Goal: Task Accomplishment & Management: Manage account settings

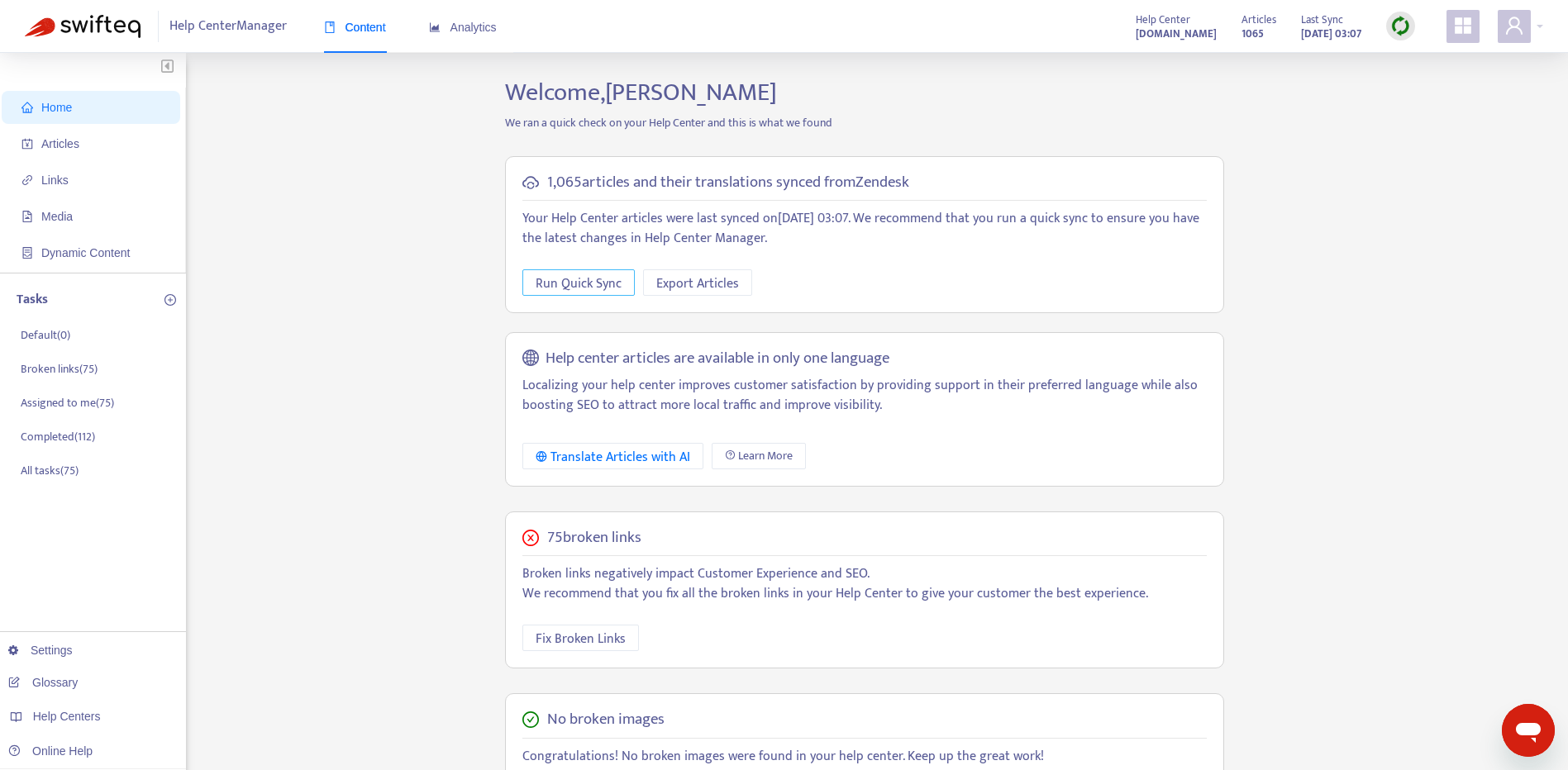
click at [599, 289] on span "Run Quick Sync" at bounding box center [578, 284] width 86 height 20
click at [56, 175] on span "Links" at bounding box center [55, 180] width 27 height 14
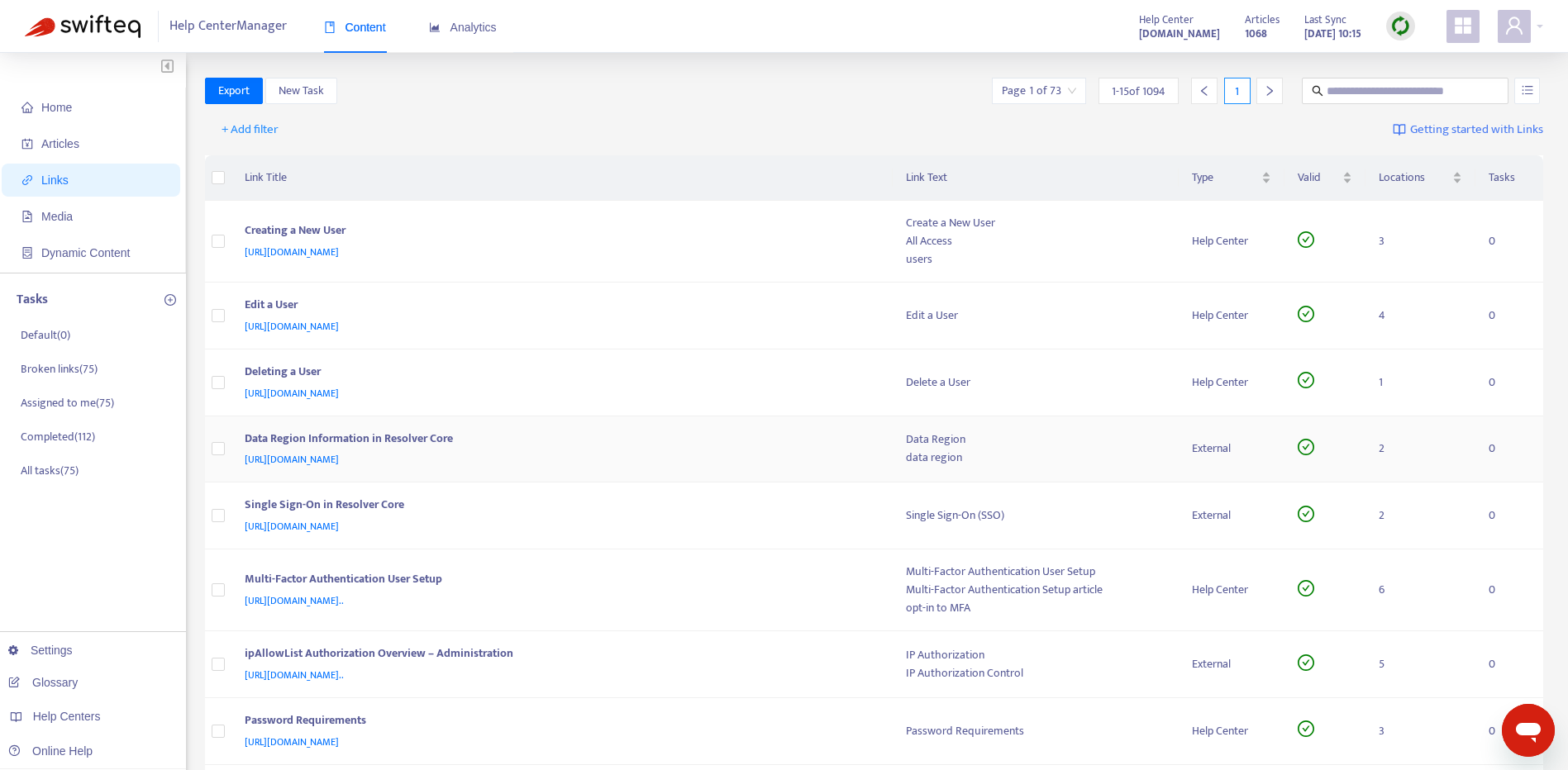
click at [470, 446] on div "Data Region Information in Resolver Core" at bounding box center [560, 440] width 629 height 21
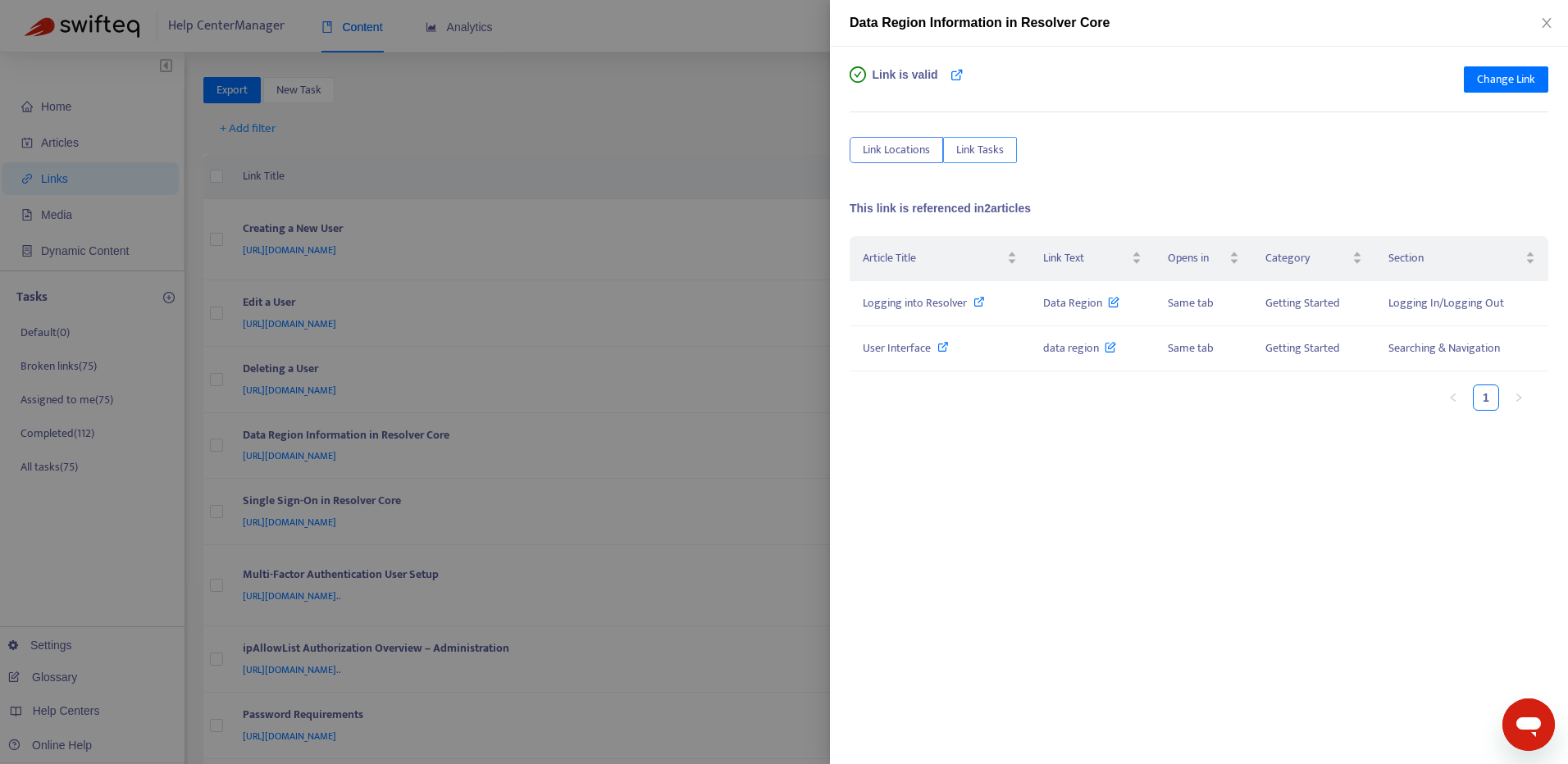
click at [994, 137] on button "Link Tasks" at bounding box center [979, 149] width 73 height 26
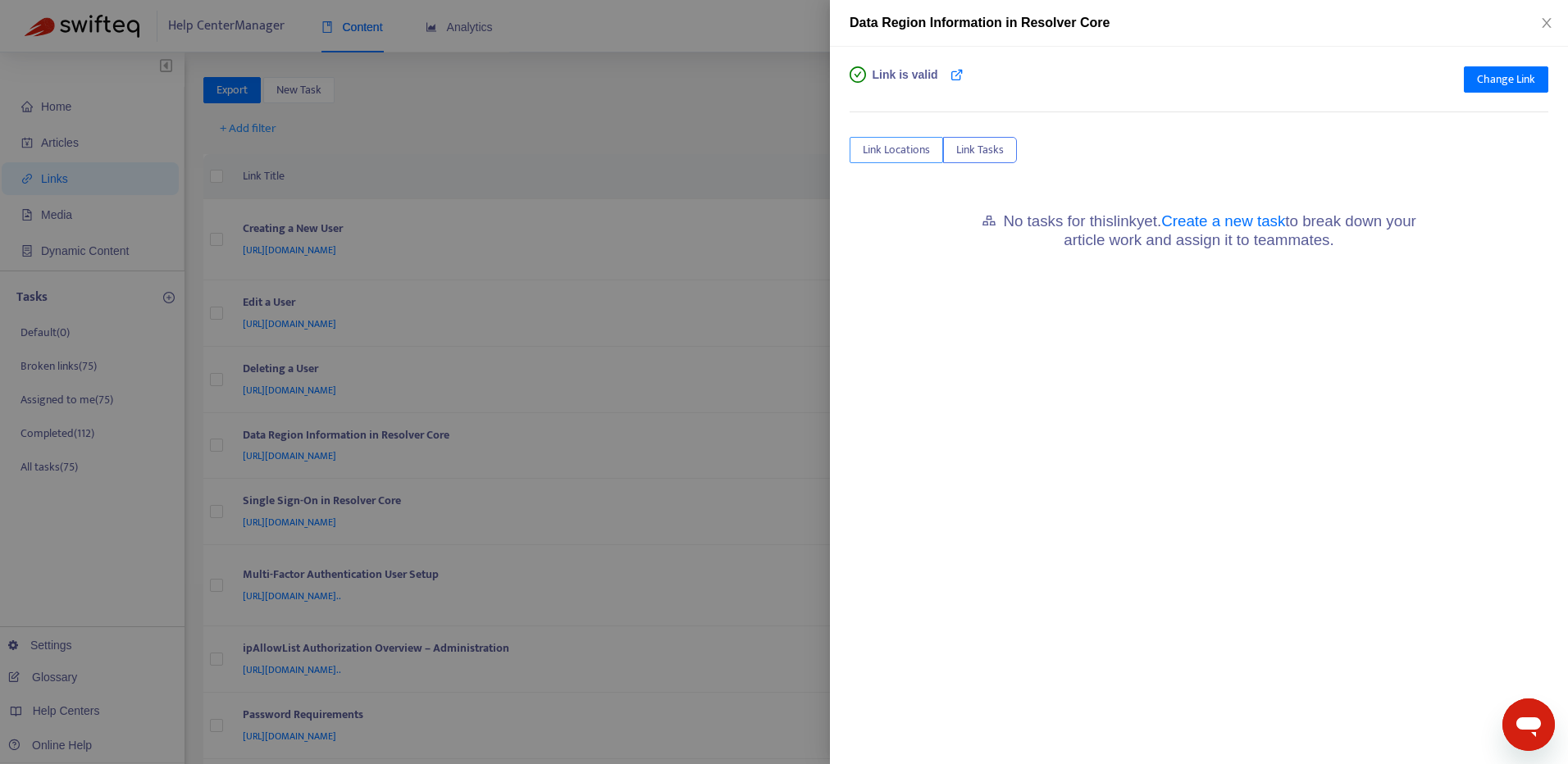
click at [917, 151] on span "Link Locations" at bounding box center [897, 149] width 67 height 18
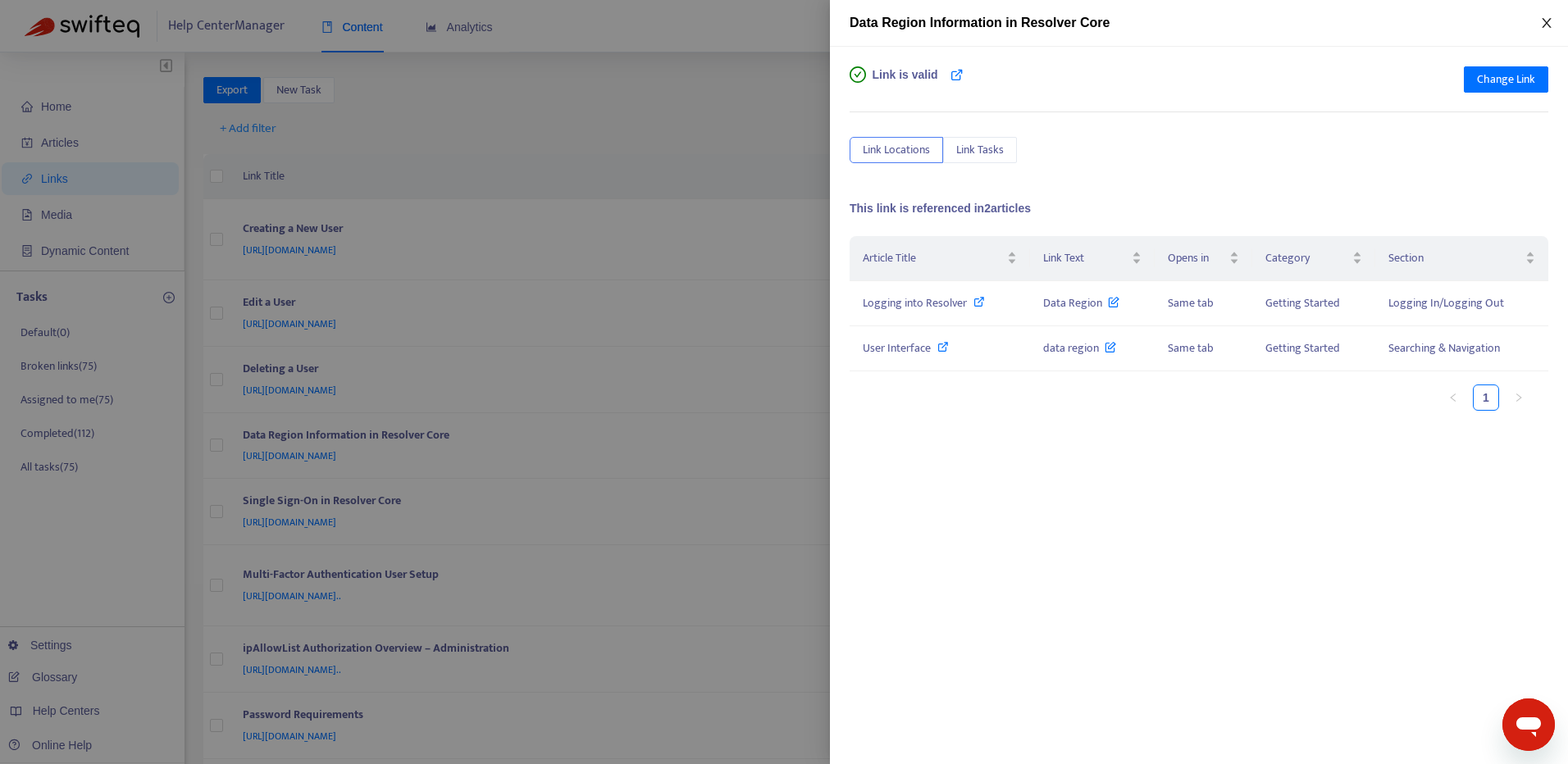
click at [1550, 18] on icon "close" at bounding box center [1547, 23] width 13 height 13
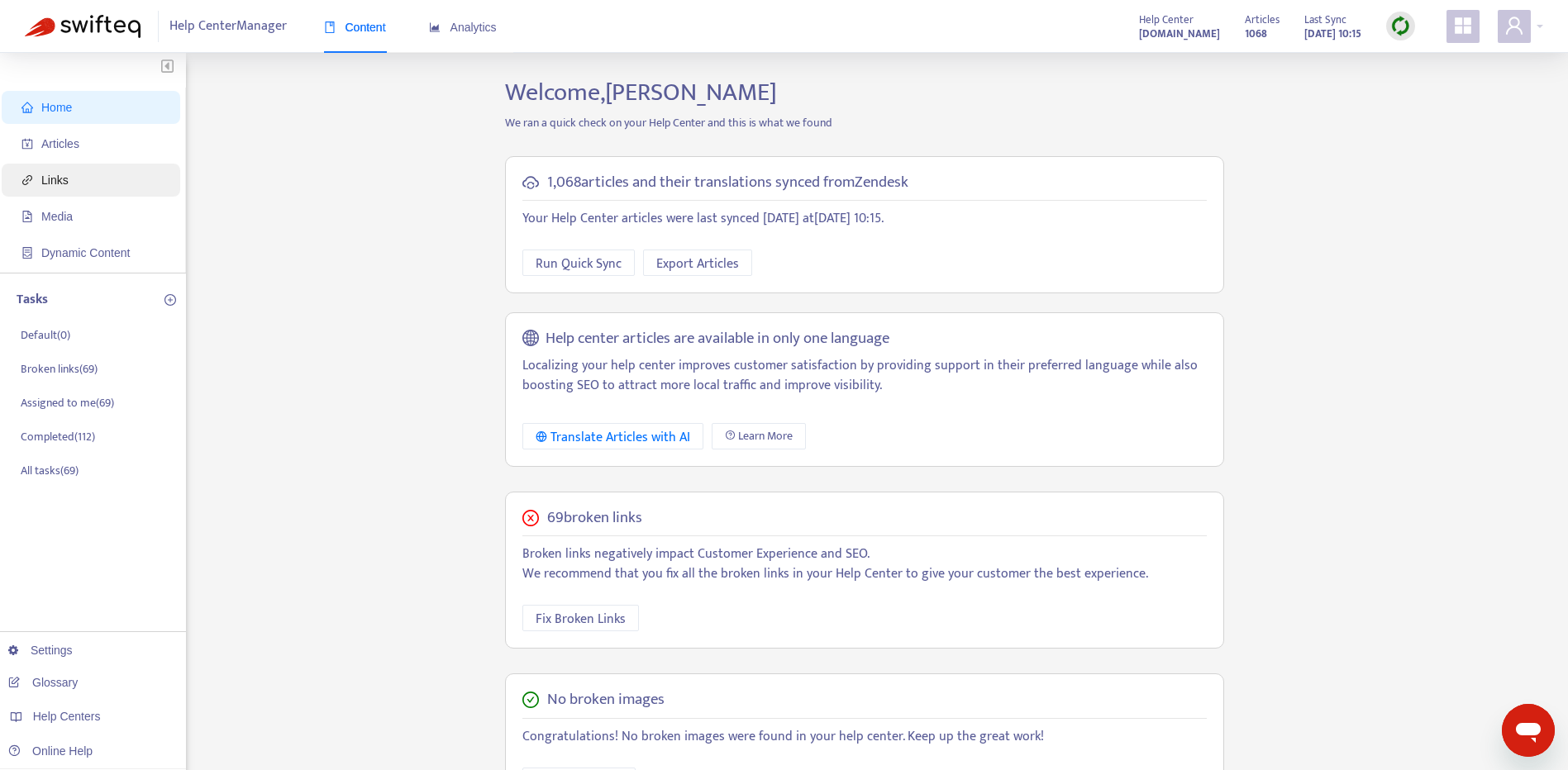
click at [77, 182] on span "Links" at bounding box center [94, 179] width 145 height 33
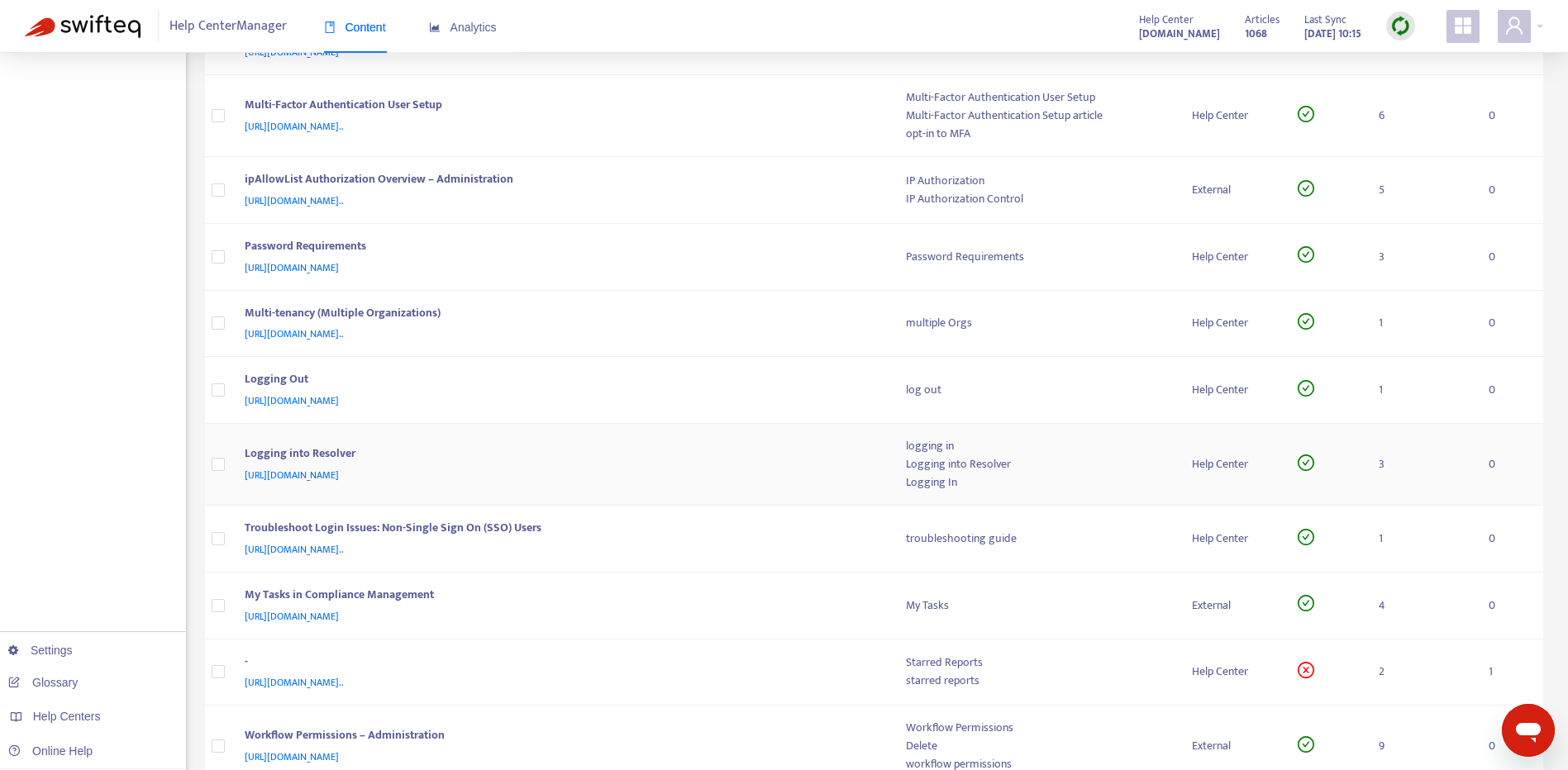
scroll to position [584, 0]
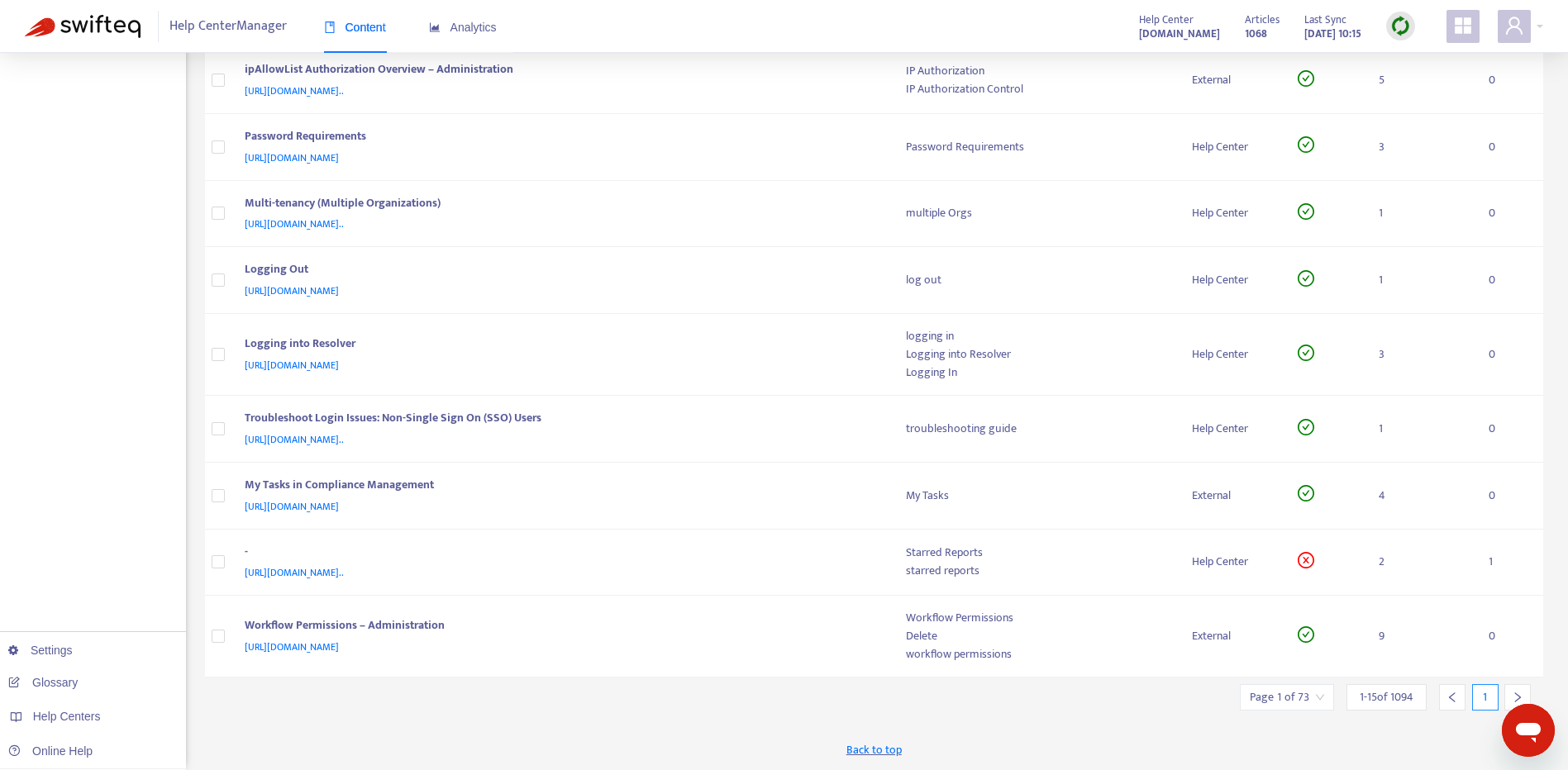
drag, startPoint x: 3003, startPoint y: 1434, endPoint x: 1215, endPoint y: 737, distance: 1919.1
click html
drag, startPoint x: 1439, startPoint y: 746, endPoint x: 1858, endPoint y: 1447, distance: 816.7
click html
click at [1509, 686] on div at bounding box center [1517, 697] width 26 height 26
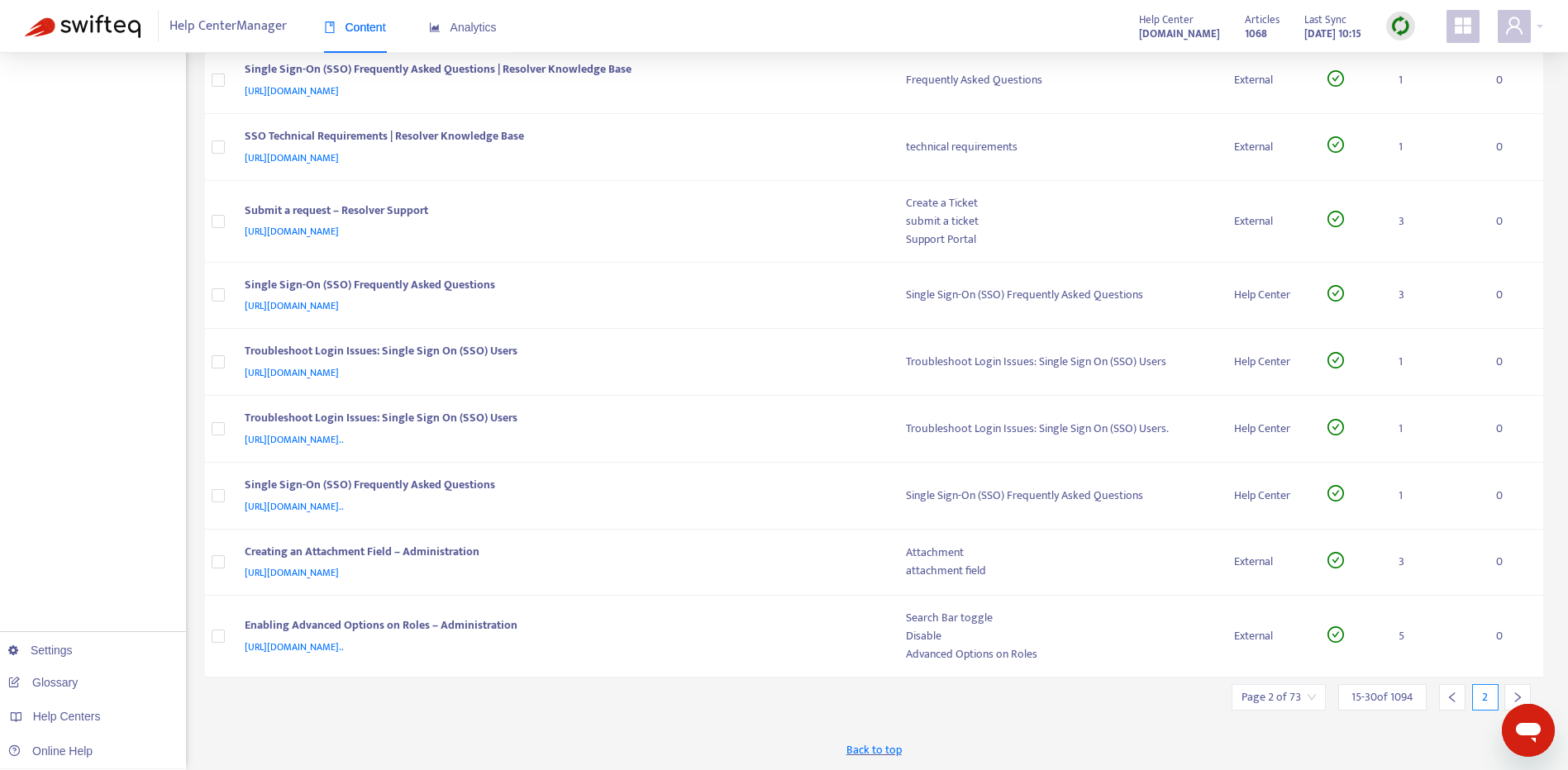
click at [1512, 684] on div at bounding box center [1517, 697] width 26 height 26
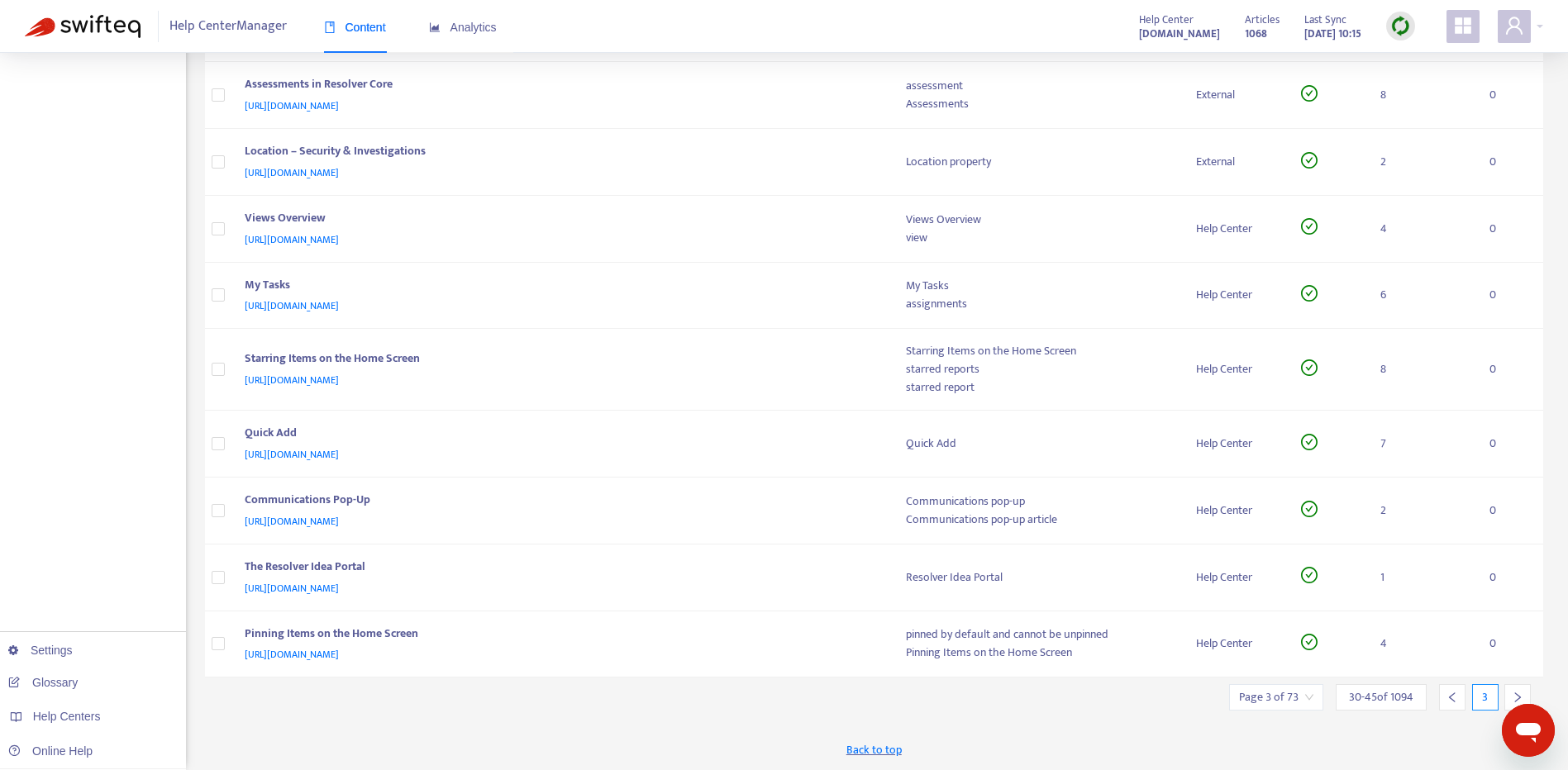
click at [1512, 684] on div at bounding box center [1517, 697] width 26 height 26
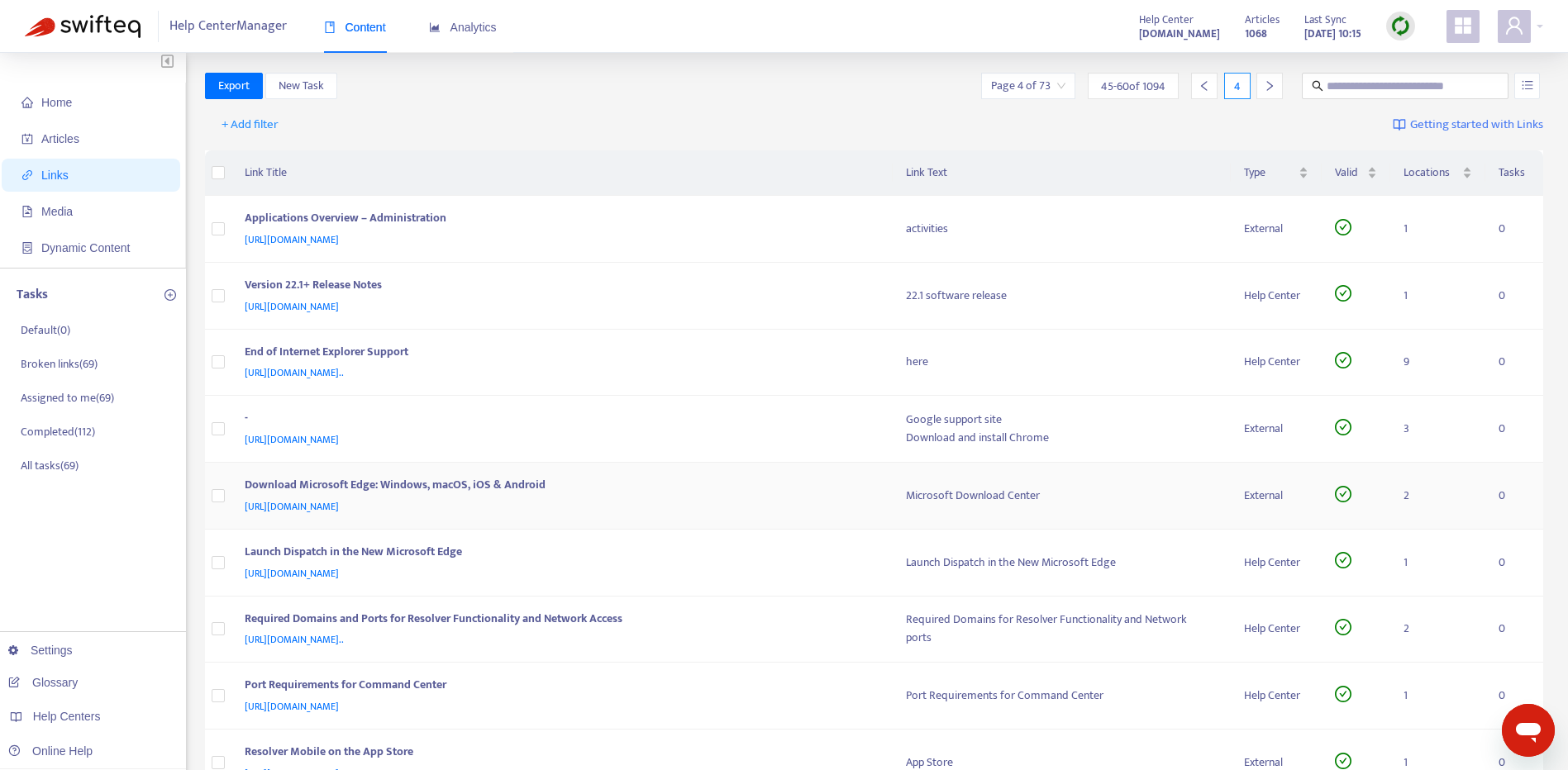
scroll to position [0, 0]
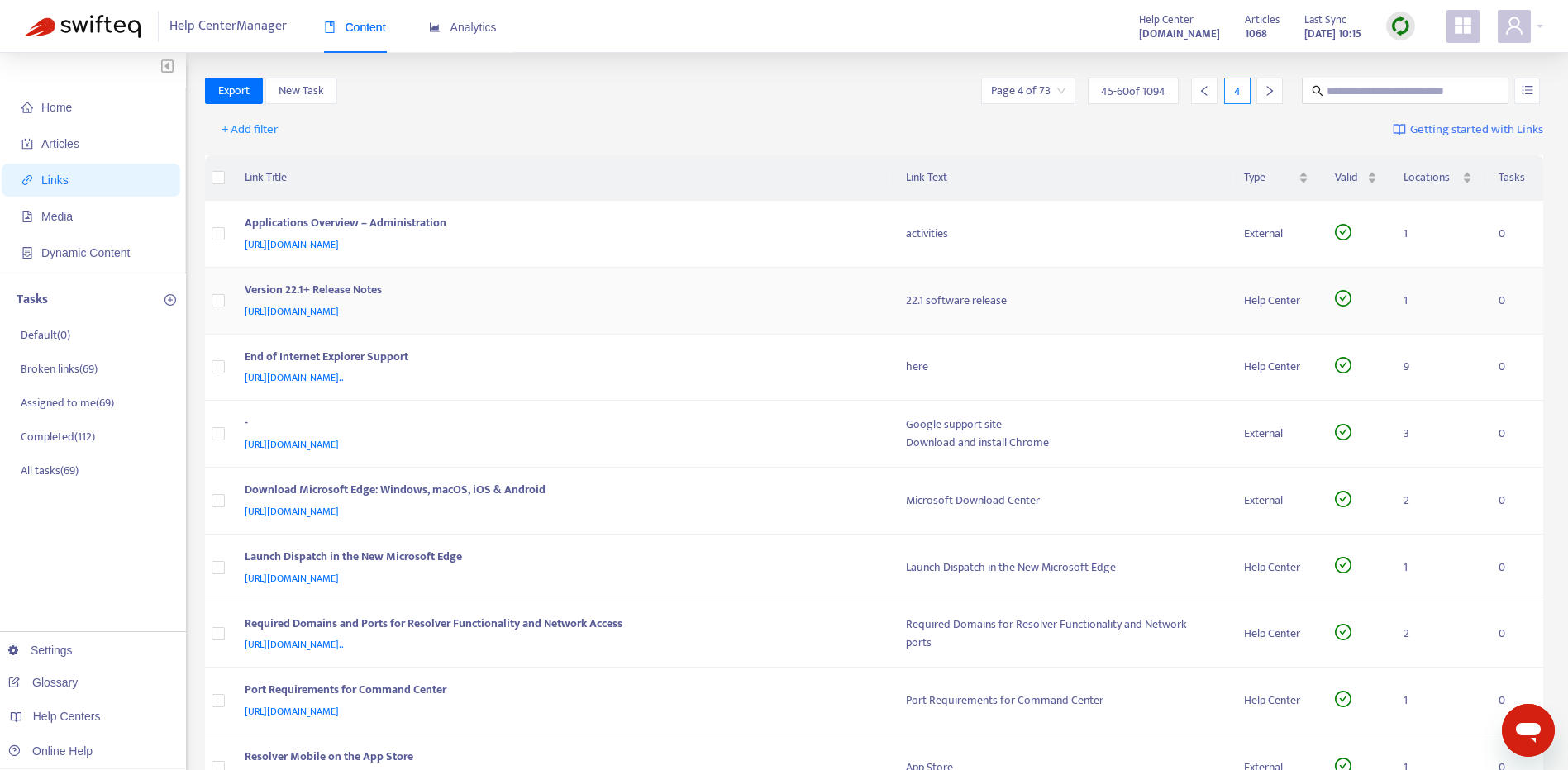
click at [643, 300] on div "Version 22.1+ Release Notes" at bounding box center [560, 292] width 629 height 21
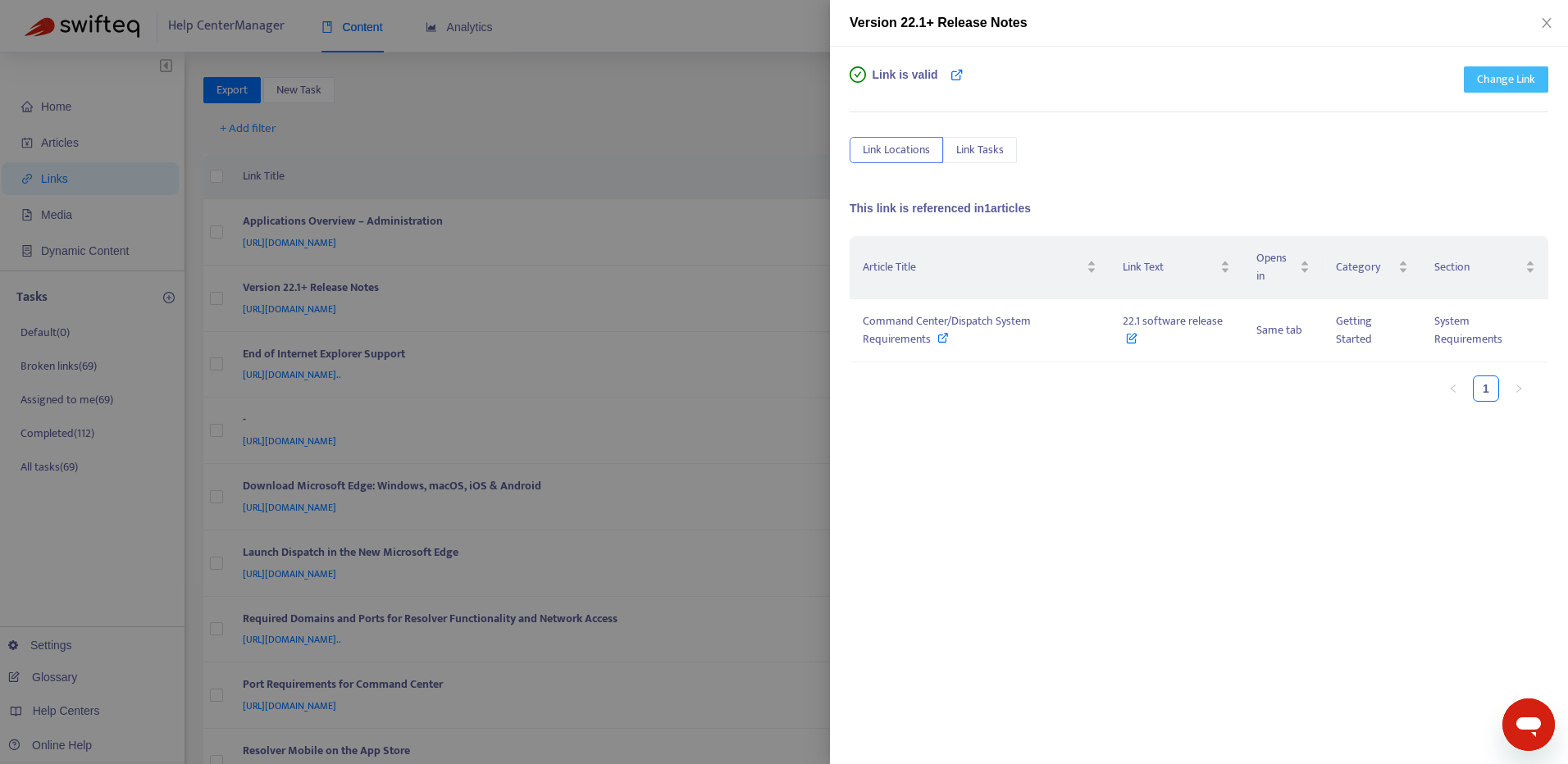
click at [1495, 83] on span "Change Link" at bounding box center [1506, 79] width 58 height 18
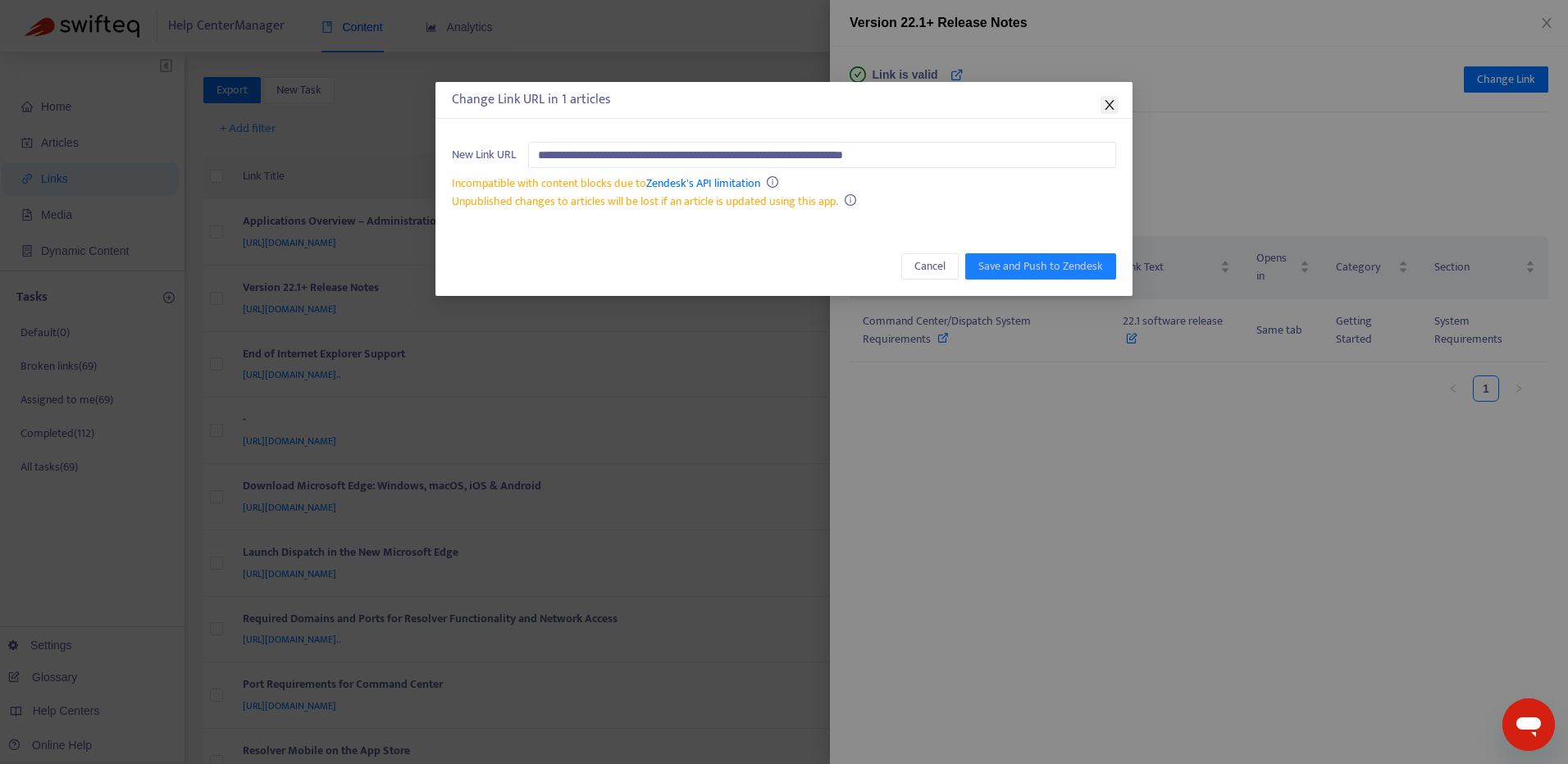
click at [1107, 106] on icon "close" at bounding box center [1108, 105] width 9 height 10
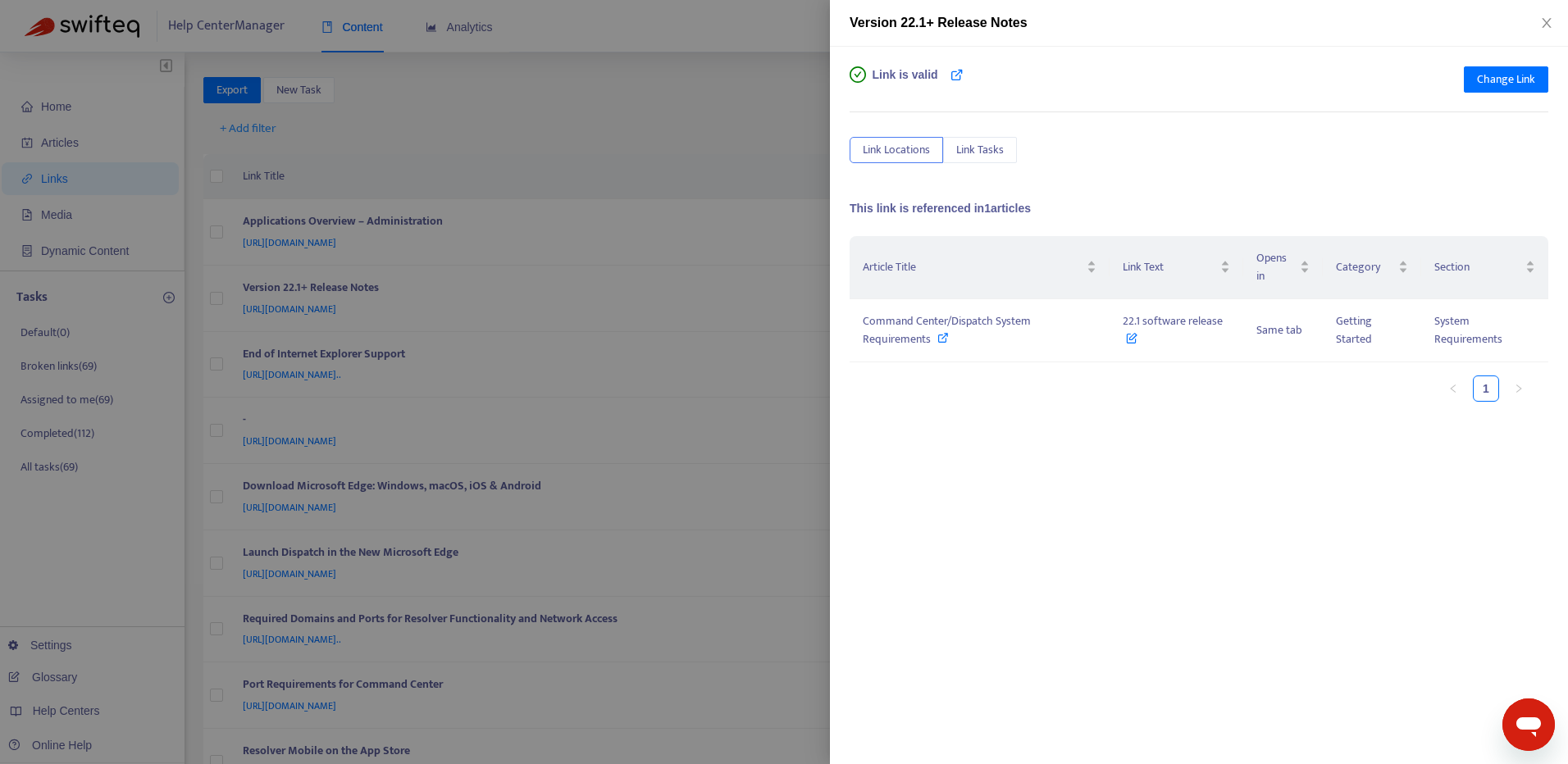
click at [1199, 164] on div "Link is valid Change Link Link Locations Link Tasks This link is referenced in …" at bounding box center [1199, 318] width 698 height 503
click at [1549, 20] on icon "close" at bounding box center [1546, 23] width 9 height 10
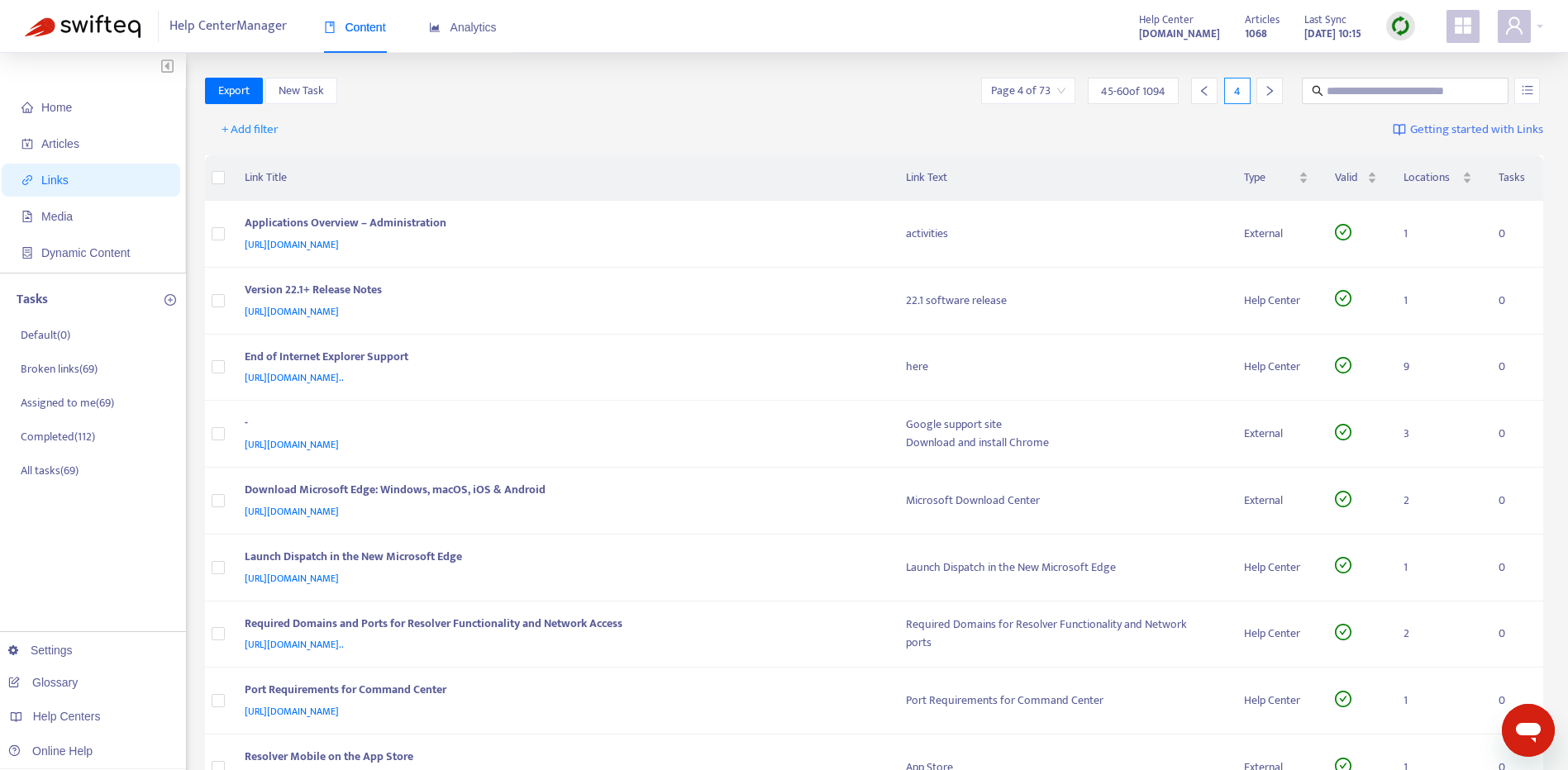
click at [1060, 69] on div "Home Articles Links Media Dynamic Content Tasks Default ( 0 ) Broken links ( 69…" at bounding box center [784, 696] width 1568 height 1287
click at [1060, 89] on input "search" at bounding box center [1028, 90] width 74 height 25
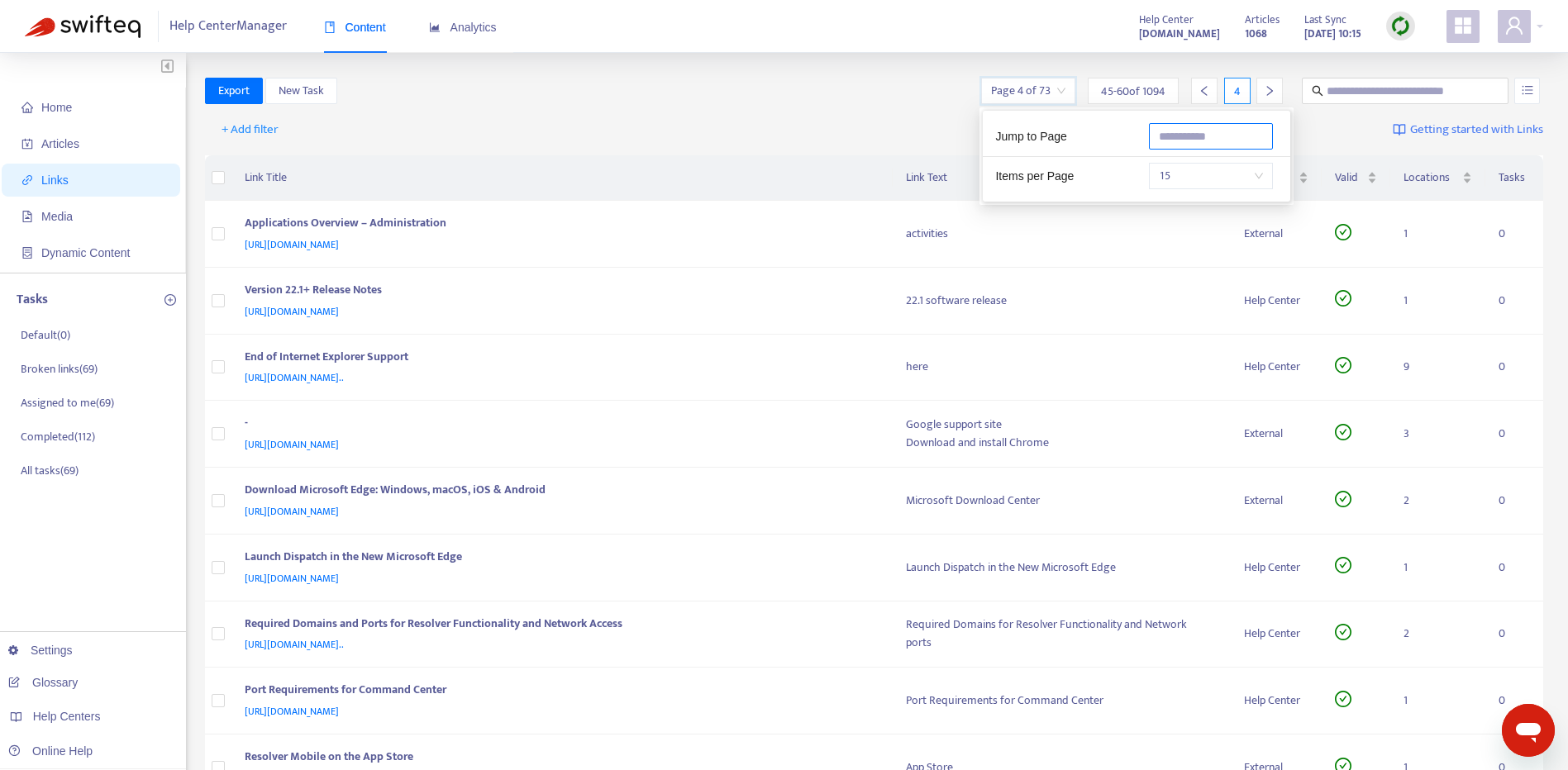
click at [1247, 142] on input "text" at bounding box center [1211, 136] width 124 height 26
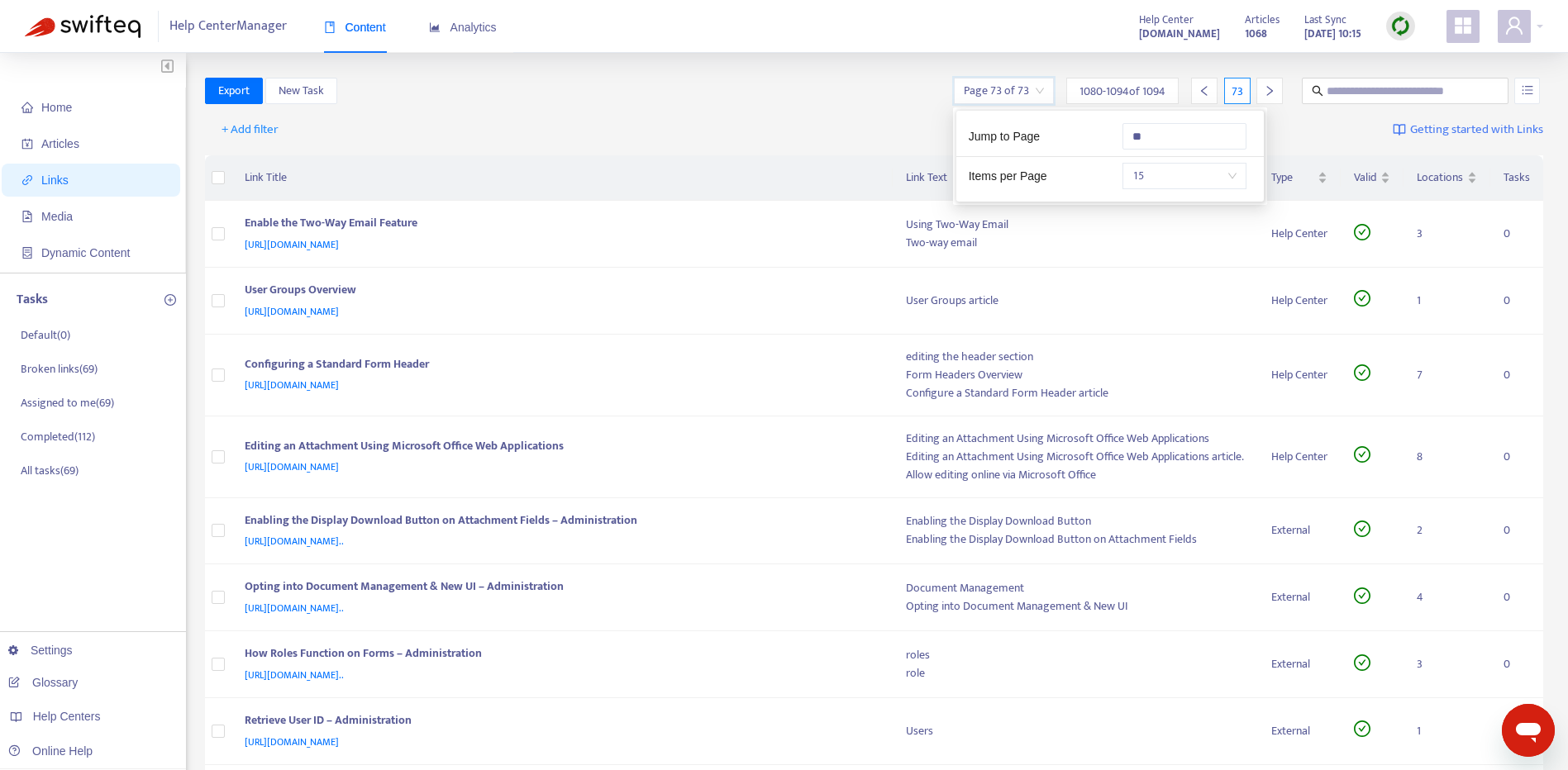
click at [1202, 92] on icon "left" at bounding box center [1205, 91] width 12 height 12
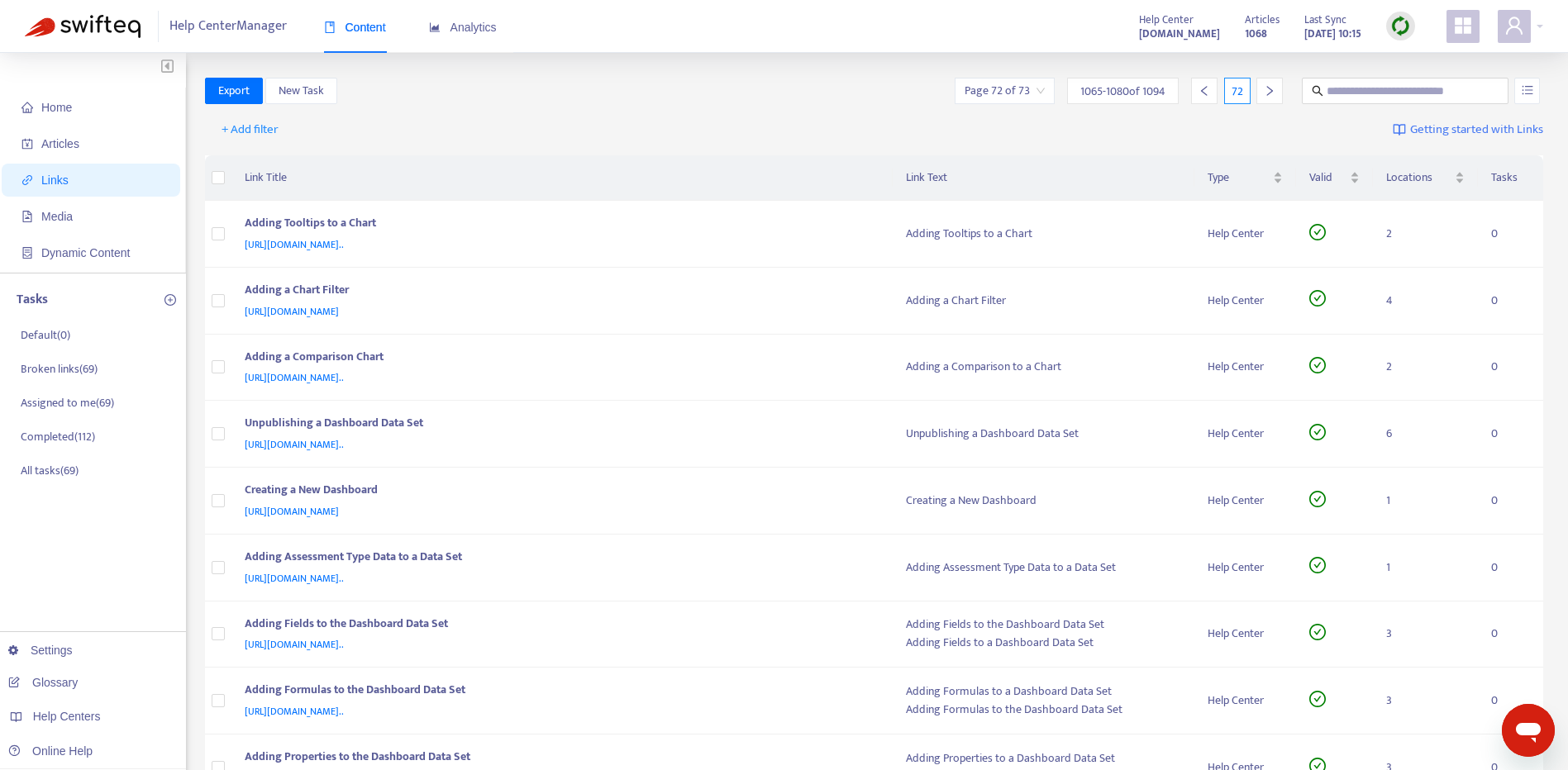
click at [1211, 88] on div at bounding box center [1204, 90] width 26 height 26
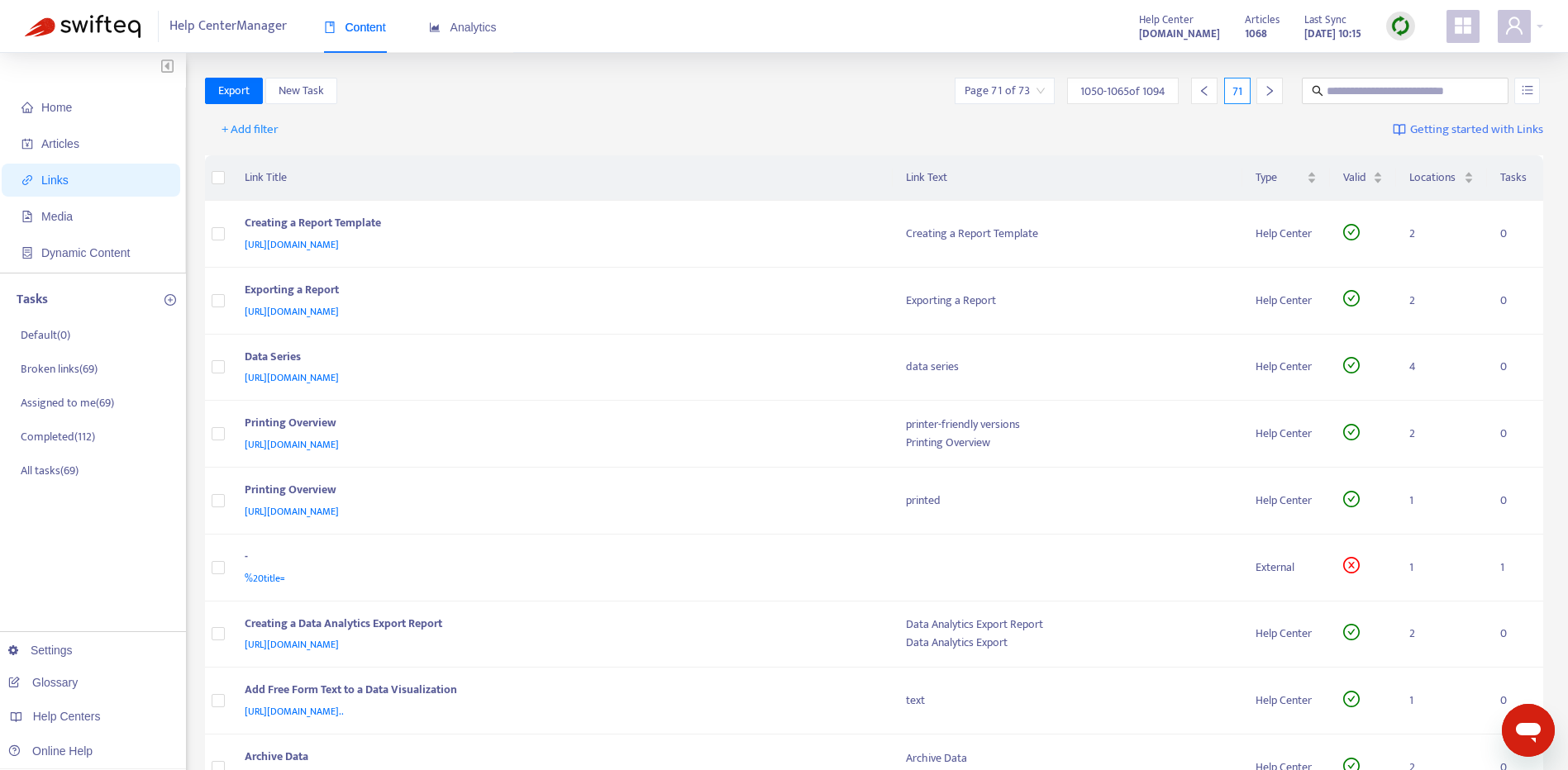
click at [1205, 88] on icon "left" at bounding box center [1204, 91] width 6 height 10
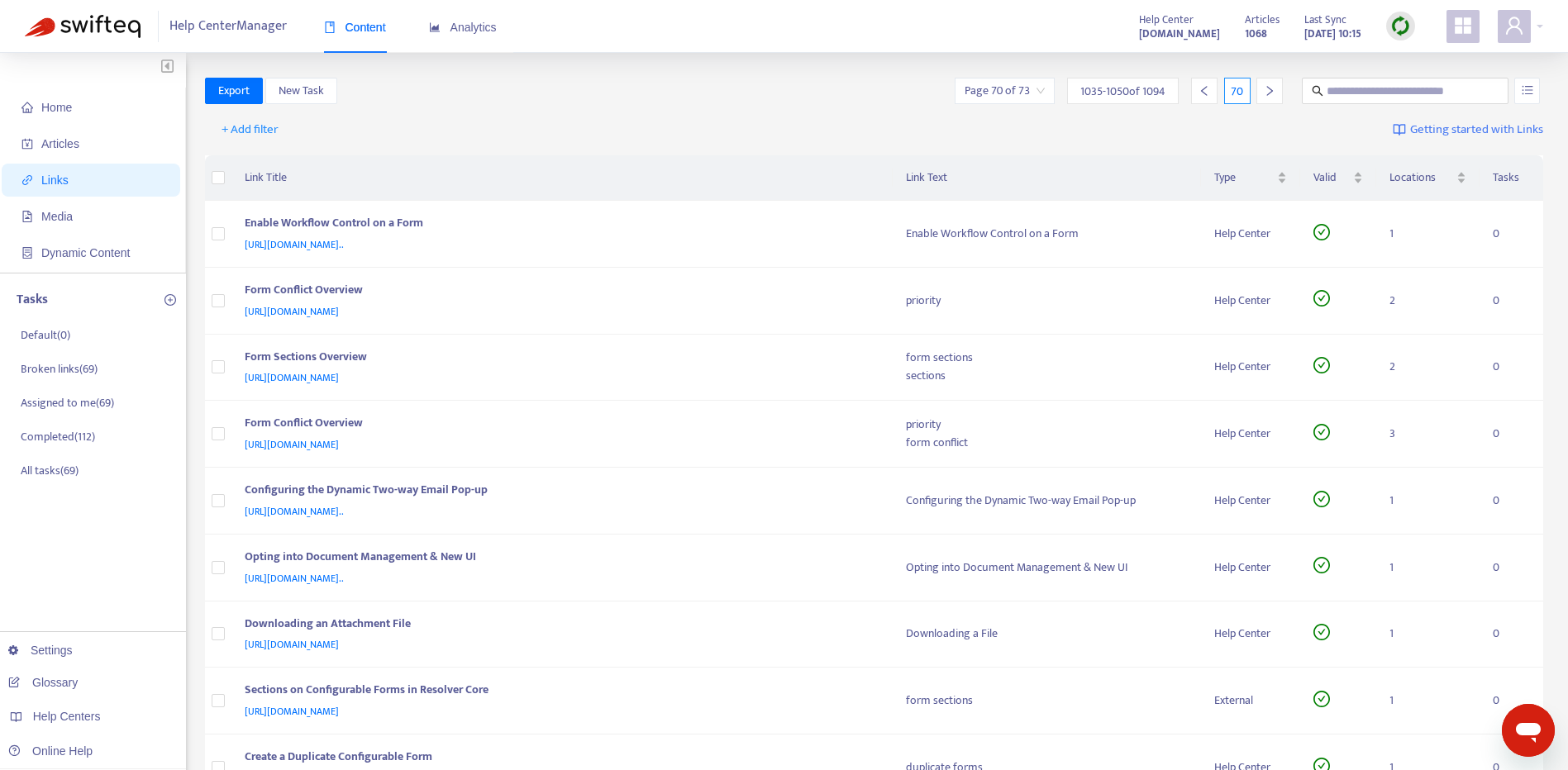
click at [1209, 88] on icon "left" at bounding box center [1205, 91] width 12 height 12
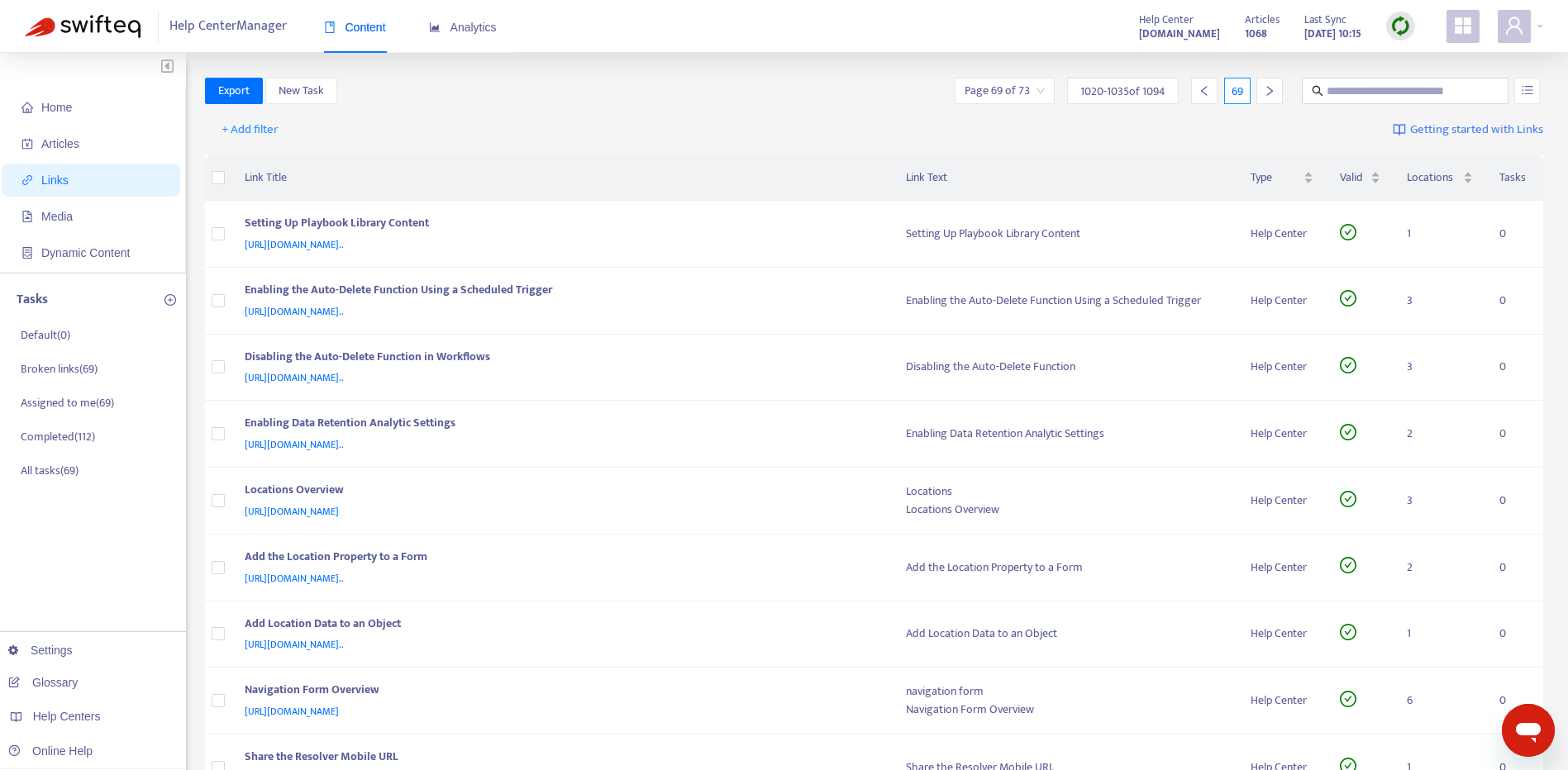
click at [1247, 87] on div "69" at bounding box center [1237, 90] width 26 height 26
click at [1242, 94] on div "69" at bounding box center [1237, 90] width 26 height 26
click at [1084, 91] on span "1020 - 1035 of 1094" at bounding box center [1123, 91] width 85 height 17
click at [1052, 93] on div "Page 69 of 73" at bounding box center [1005, 90] width 100 height 26
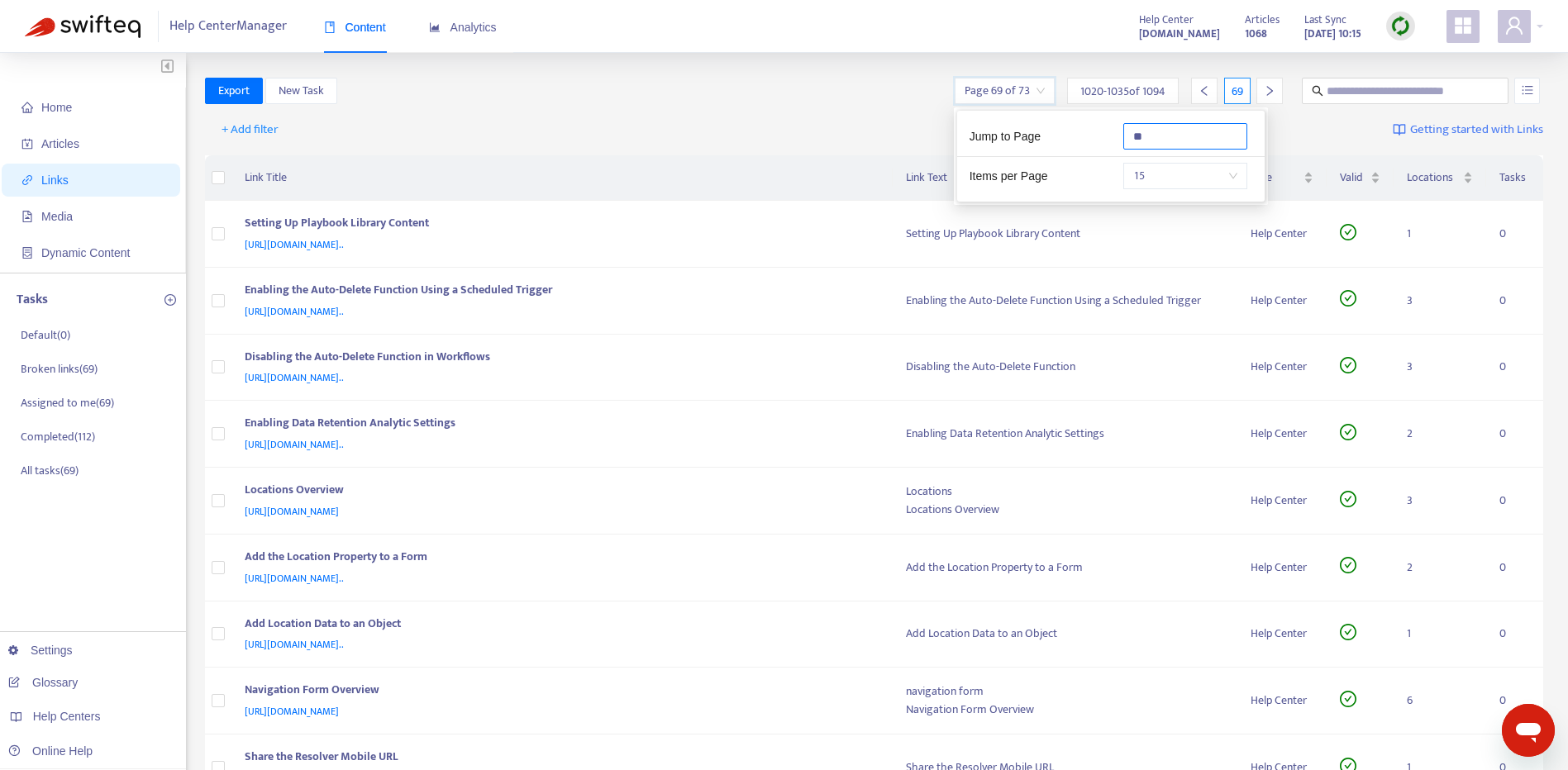
click at [1043, 137] on div "Jump to Page **" at bounding box center [1111, 140] width 308 height 34
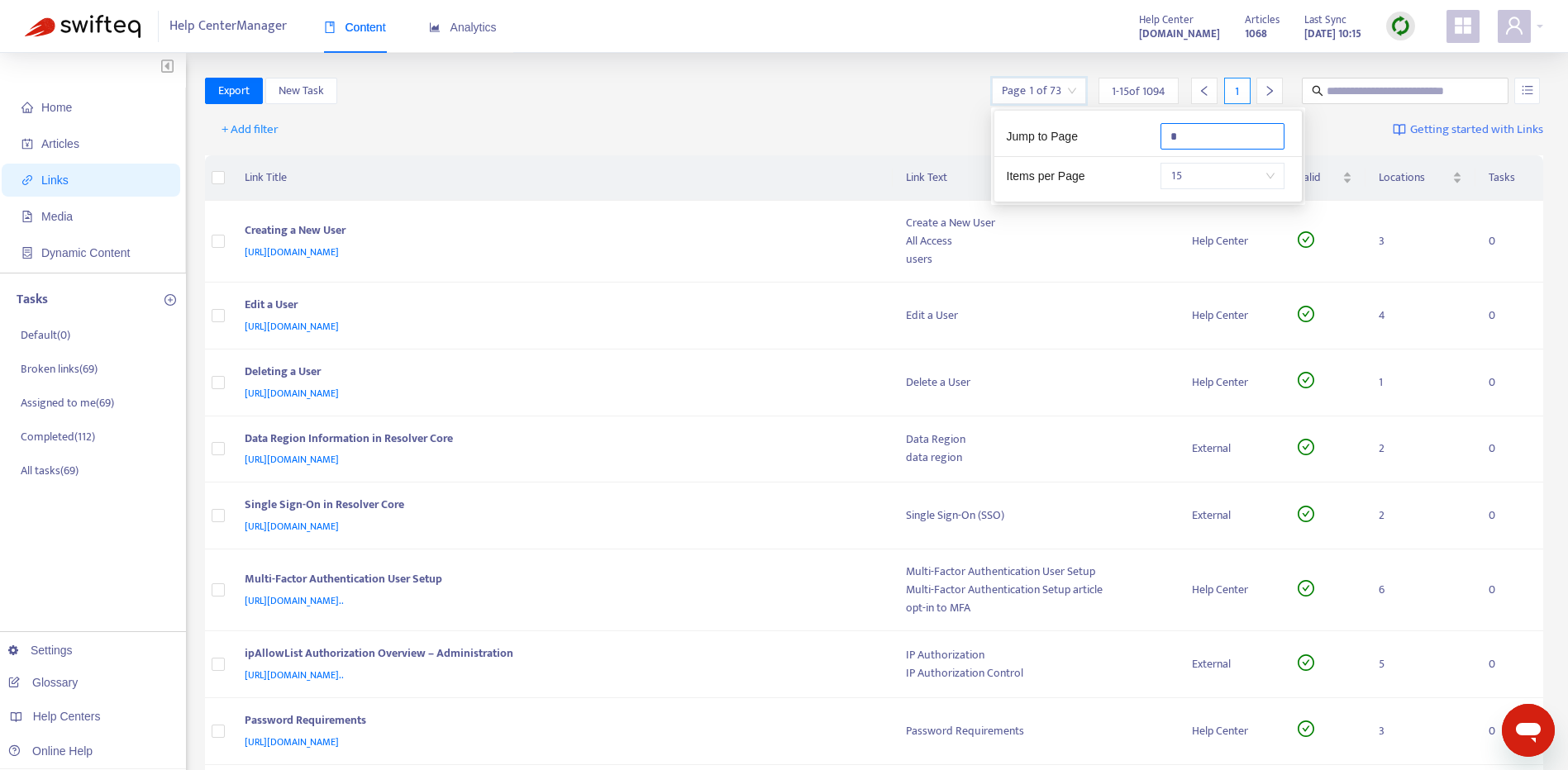
type input "*"
click at [565, 144] on div "+ Add filter Getting started with Links" at bounding box center [874, 133] width 1339 height 45
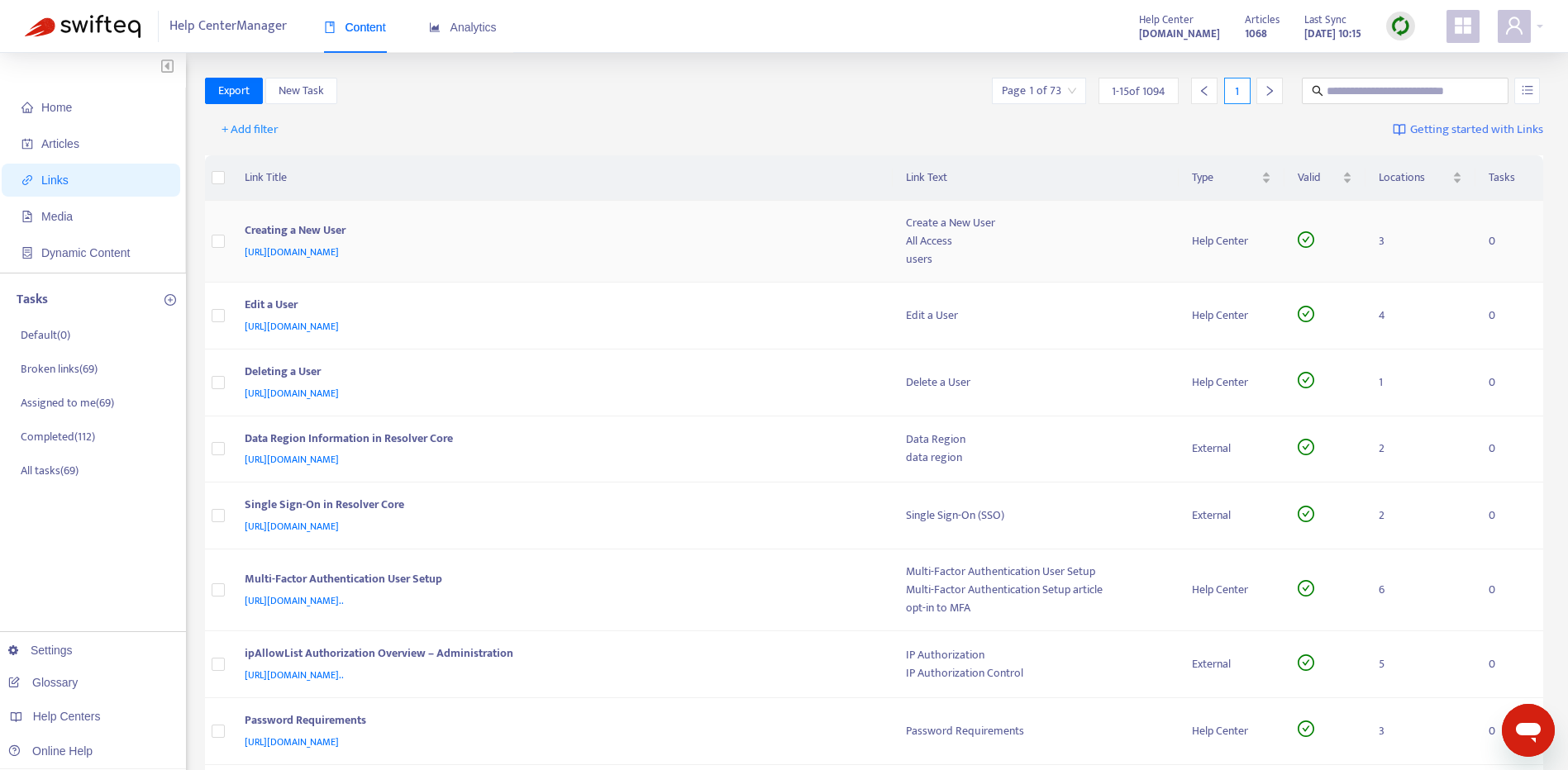
click at [845, 245] on div "https://customer-resource-hub.zendesk.com/hc/en-ca/articles/39598859882772-Crea…" at bounding box center [560, 252] width 629 height 18
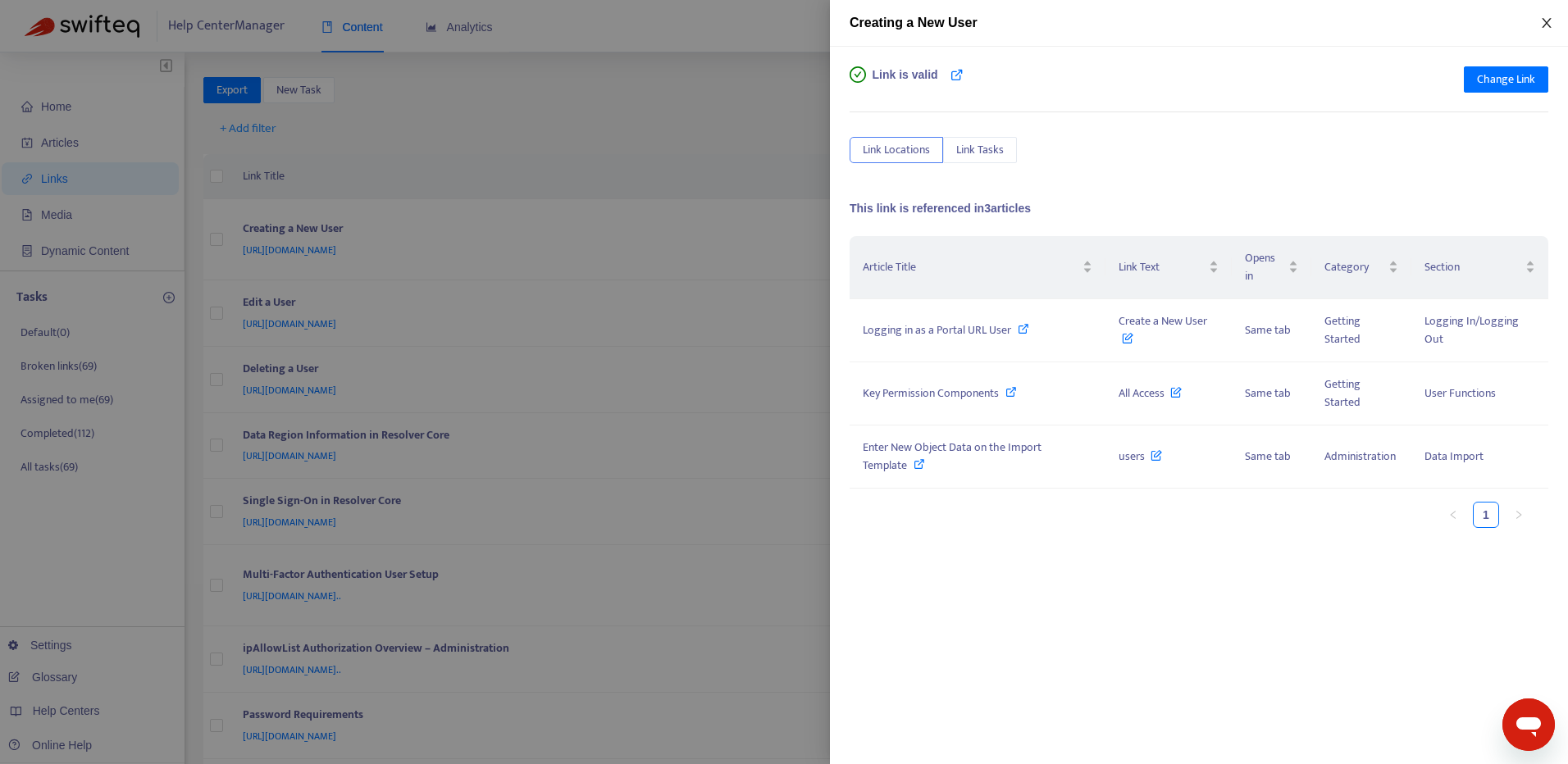
click at [1549, 16] on icon "close" at bounding box center [1547, 23] width 13 height 13
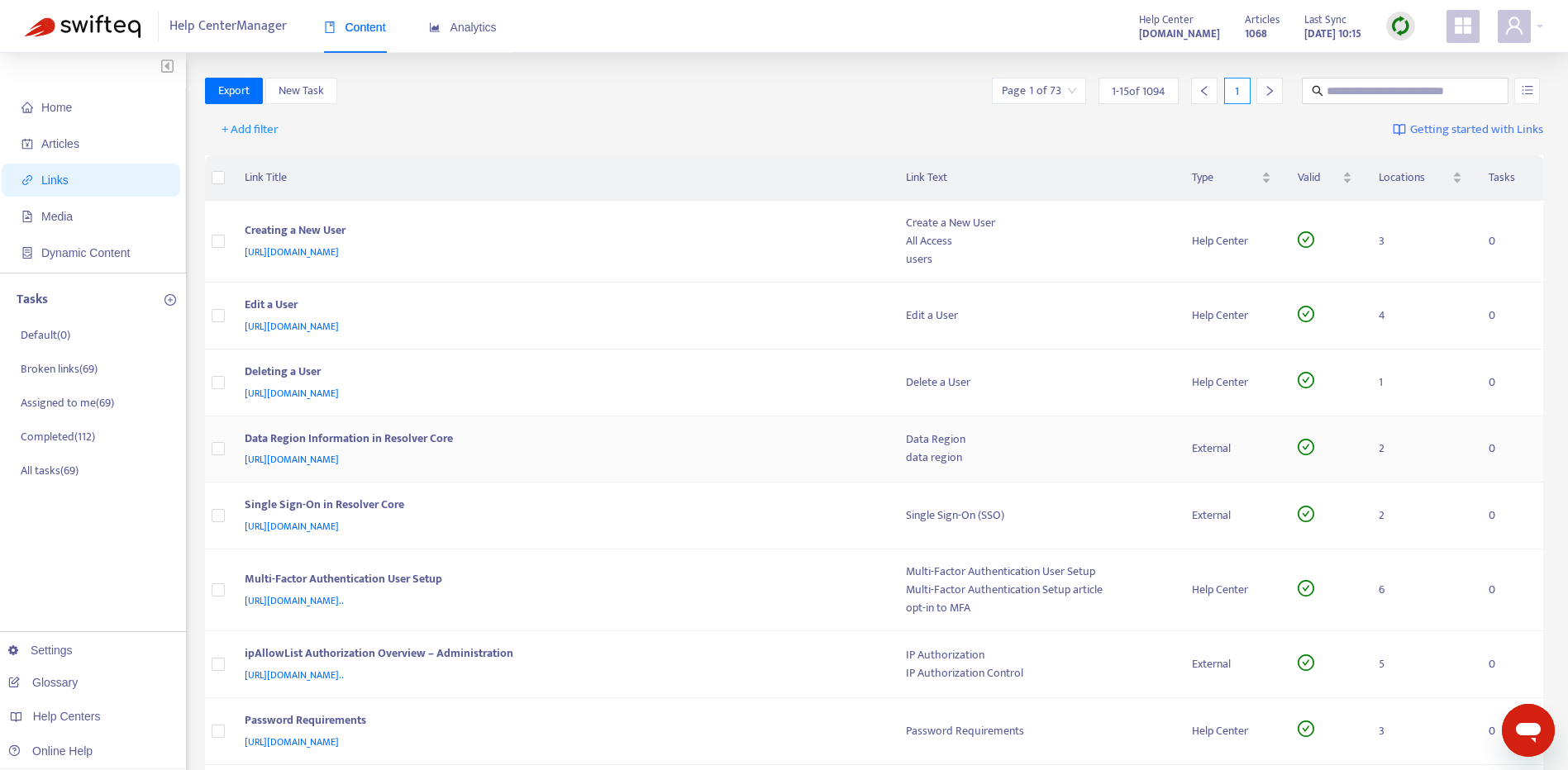
click at [561, 458] on div "https://help.resolver.com/help/data-region" at bounding box center [560, 459] width 629 height 18
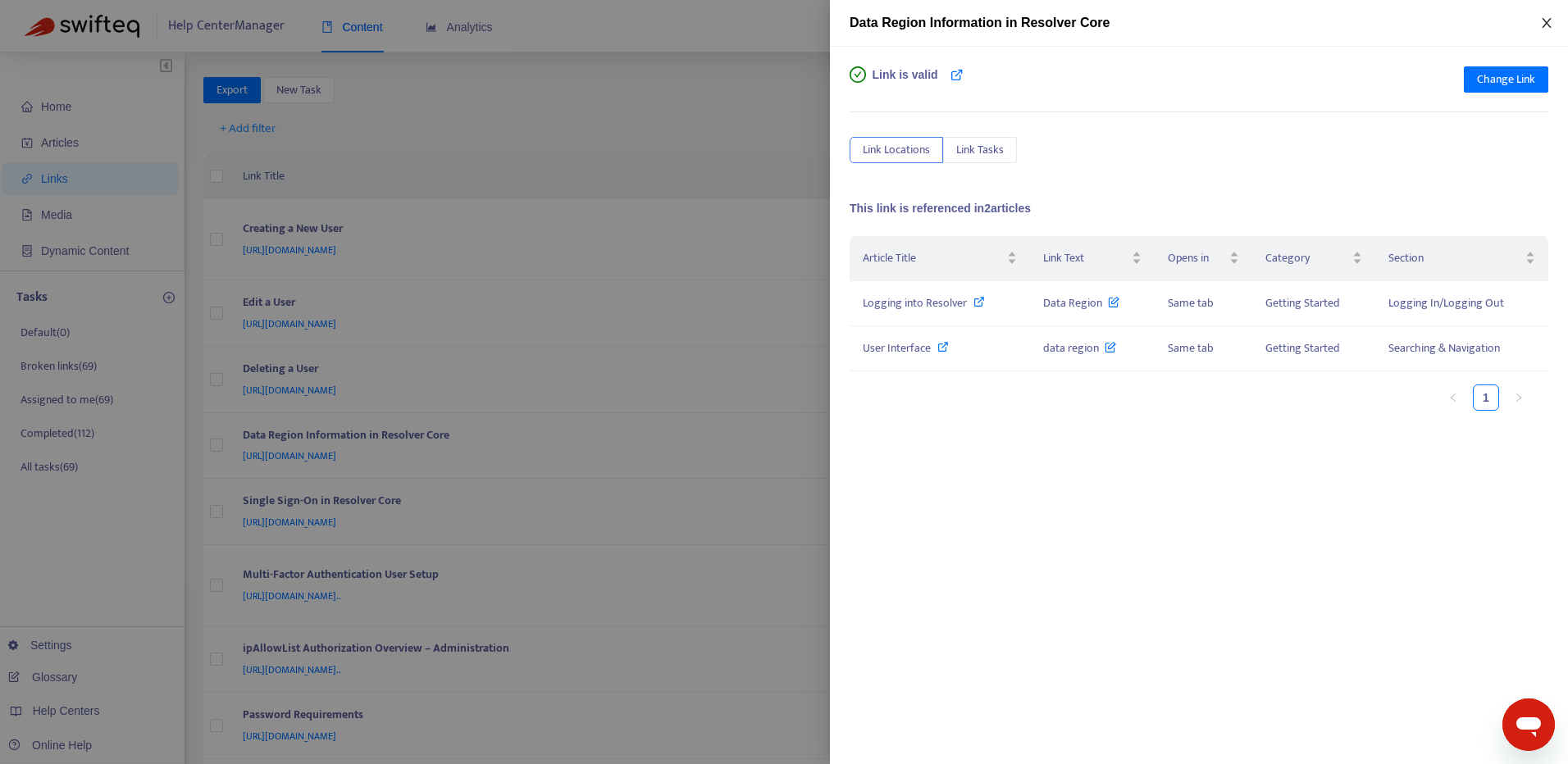
click at [1552, 19] on icon "close" at bounding box center [1547, 23] width 13 height 13
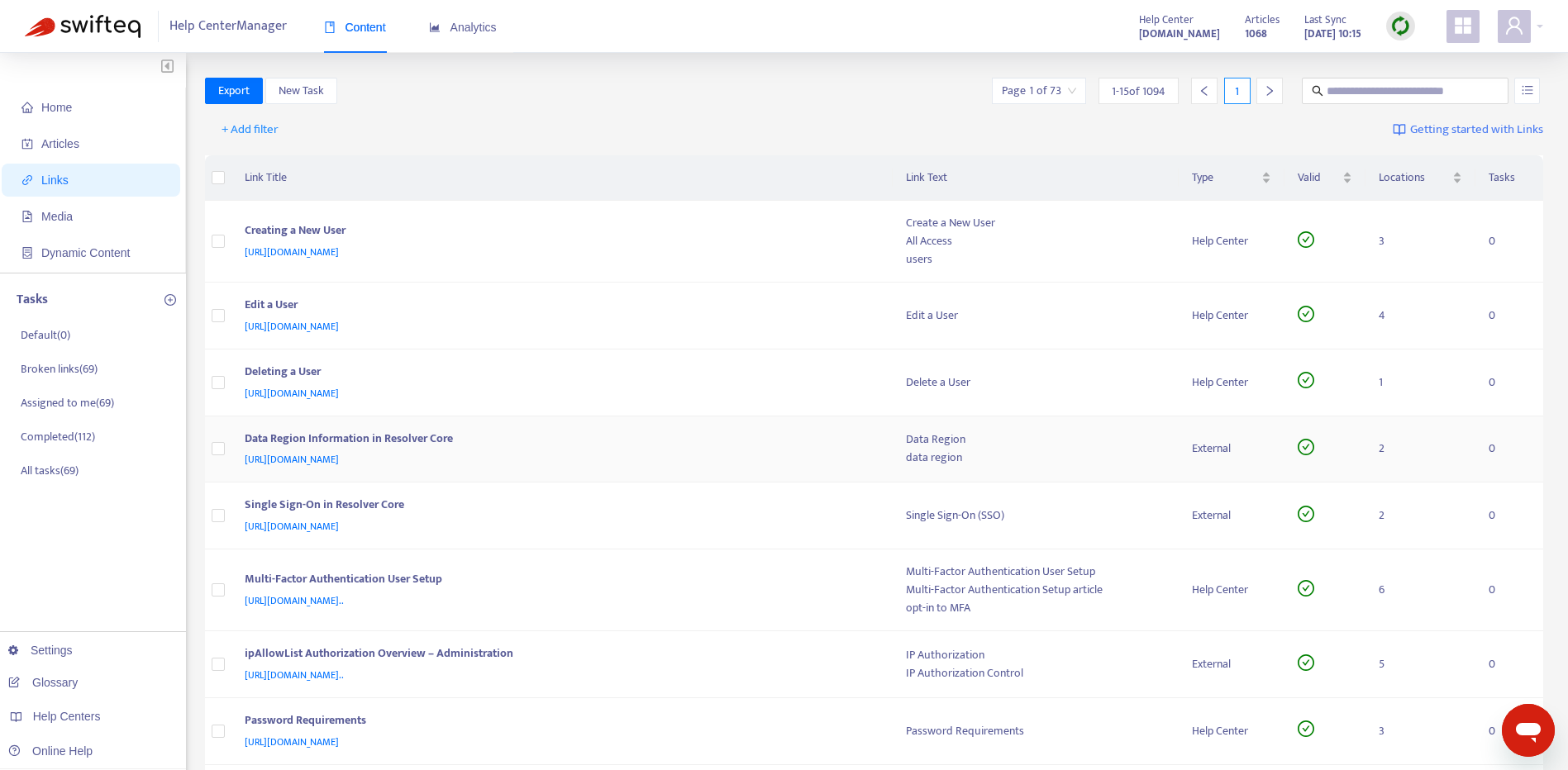
click at [592, 454] on div "https://help.resolver.com/help/data-region" at bounding box center [560, 459] width 629 height 18
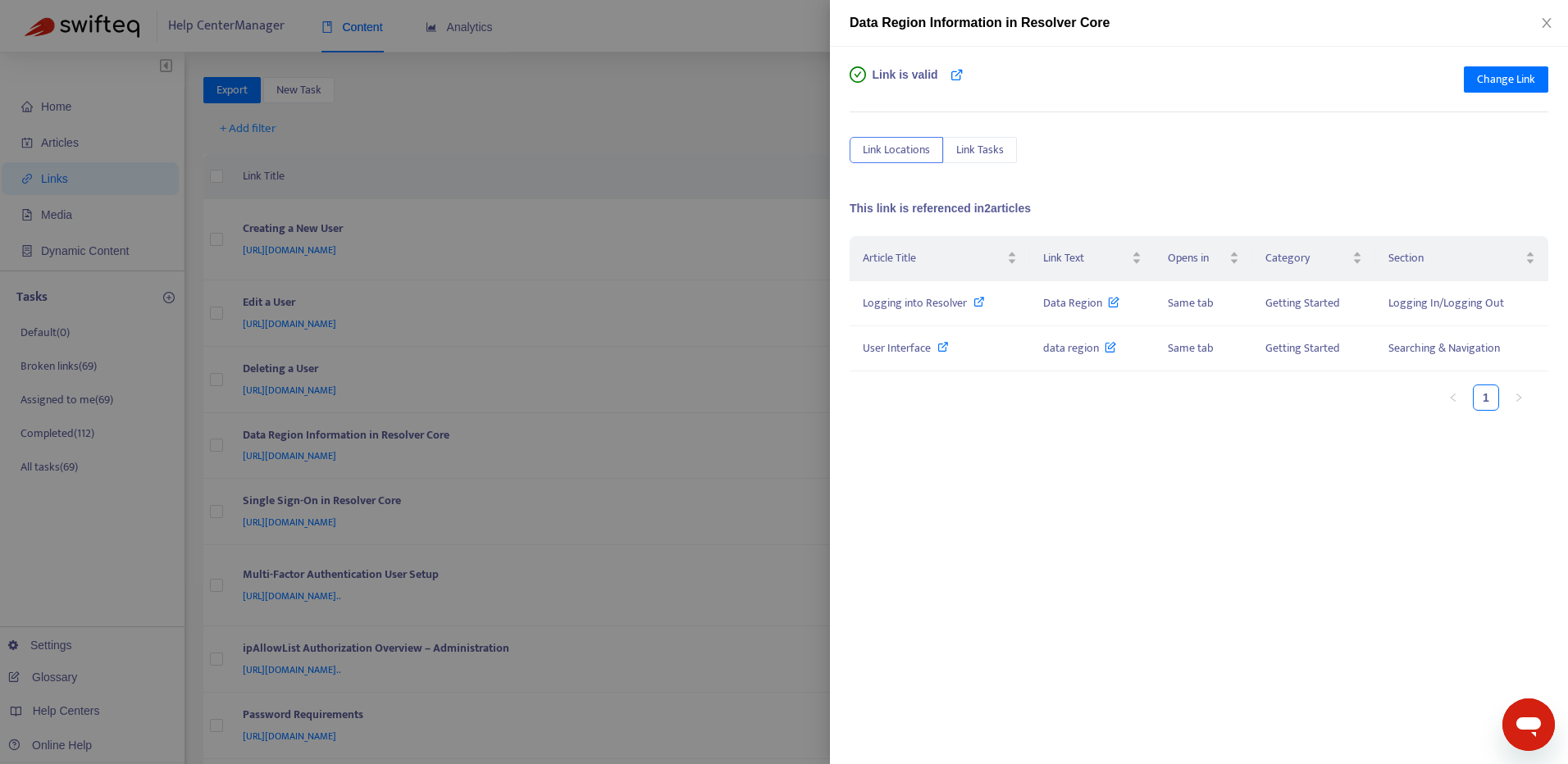
click at [1140, 498] on div "Article Title Link Text Opens in Category Section Logging into Resolver Data Re…" at bounding box center [1199, 400] width 698 height 328
click at [983, 304] on icon at bounding box center [979, 302] width 12 height 12
click at [940, 345] on icon at bounding box center [943, 347] width 12 height 12
drag, startPoint x: 853, startPoint y: 23, endPoint x: 1164, endPoint y: 22, distance: 311.0
click at [1164, 22] on div "Data Region Information in Resolver Core" at bounding box center [1199, 23] width 698 height 19
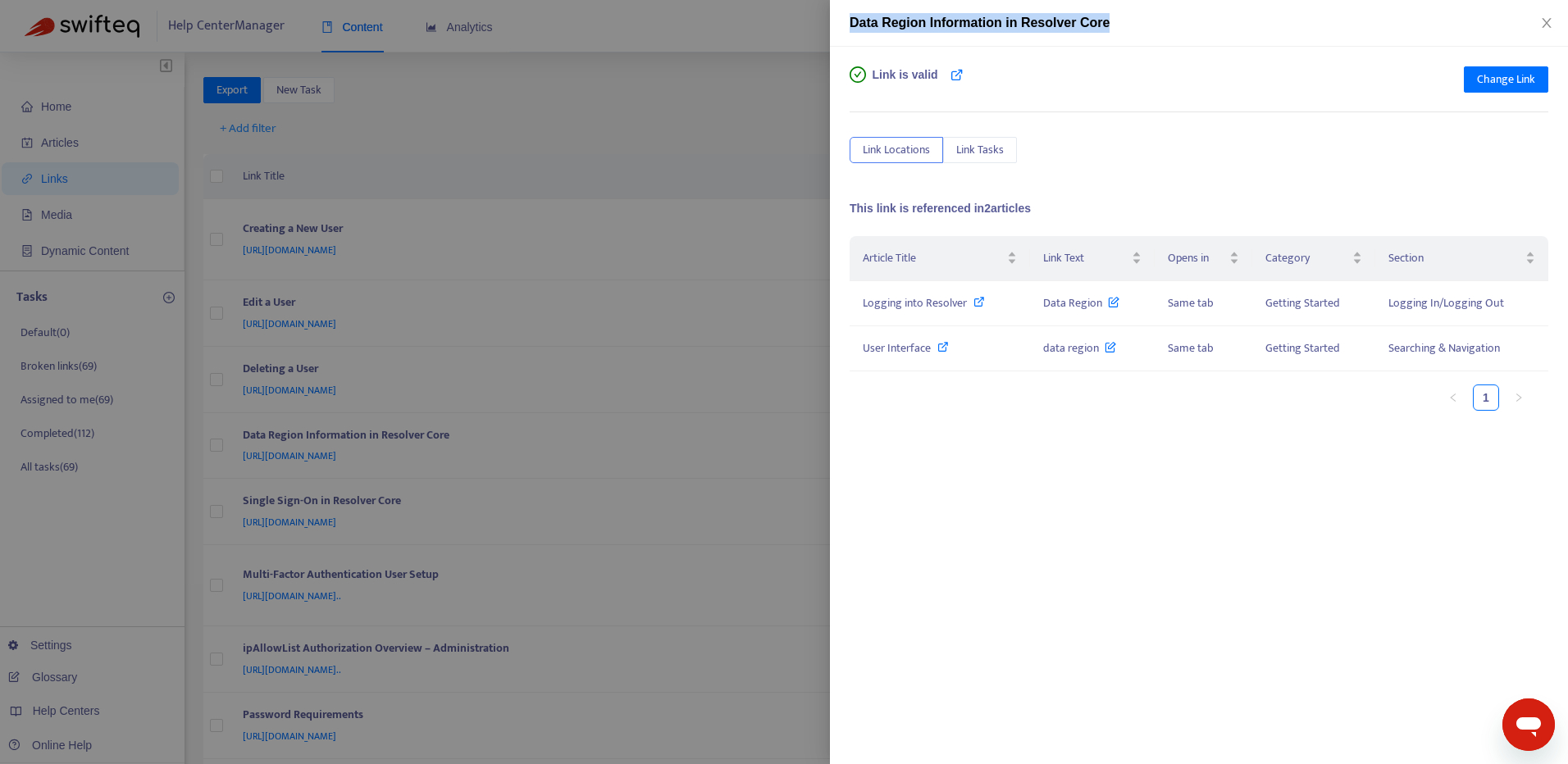
copy span "Data Region Information in Resolver Core"
click at [941, 347] on icon at bounding box center [943, 347] width 12 height 12
click at [981, 299] on icon at bounding box center [979, 302] width 12 height 12
click at [1517, 67] on button "Change Link" at bounding box center [1506, 79] width 84 height 26
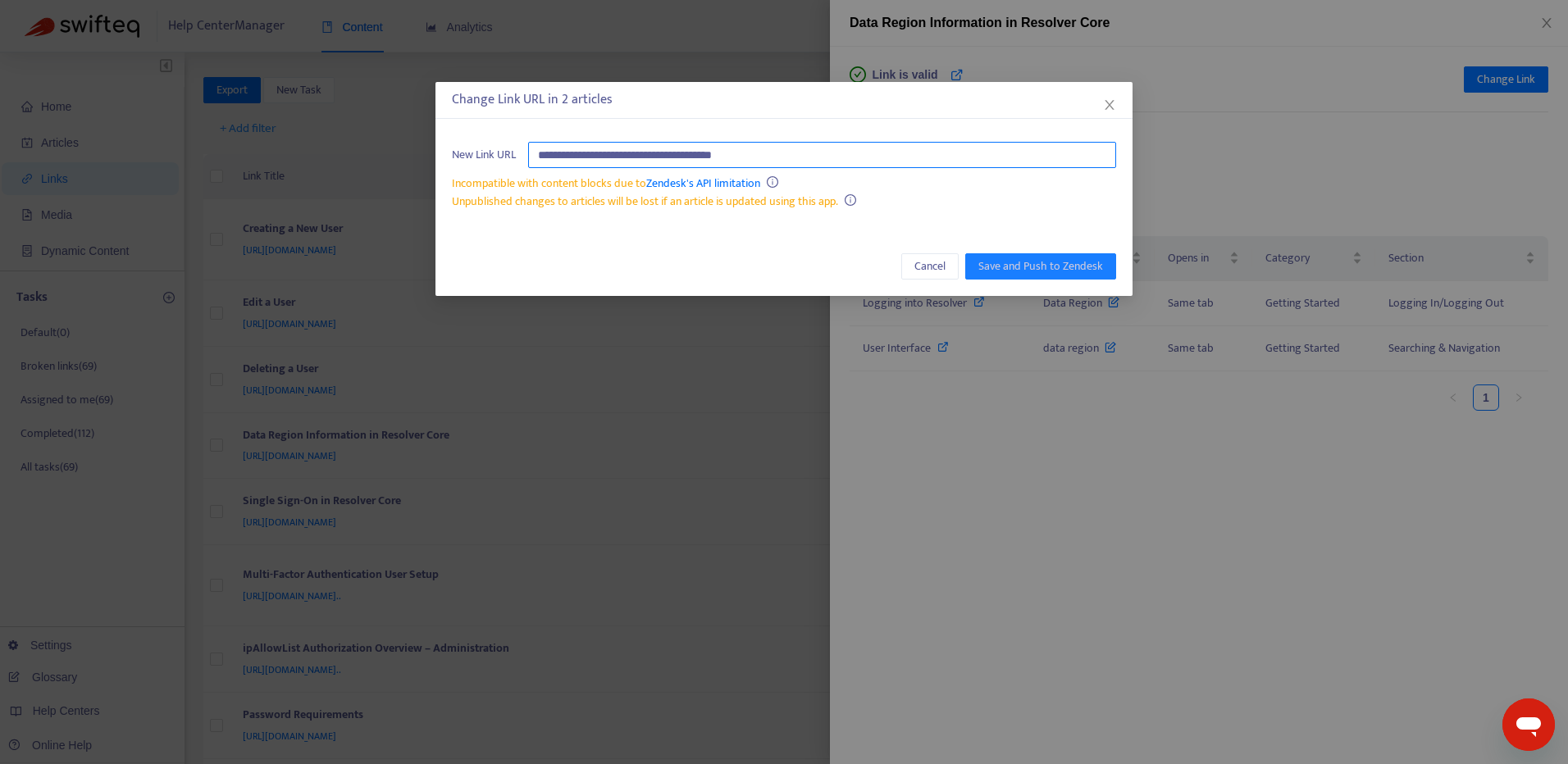
paste input "***"
type input "**********"
click at [1029, 266] on span "Save and Push to Zendesk" at bounding box center [1041, 266] width 125 height 18
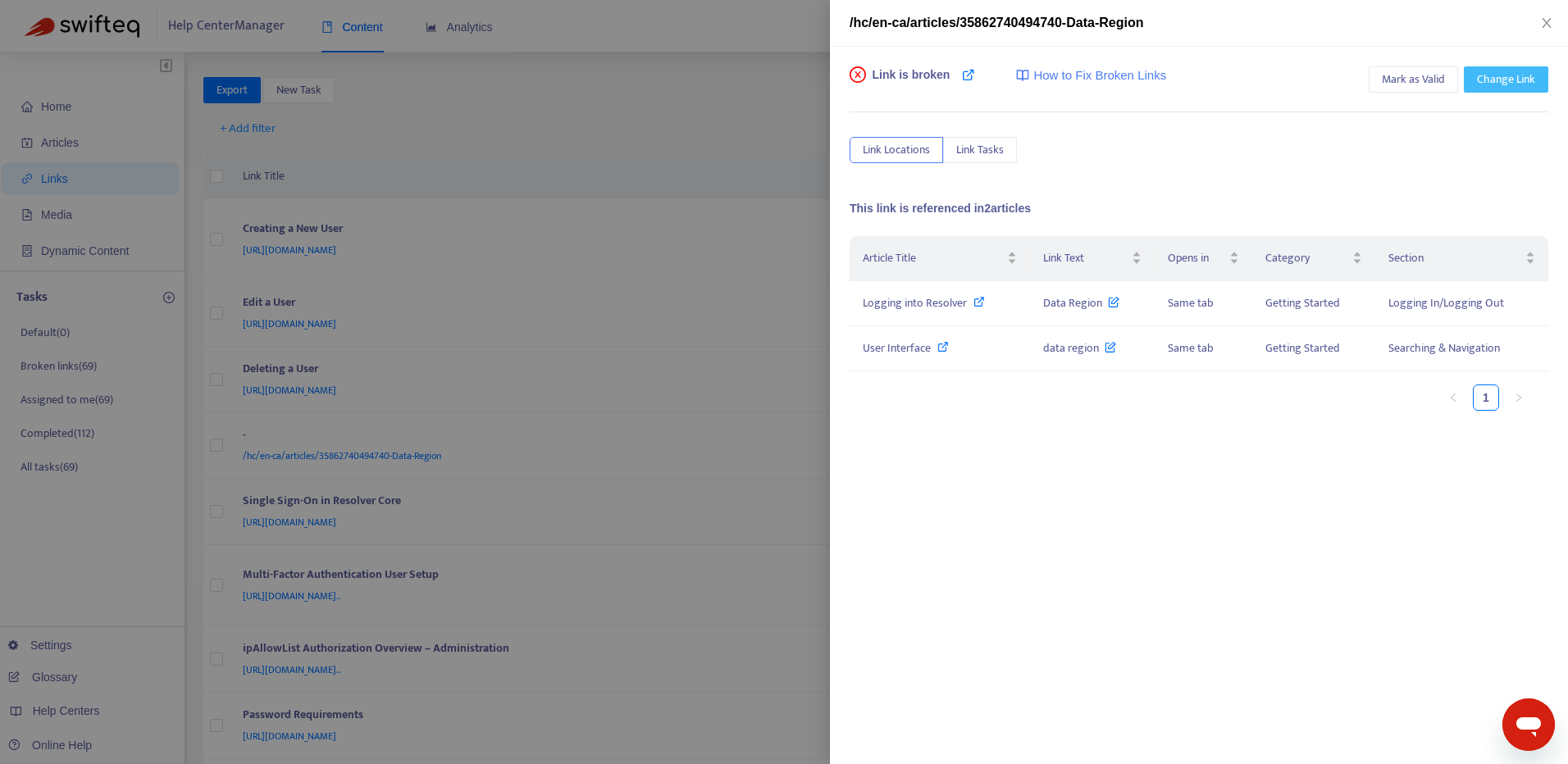
click at [1514, 80] on span "Change Link" at bounding box center [1506, 79] width 58 height 18
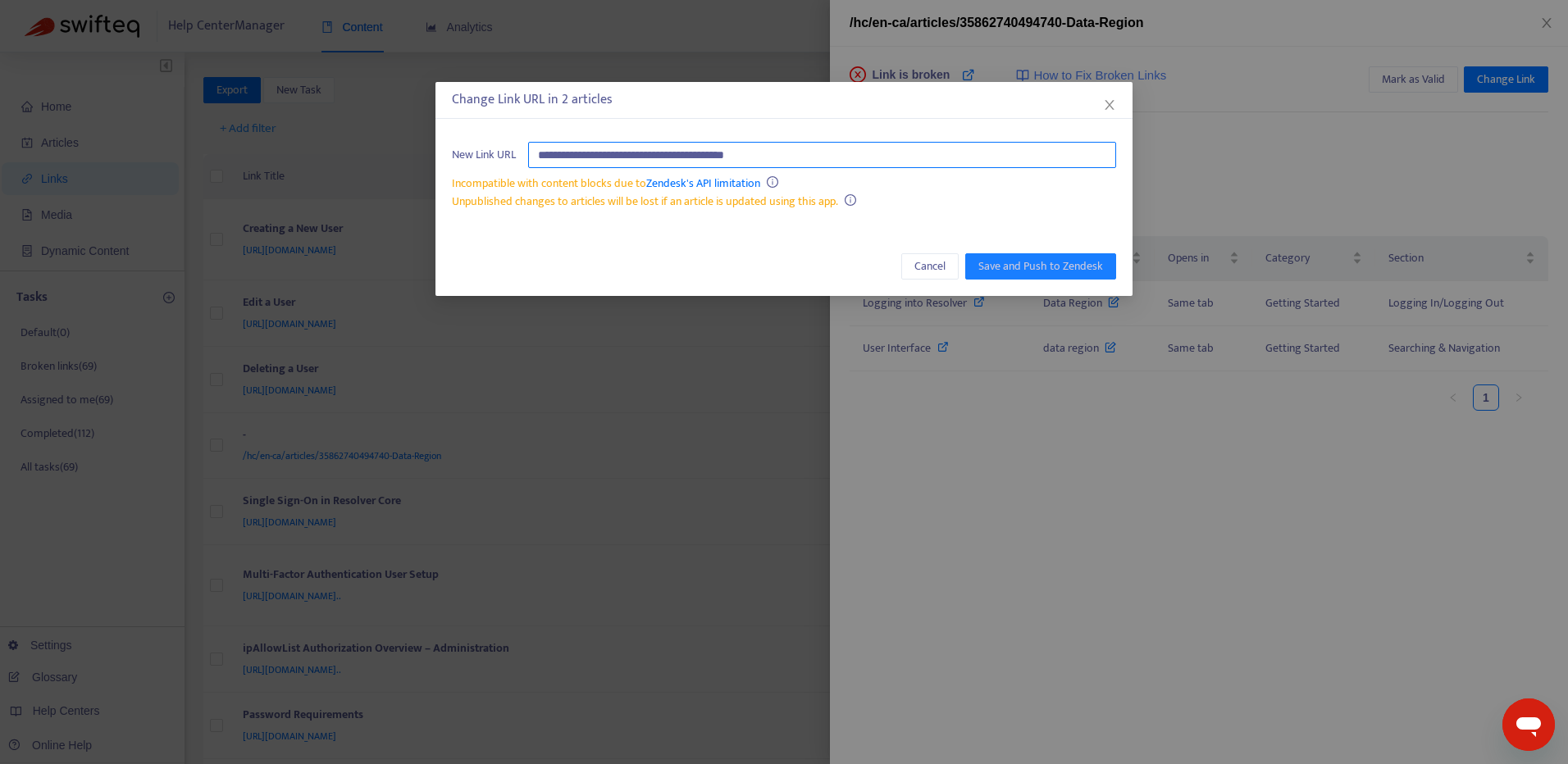
click at [531, 150] on input "**********" at bounding box center [822, 154] width 588 height 26
paste input "text"
click at [558, 148] on input "**********" at bounding box center [822, 154] width 588 height 26
paste input "**********"
type input "**********"
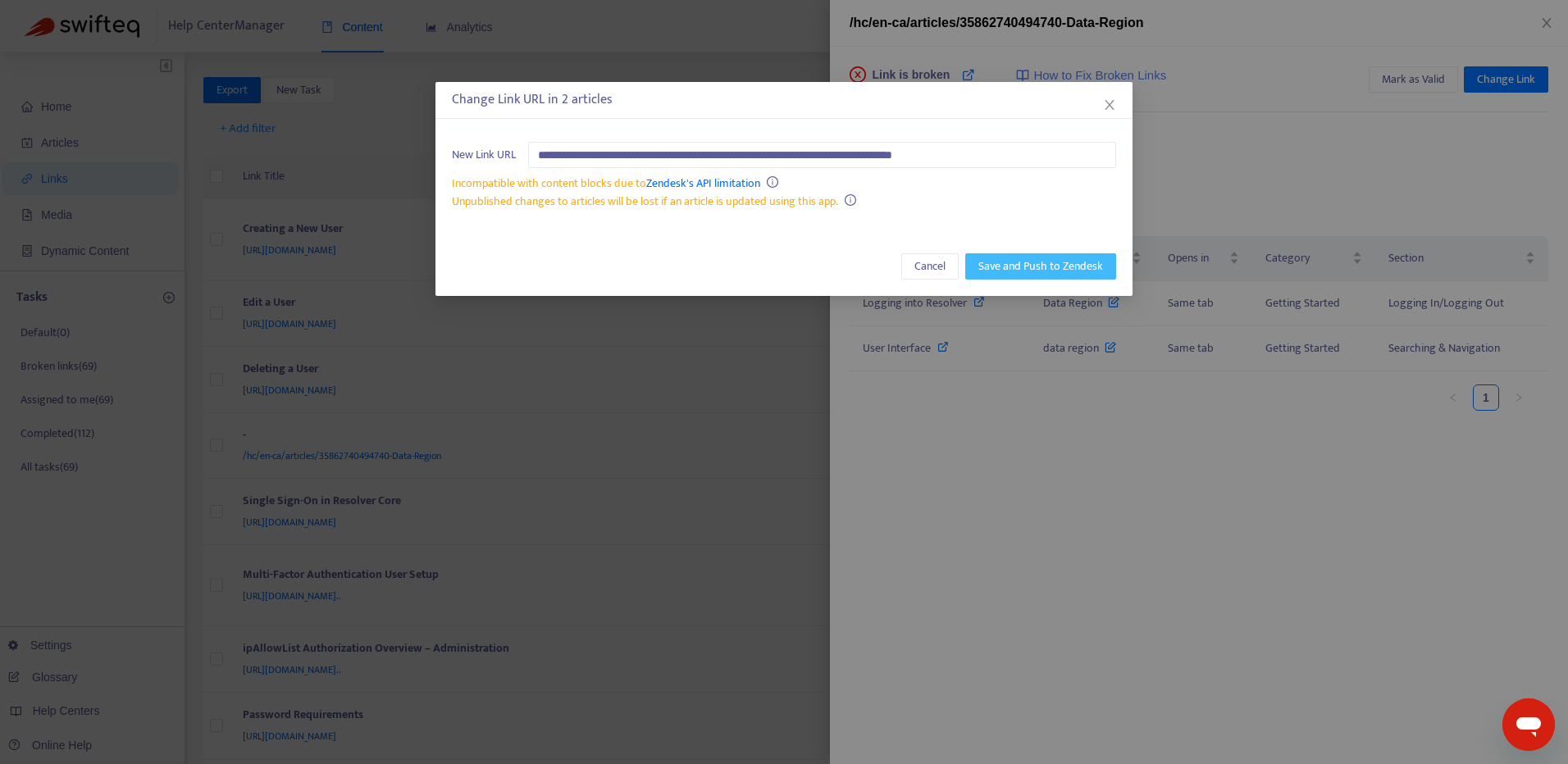
click at [1017, 262] on span "Save and Push to Zendesk" at bounding box center [1041, 266] width 125 height 18
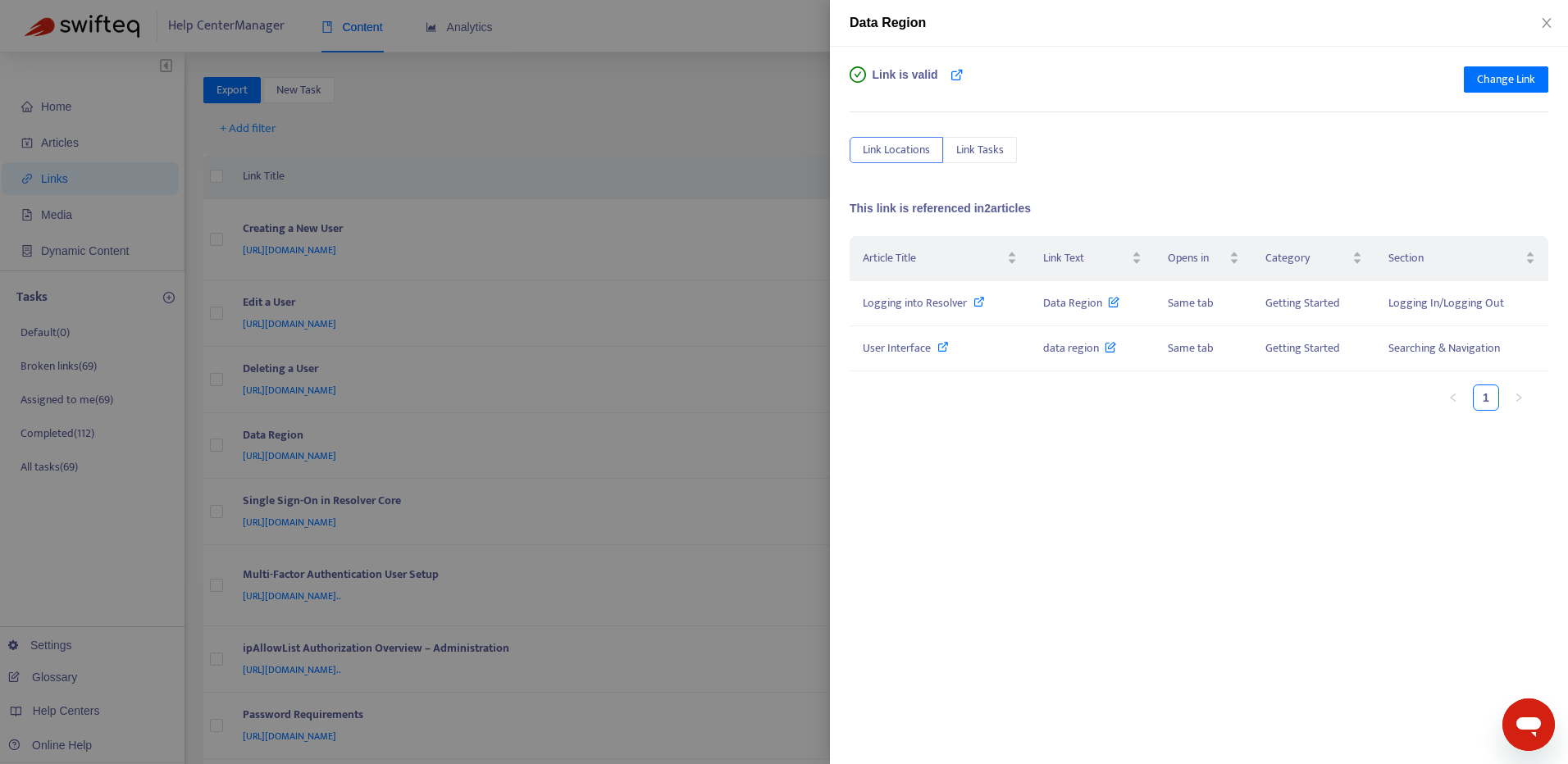
click at [1284, 546] on div "Article Title Link Text Opens in Category Section Logging into Resolver Data Re…" at bounding box center [1199, 400] width 698 height 328
click at [1550, 26] on icon "close" at bounding box center [1547, 23] width 13 height 13
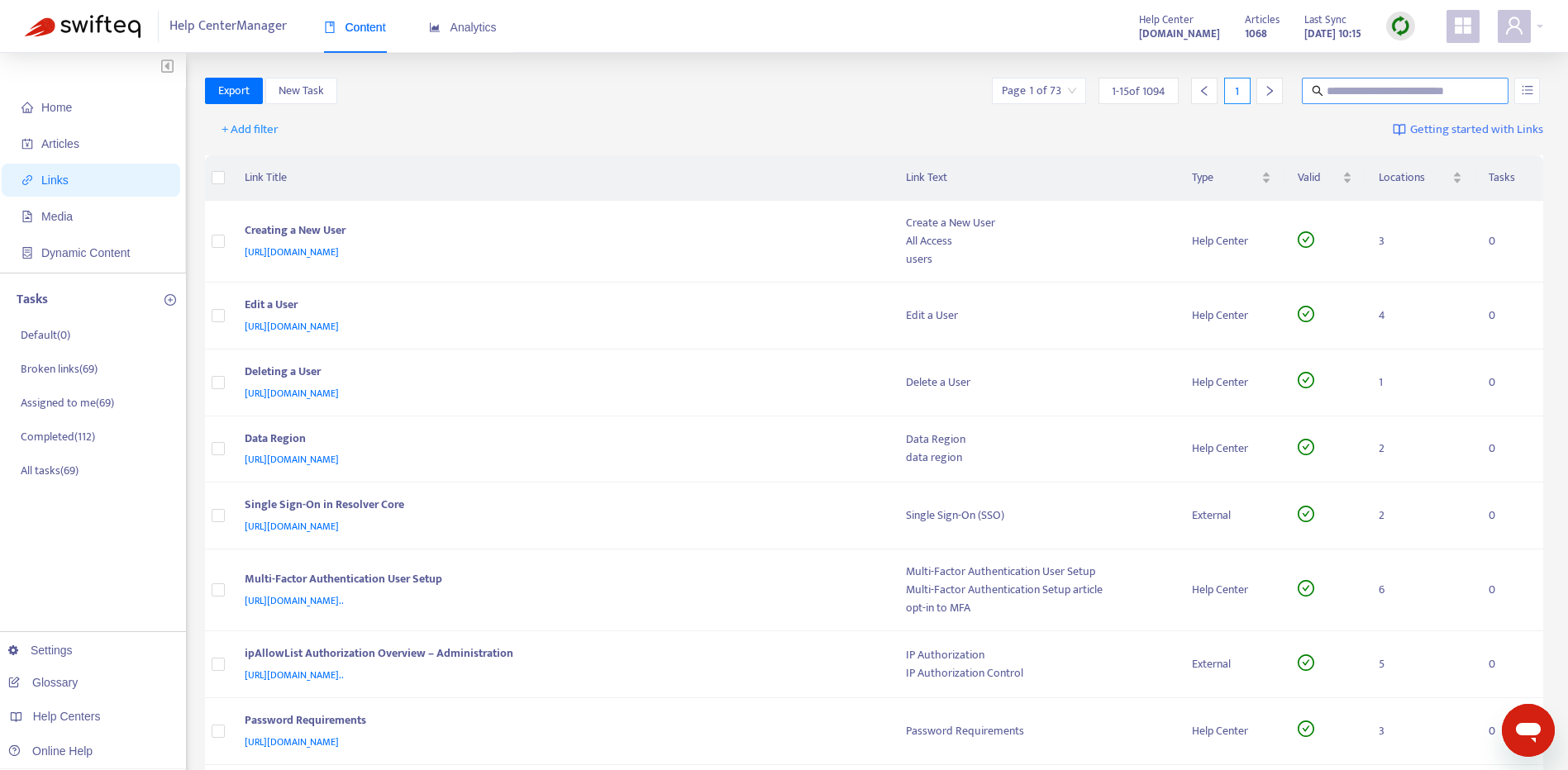
click at [1355, 93] on input "text" at bounding box center [1406, 90] width 159 height 18
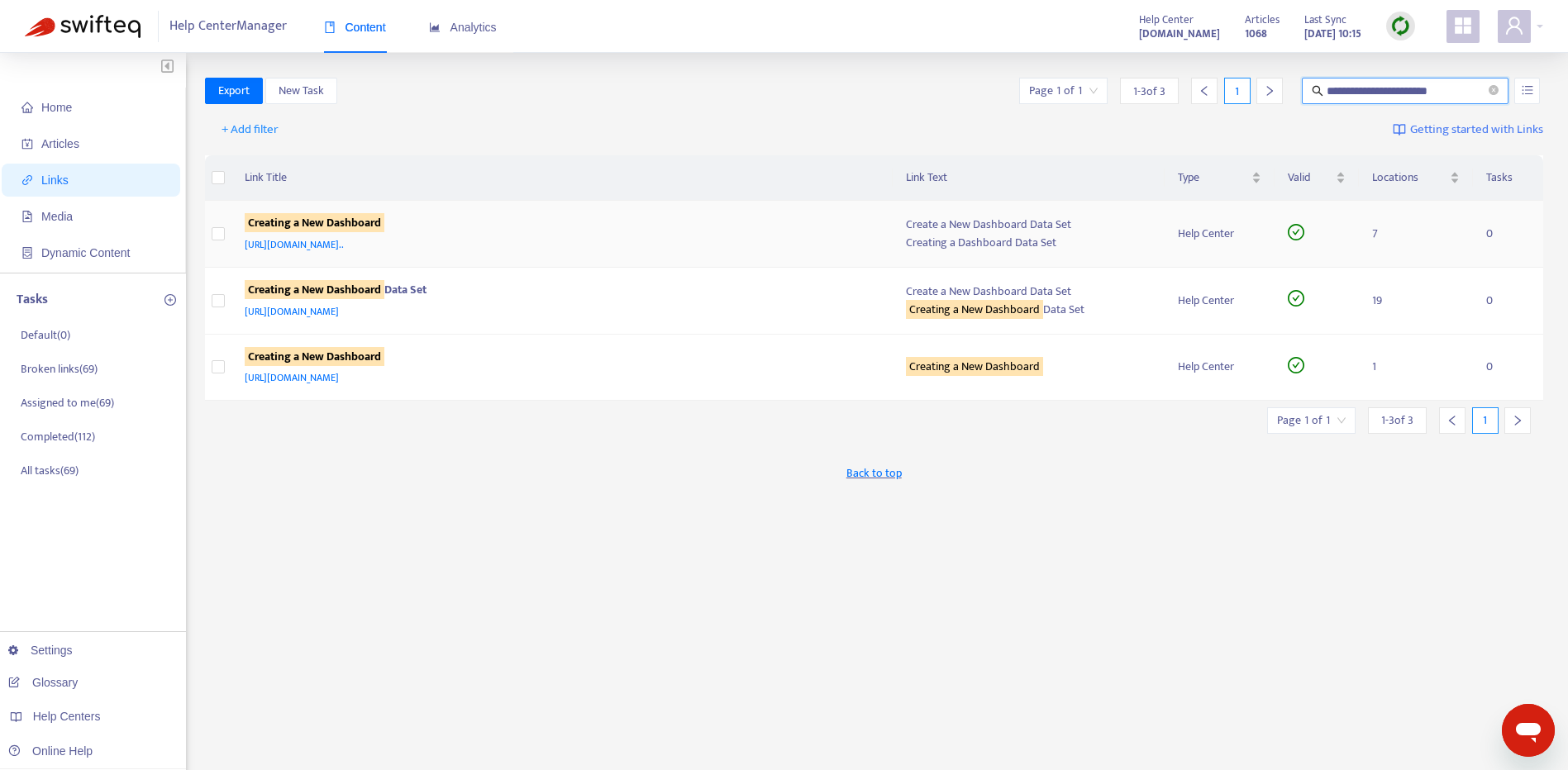
click at [328, 223] on sqkw "Creating a New Dashboard" at bounding box center [315, 223] width 139 height 19
click at [793, 230] on div "Creating a New Dashboard" at bounding box center [560, 224] width 629 height 21
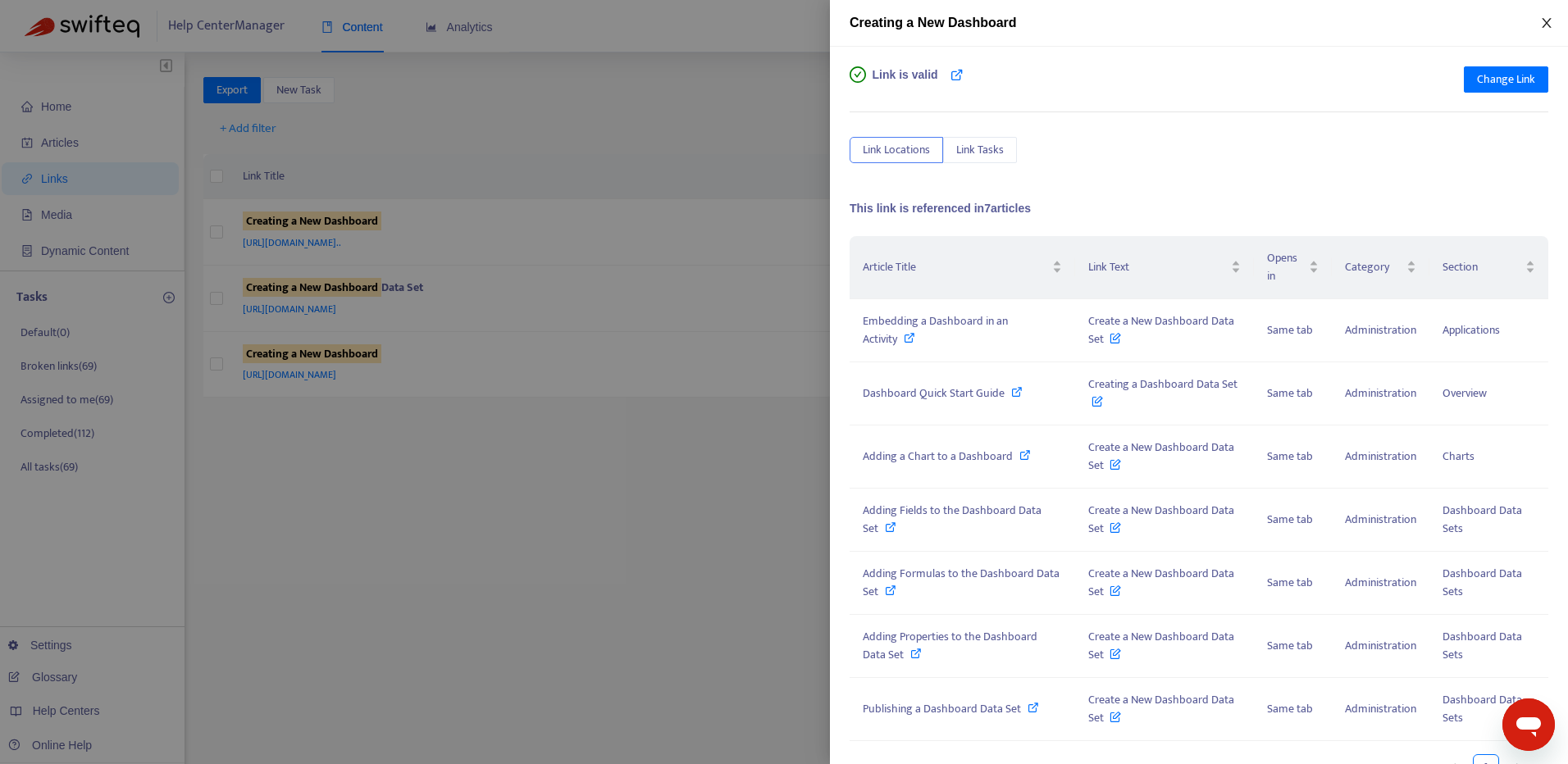
click at [1548, 27] on icon "close" at bounding box center [1547, 23] width 13 height 13
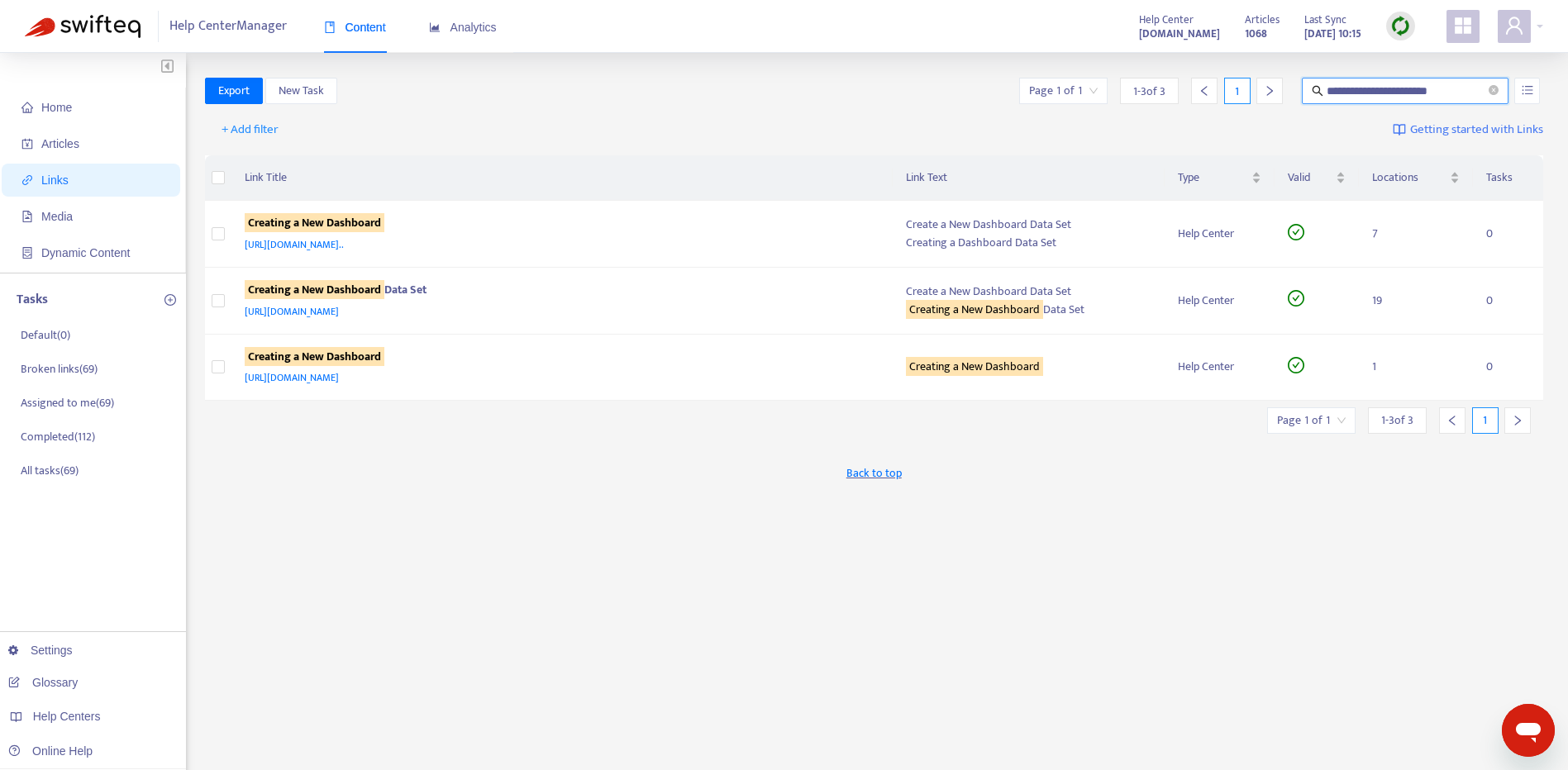
drag, startPoint x: 1474, startPoint y: 87, endPoint x: 1276, endPoint y: 106, distance: 198.9
click at [1316, 105] on div "**********" at bounding box center [874, 93] width 1339 height 33
type input "**********"
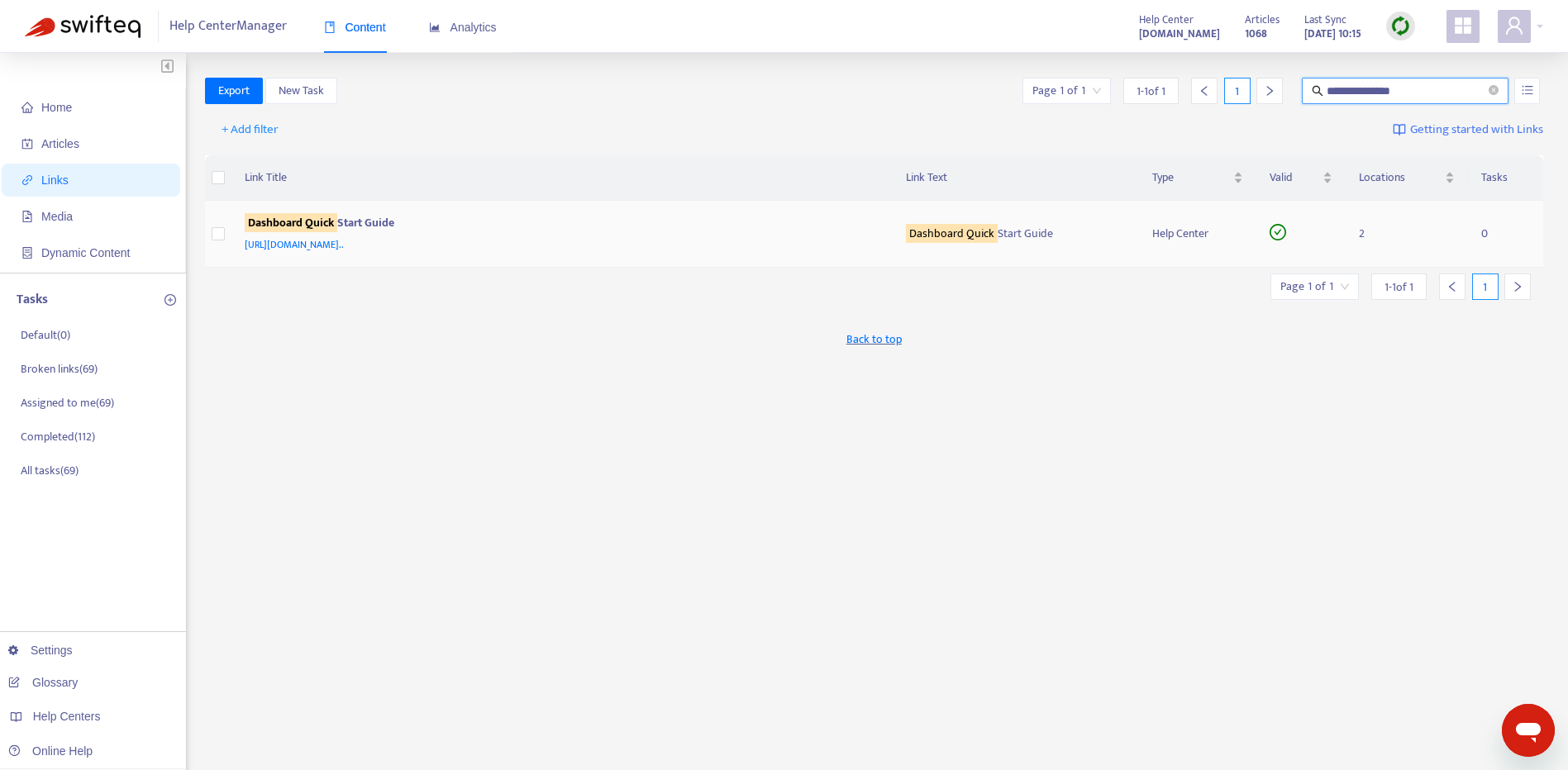
click at [769, 232] on div "Dashboard Quick Start Guide" at bounding box center [560, 224] width 629 height 21
click at [744, 217] on div "Dashboard Quick Start Guide" at bounding box center [560, 224] width 629 height 21
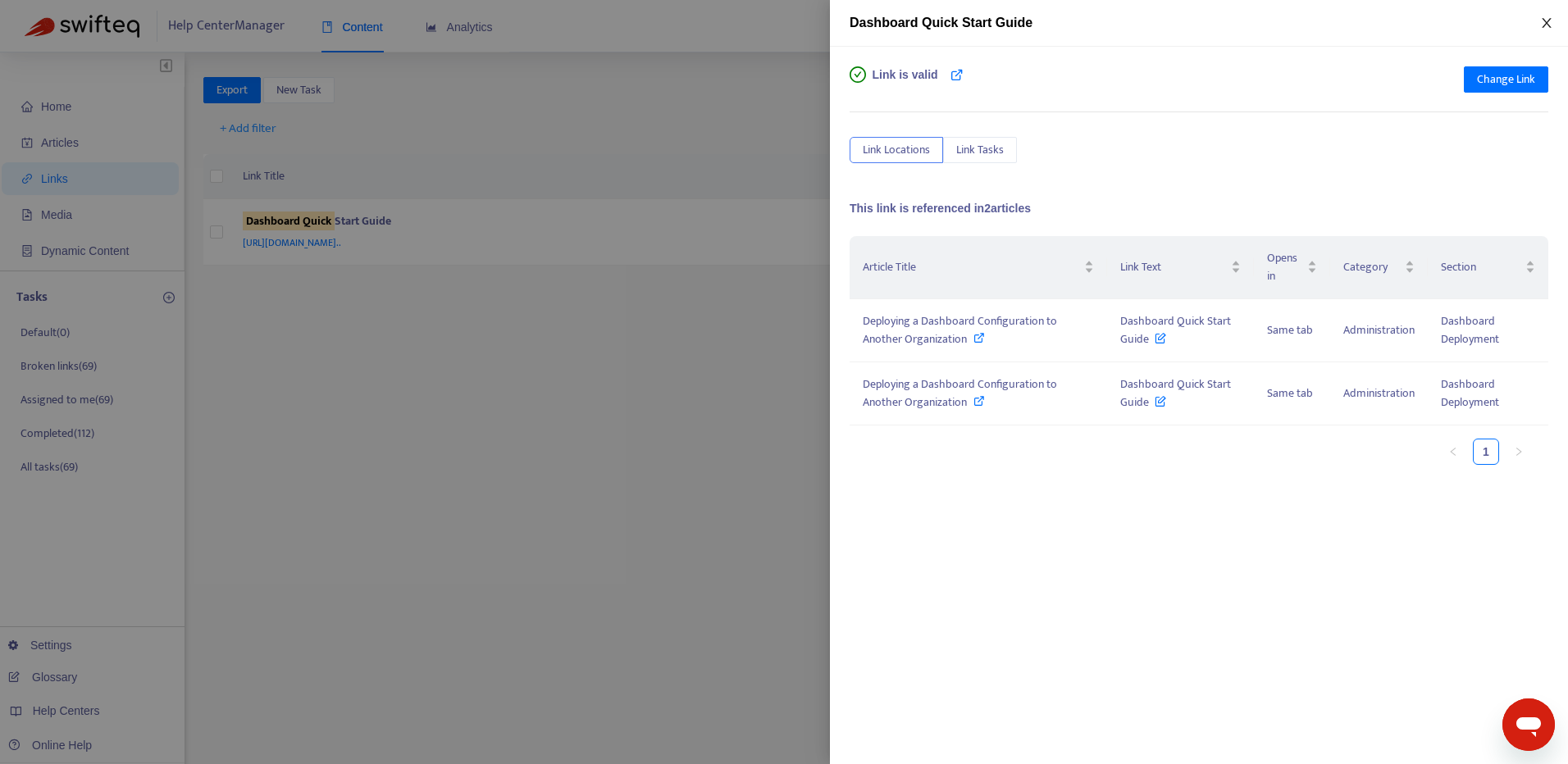
click at [1545, 25] on icon "close" at bounding box center [1547, 23] width 13 height 13
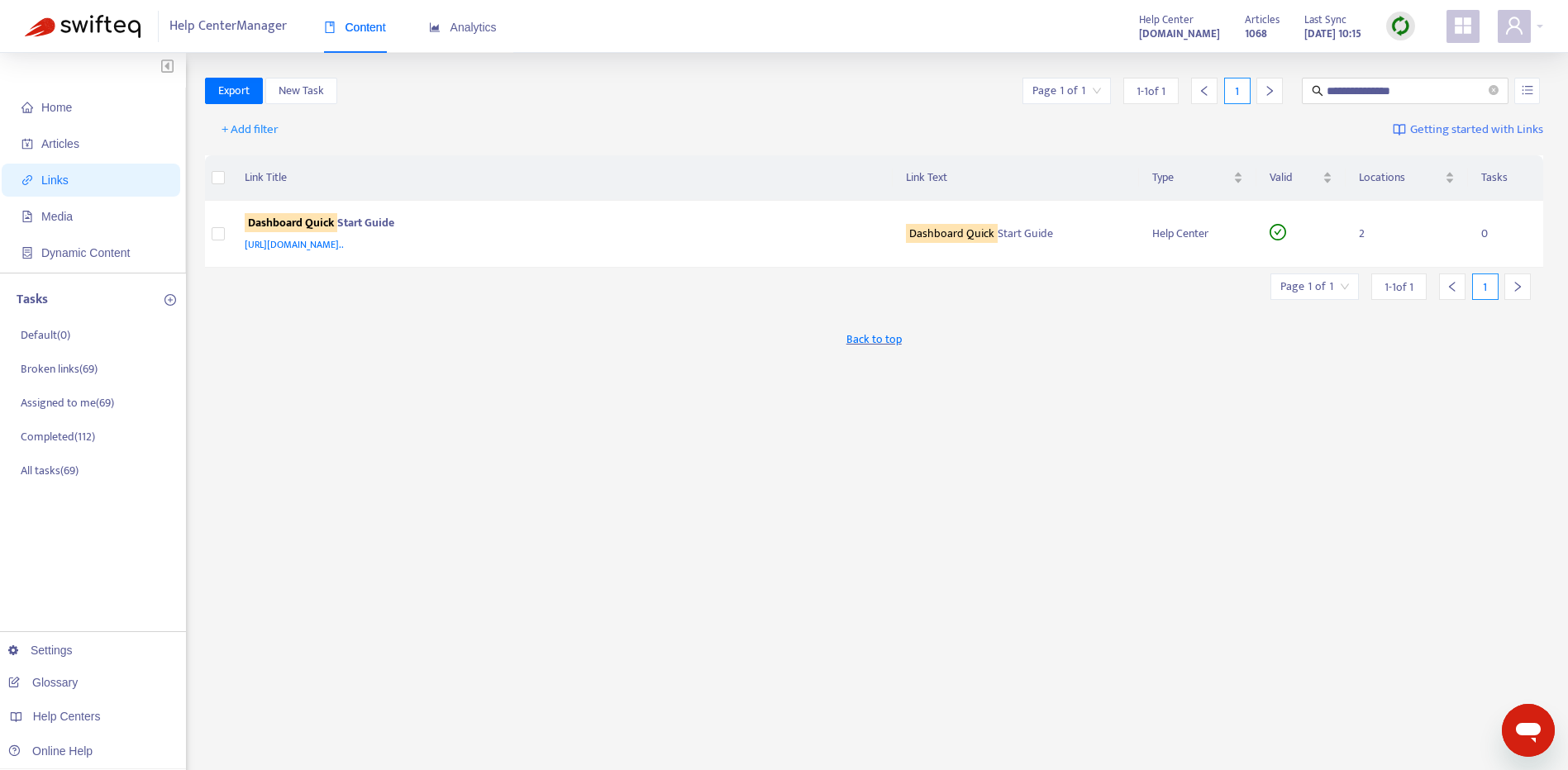
click at [659, 481] on div "**********" at bounding box center [874, 560] width 1339 height 966
drag, startPoint x: 1495, startPoint y: 89, endPoint x: 1433, endPoint y: 145, distance: 83.5
click at [1495, 89] on icon "close-circle" at bounding box center [1494, 90] width 10 height 10
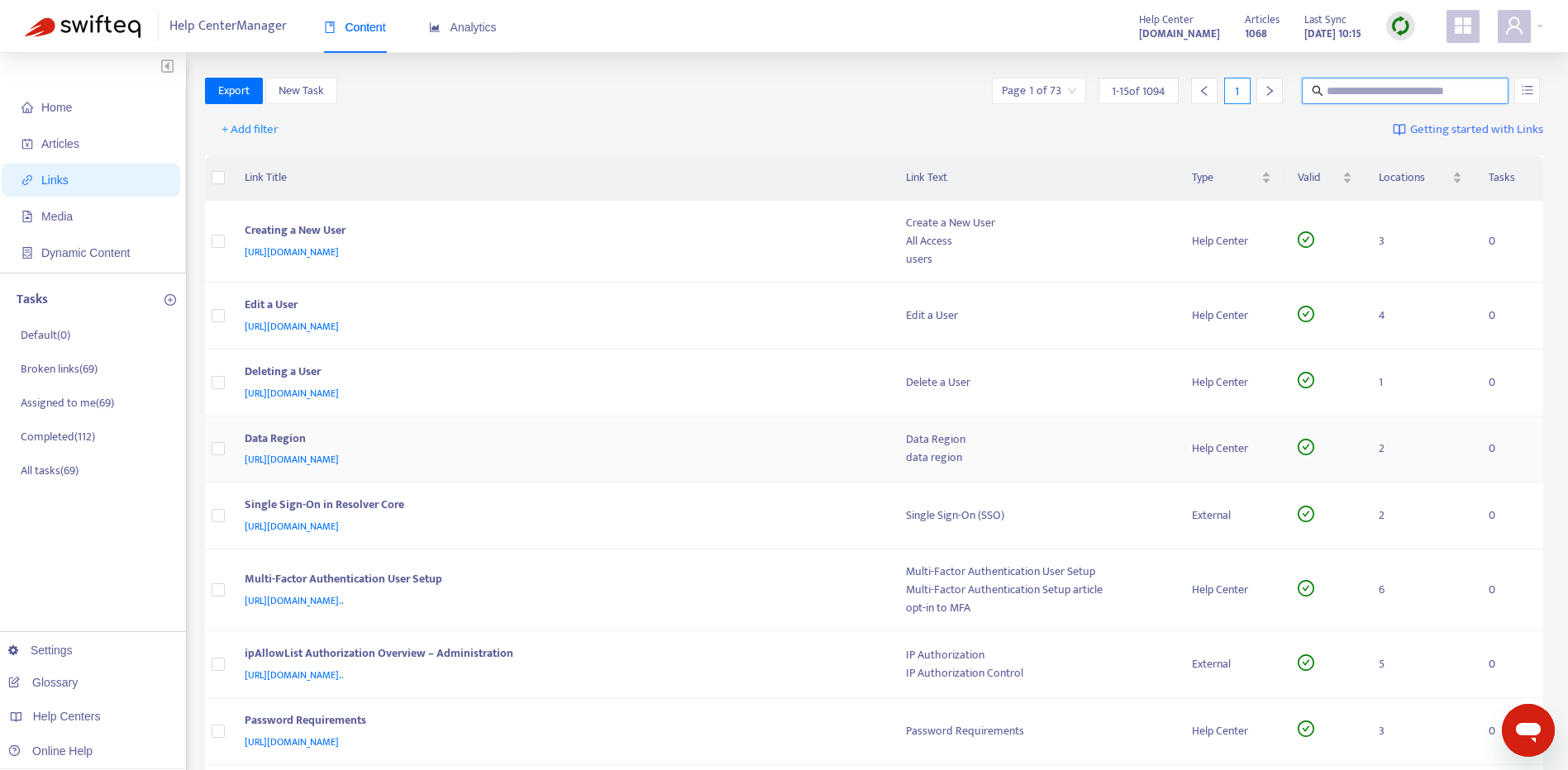
click at [680, 433] on div "Data Region" at bounding box center [560, 440] width 629 height 21
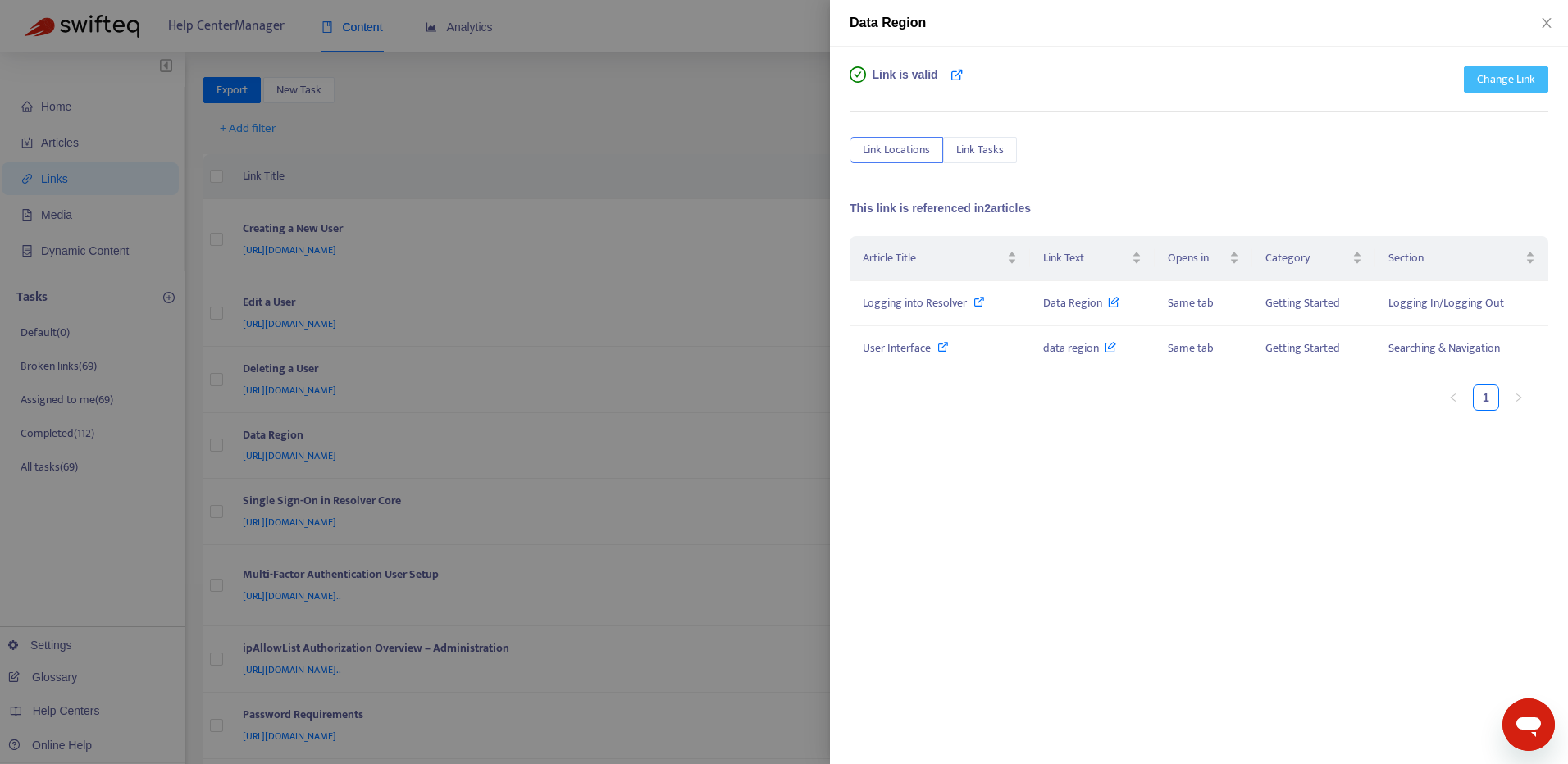
click at [1477, 86] on span "Change Link" at bounding box center [1506, 79] width 58 height 18
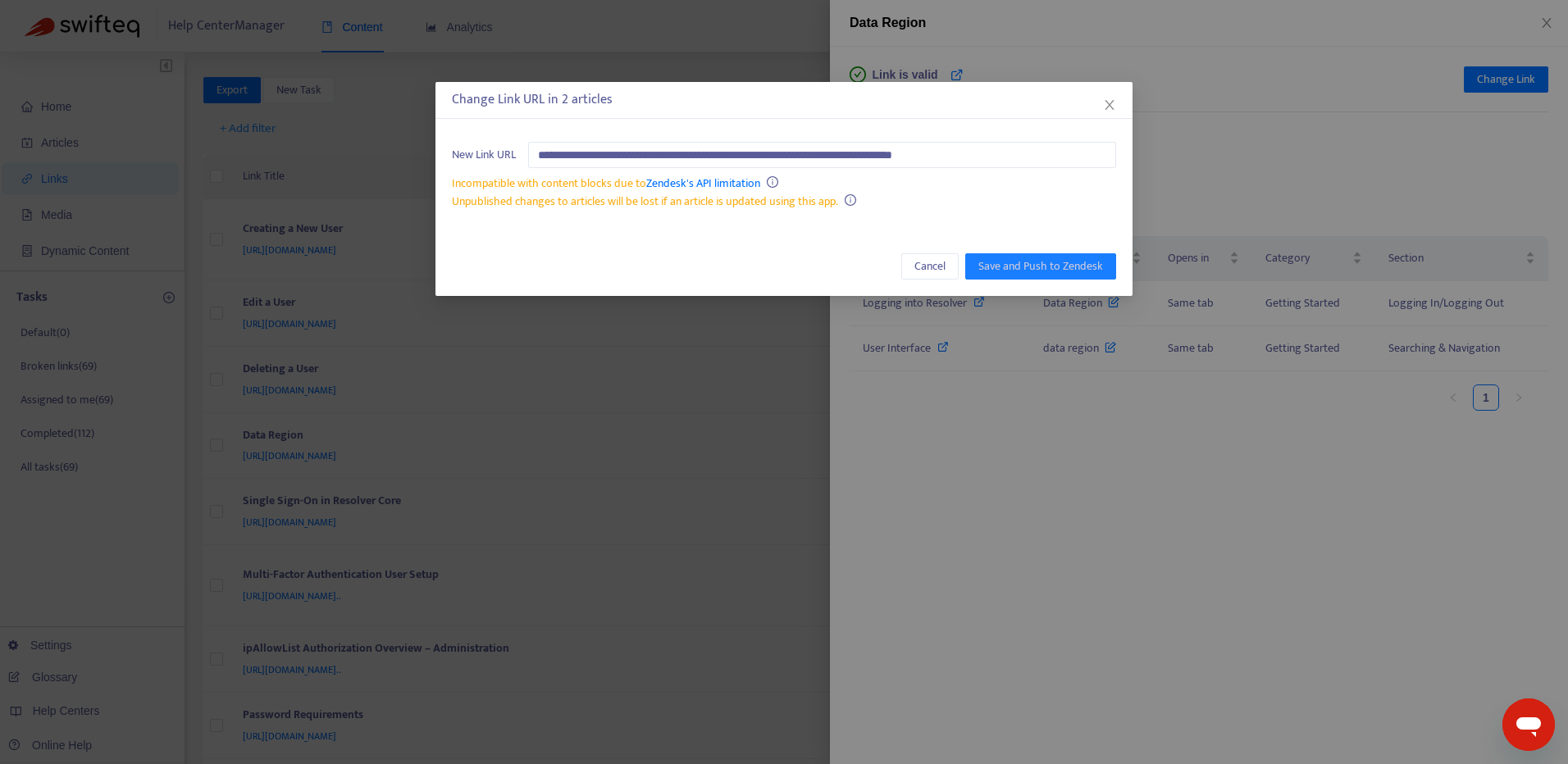
click at [1254, 165] on div "**********" at bounding box center [784, 382] width 1568 height 764
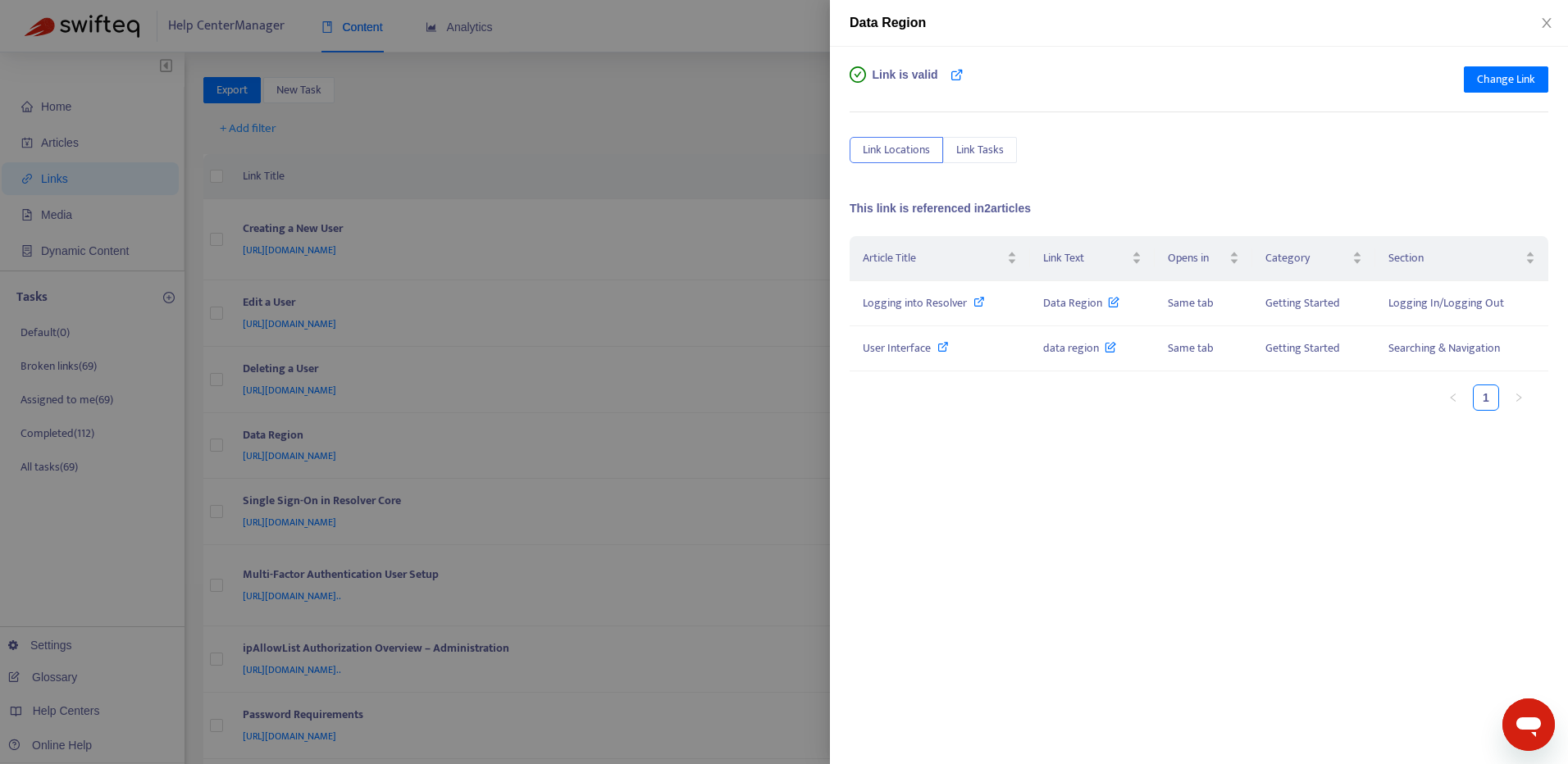
click at [1489, 65] on div "Link is valid Change Link Link Locations Link Tasks This link is referenced in …" at bounding box center [1199, 405] width 738 height 718
click at [1486, 79] on span "Change Link" at bounding box center [1506, 79] width 58 height 18
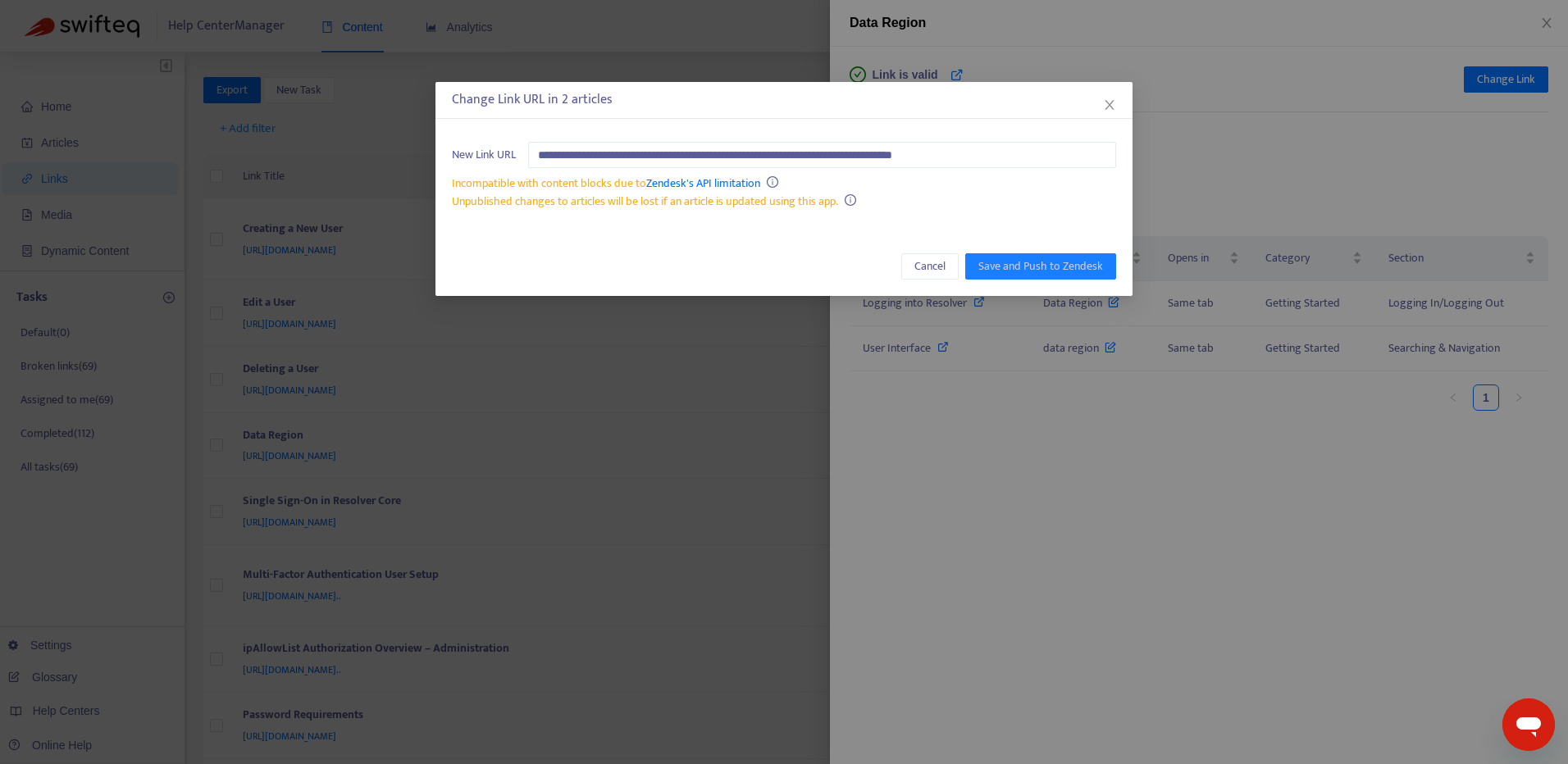
click at [1282, 169] on div "**********" at bounding box center [784, 382] width 1568 height 764
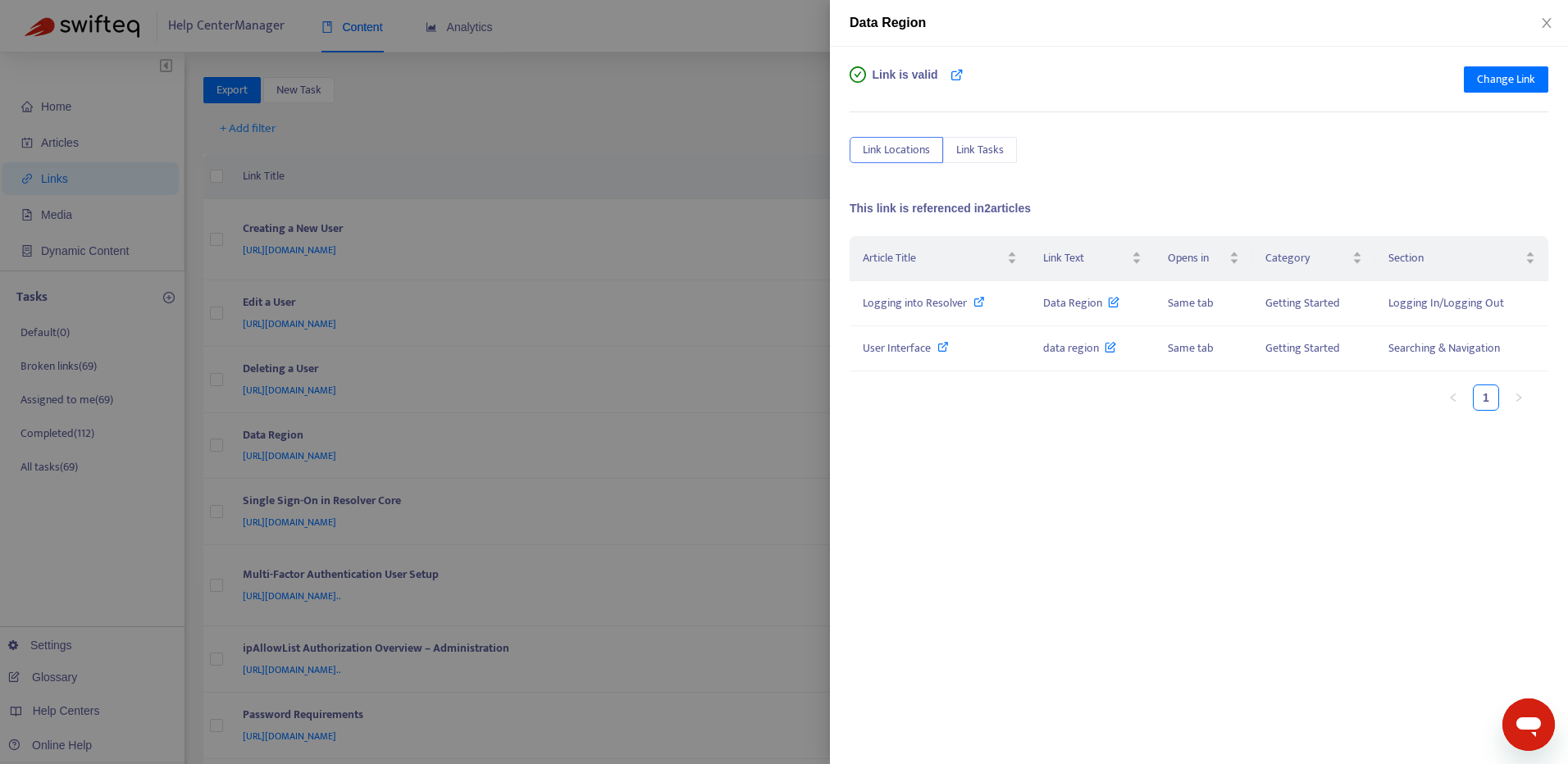
click at [1282, 169] on div "Link is valid Change Link Link Locations Link Tasks This link is referenced in …" at bounding box center [1199, 318] width 698 height 503
click at [1538, 26] on button "Close" at bounding box center [1546, 23] width 23 height 15
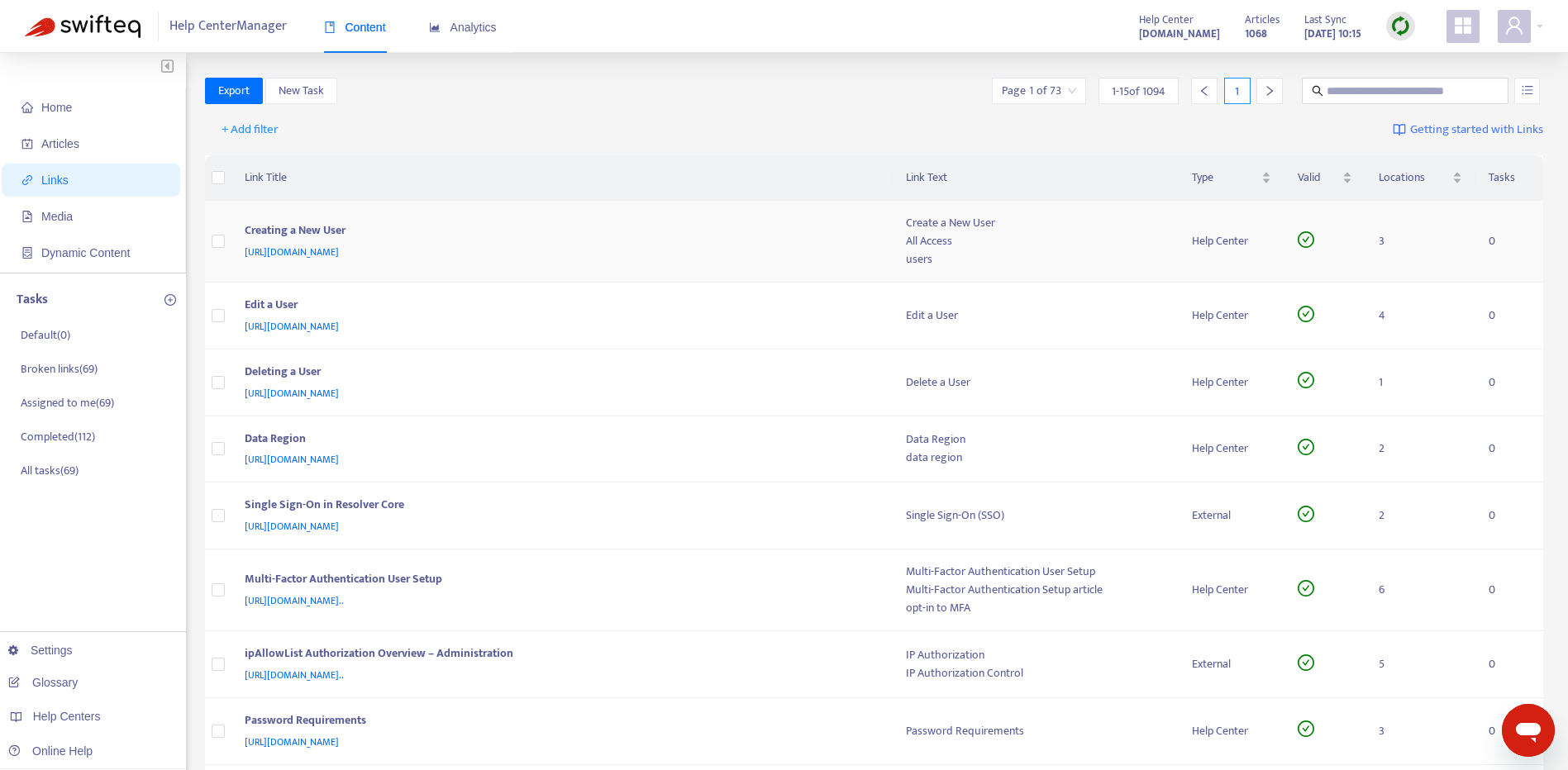
click at [764, 214] on td "Creating a New User https://customer-resource-hub.zendesk.com/hc/en-ca/articles…" at bounding box center [562, 241] width 662 height 82
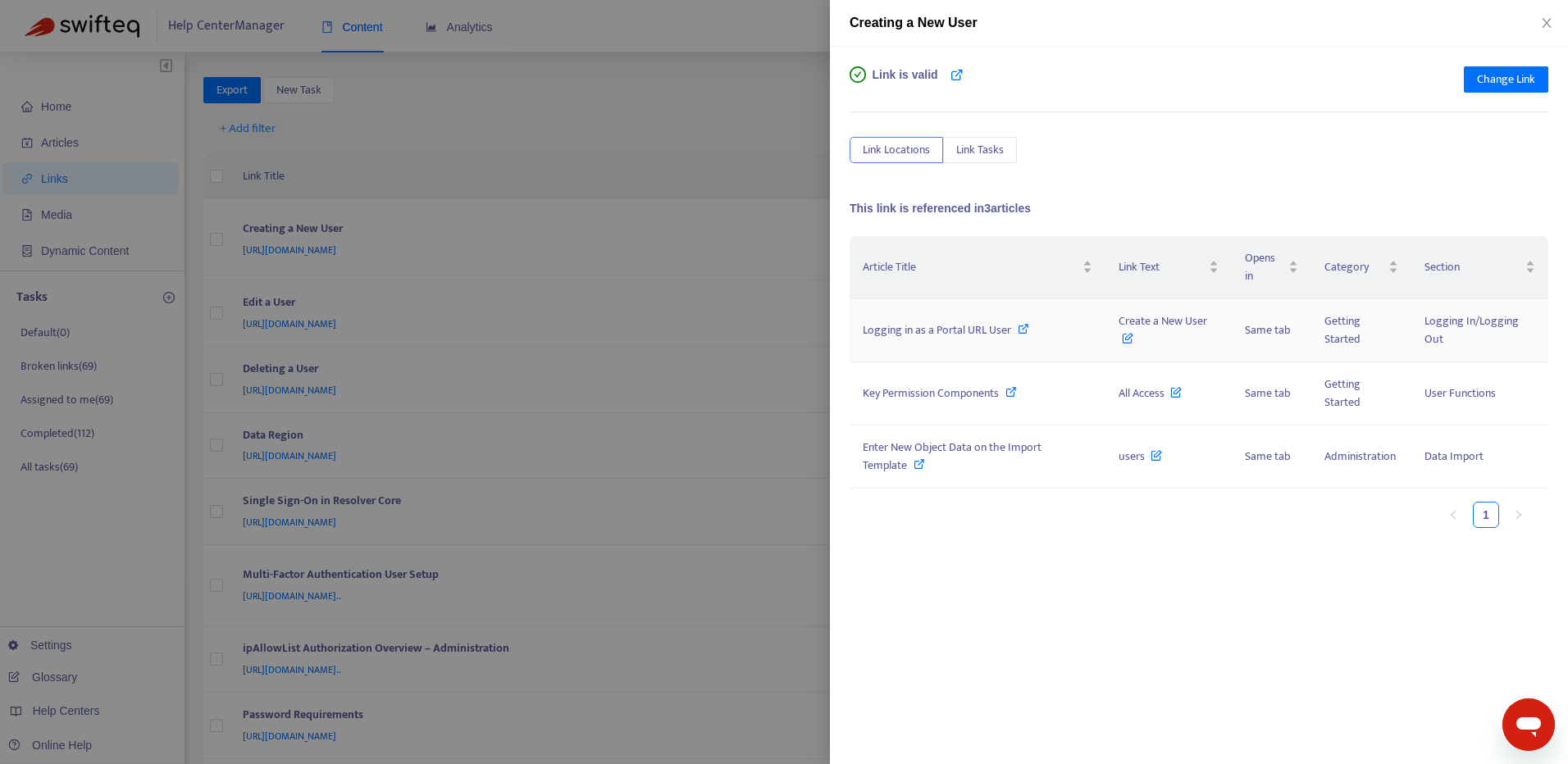
click at [1021, 329] on icon at bounding box center [1023, 329] width 12 height 12
click at [1551, 25] on icon "close" at bounding box center [1547, 23] width 13 height 13
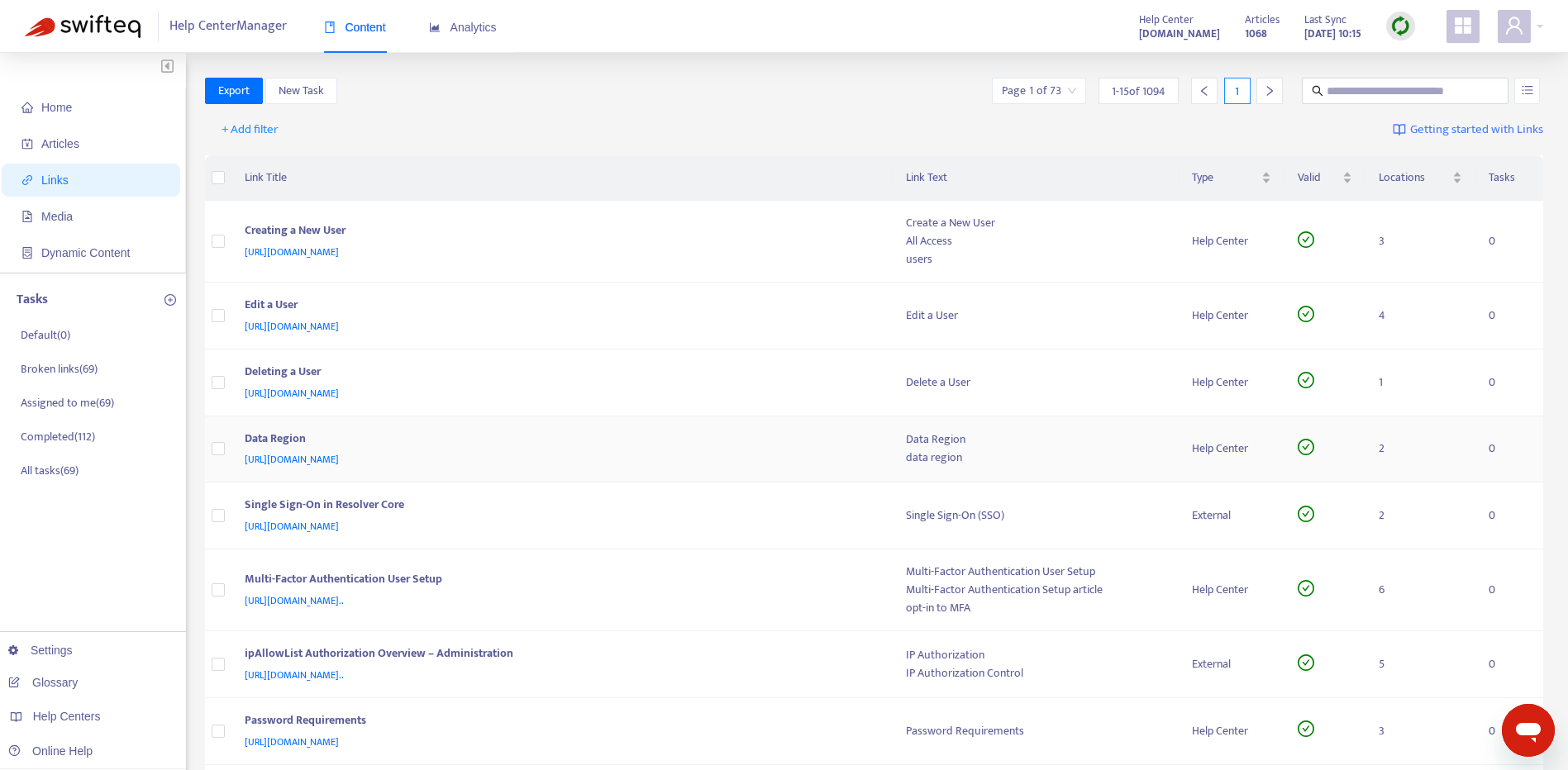
click at [706, 445] on div "Data Region" at bounding box center [560, 440] width 629 height 21
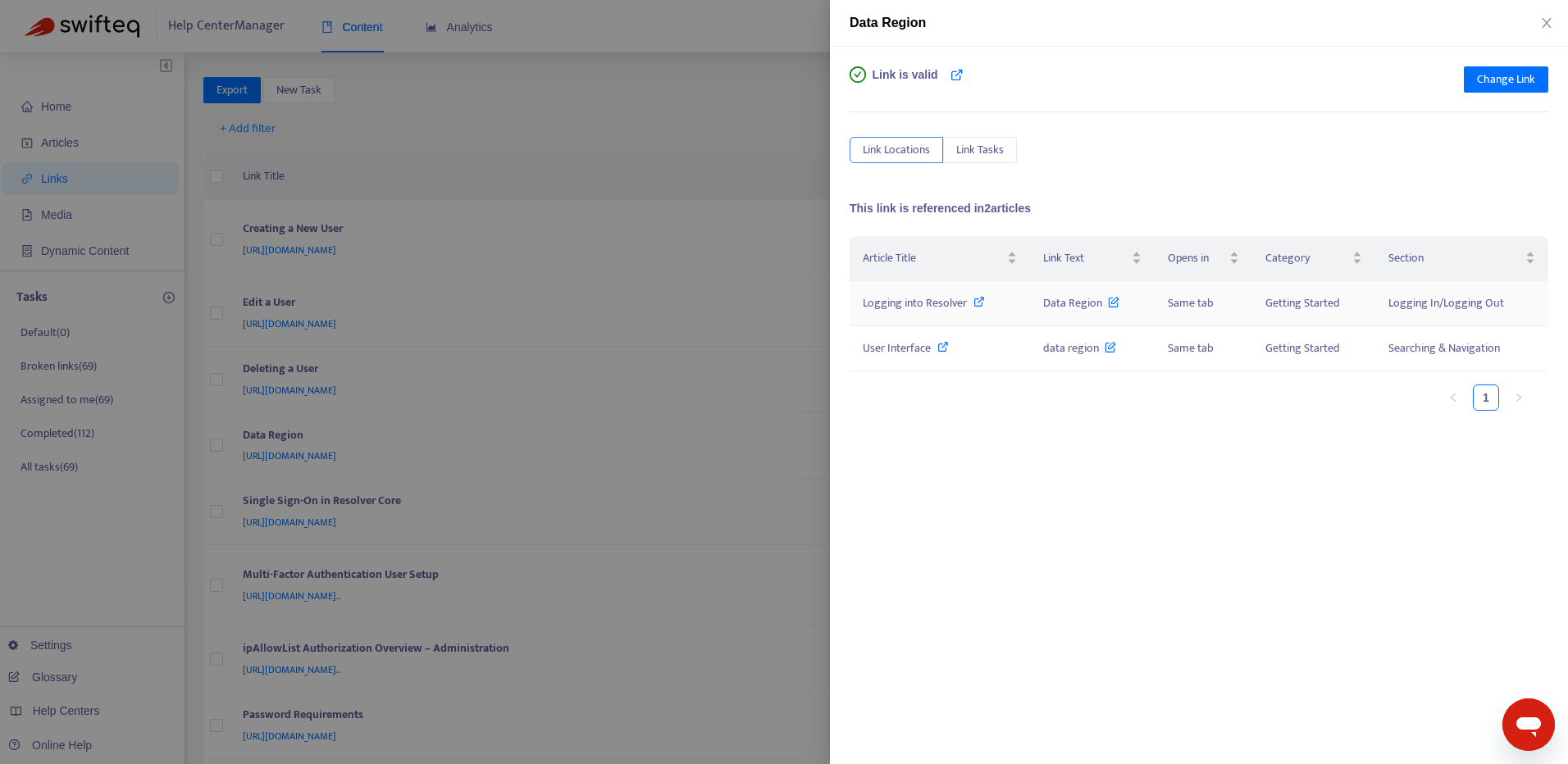
click at [1114, 297] on icon at bounding box center [1113, 298] width 12 height 18
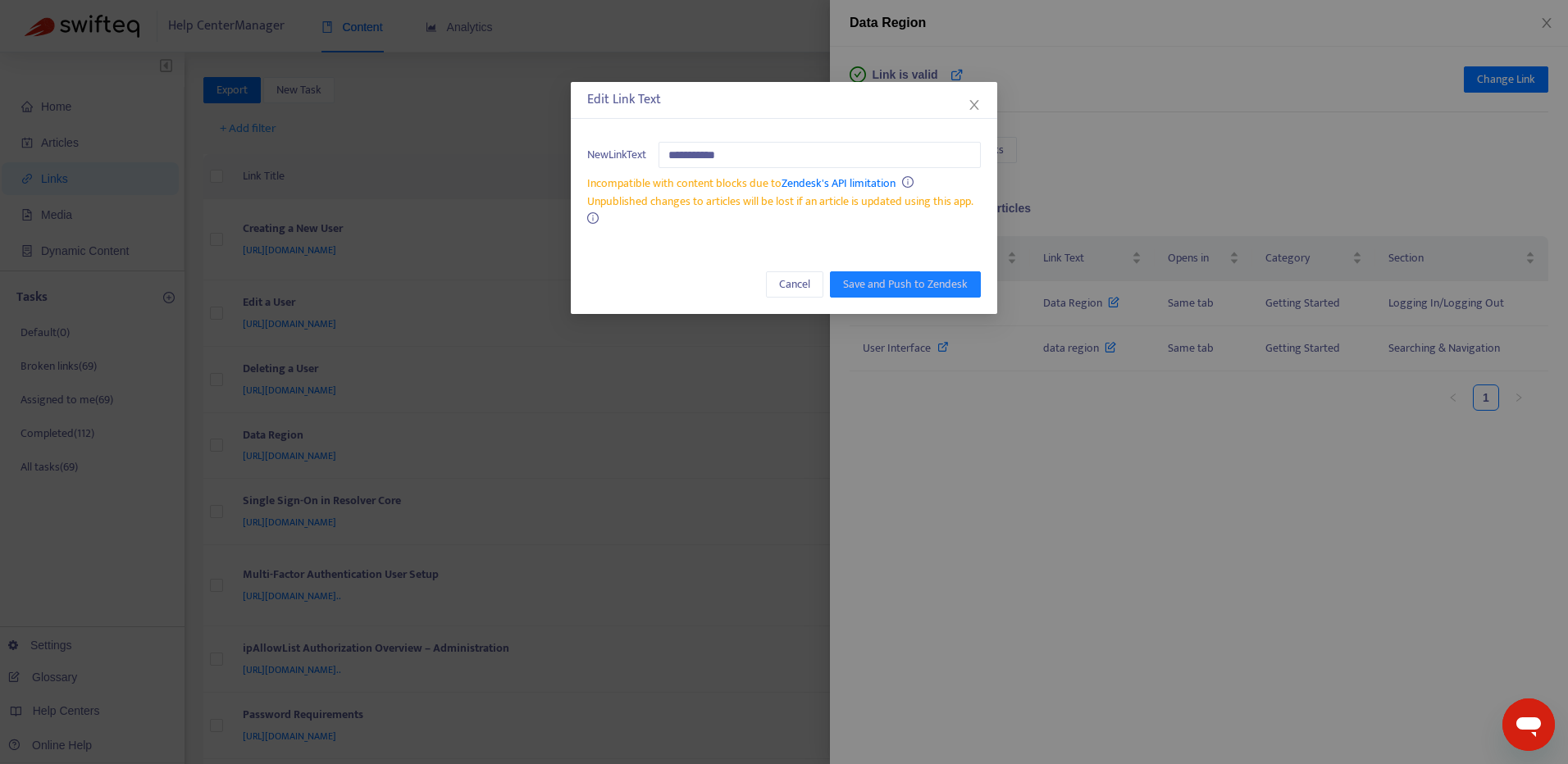
click at [1209, 502] on div "**********" at bounding box center [784, 382] width 1568 height 764
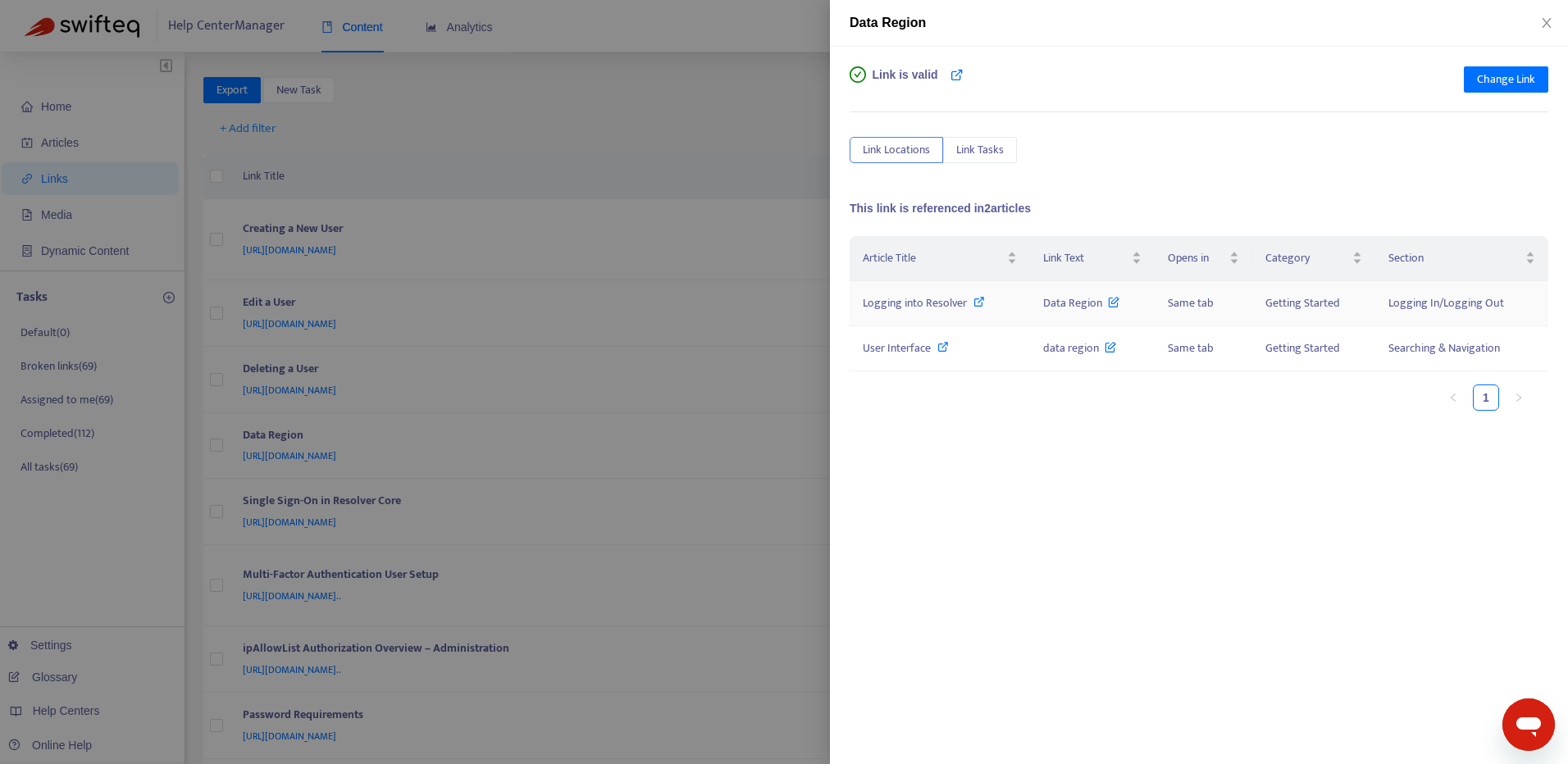
click at [978, 304] on icon at bounding box center [979, 302] width 12 height 12
click at [1539, 22] on button "Close" at bounding box center [1546, 23] width 23 height 15
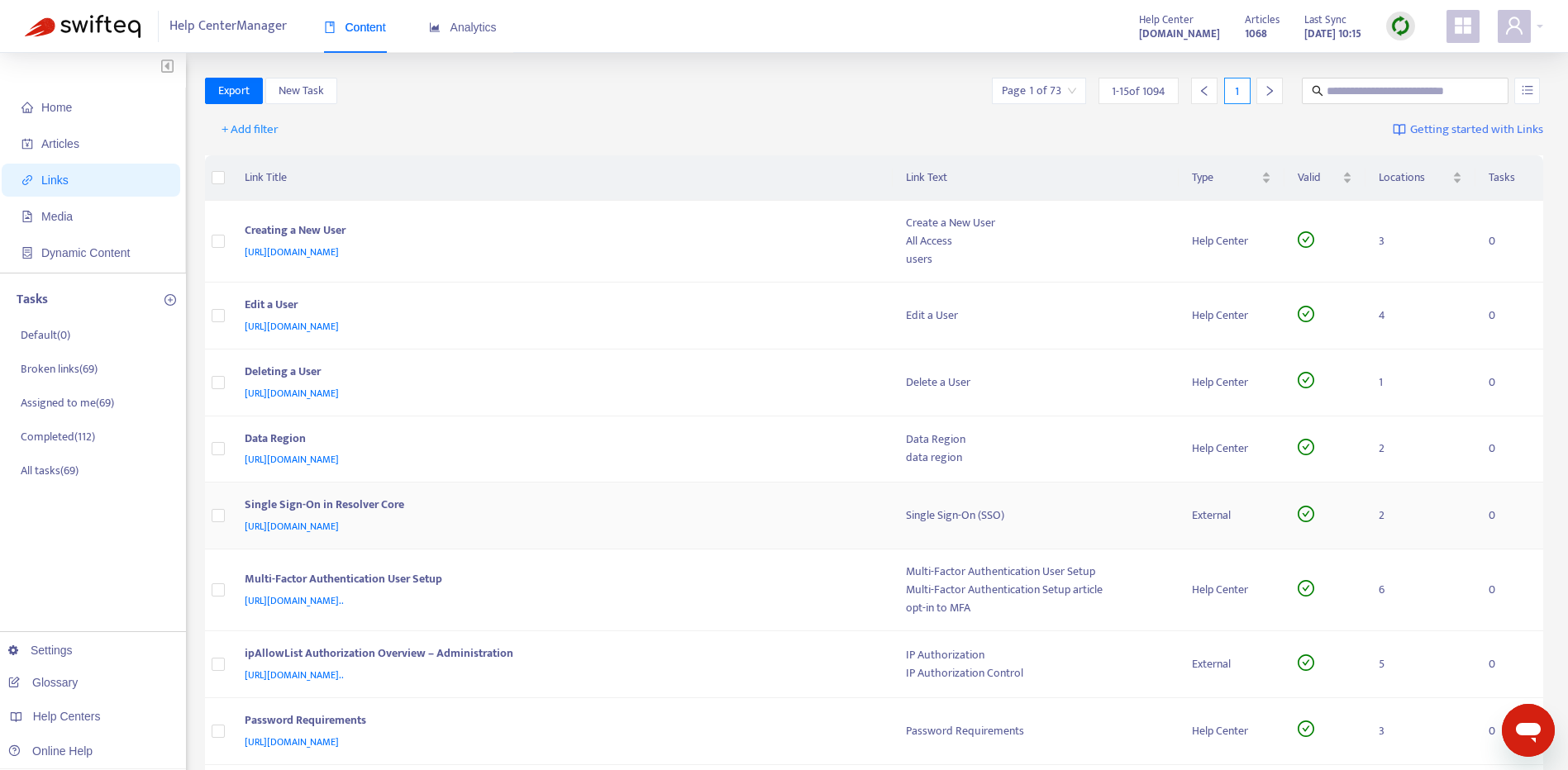
click at [414, 514] on div "Single Sign-On in Resolver Core" at bounding box center [560, 506] width 629 height 21
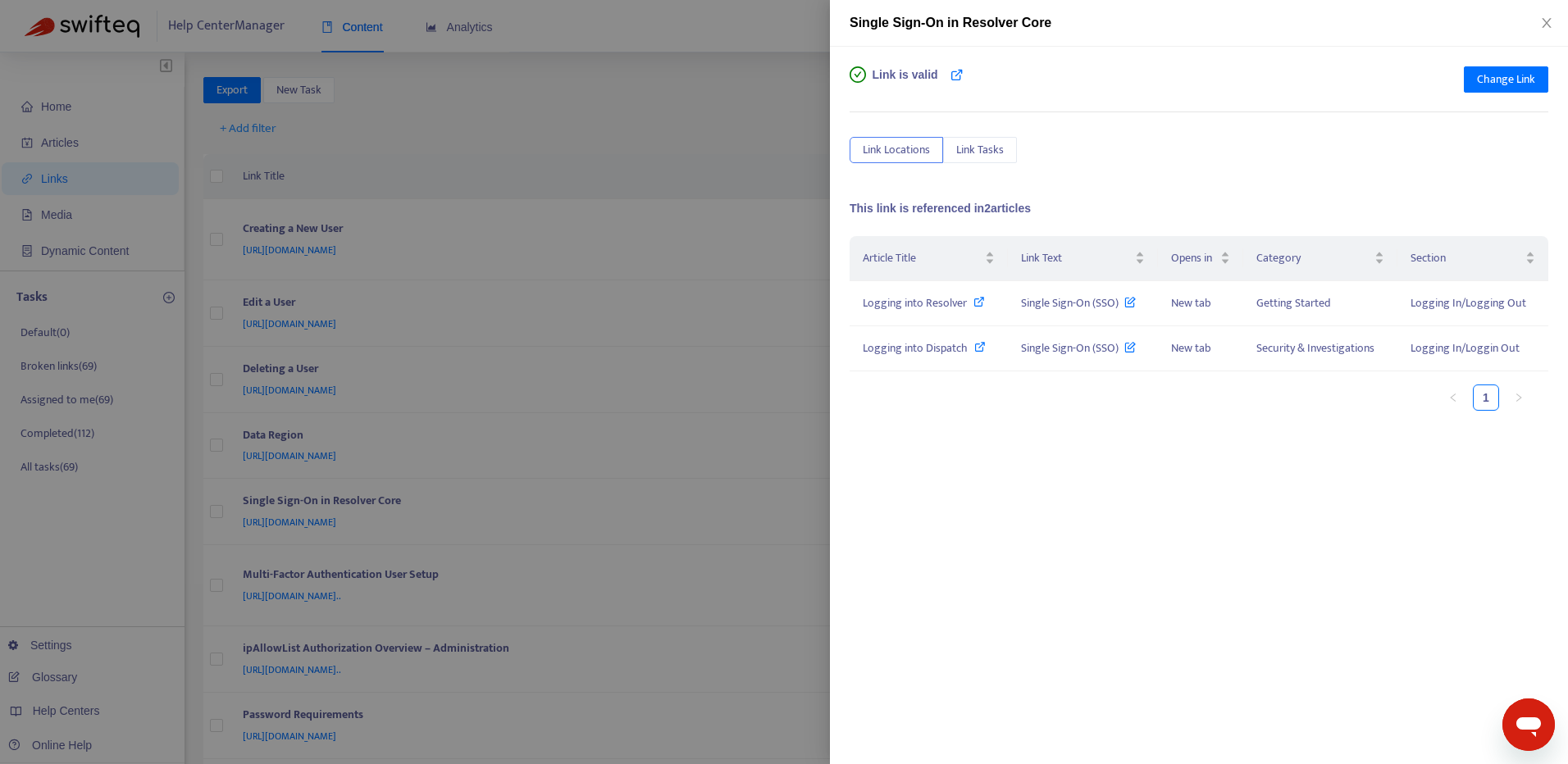
click at [962, 70] on div "Link is valid Change Link" at bounding box center [1199, 83] width 698 height 33
click at [951, 80] on icon at bounding box center [957, 75] width 13 height 13
click at [980, 304] on icon at bounding box center [979, 302] width 12 height 12
click at [1508, 81] on span "Change Link" at bounding box center [1506, 79] width 58 height 18
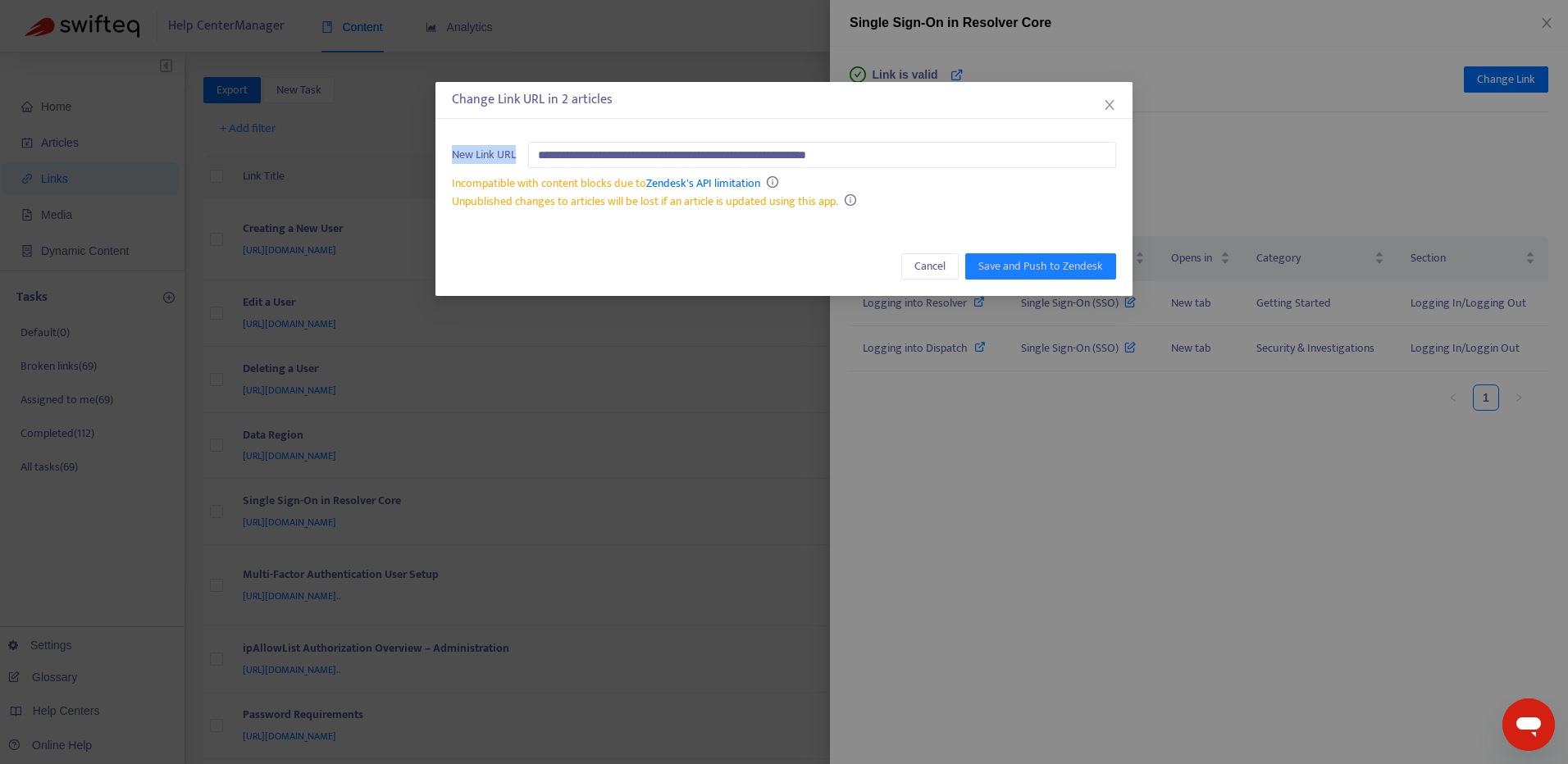
drag, startPoint x: 974, startPoint y: 138, endPoint x: -252, endPoint y: 108, distance: 1226.4
click at [0, 108] on html "Help Center Manager Content Analytics Help Center customer-resource-hub.zendesk…" at bounding box center [784, 671] width 1568 height 1343
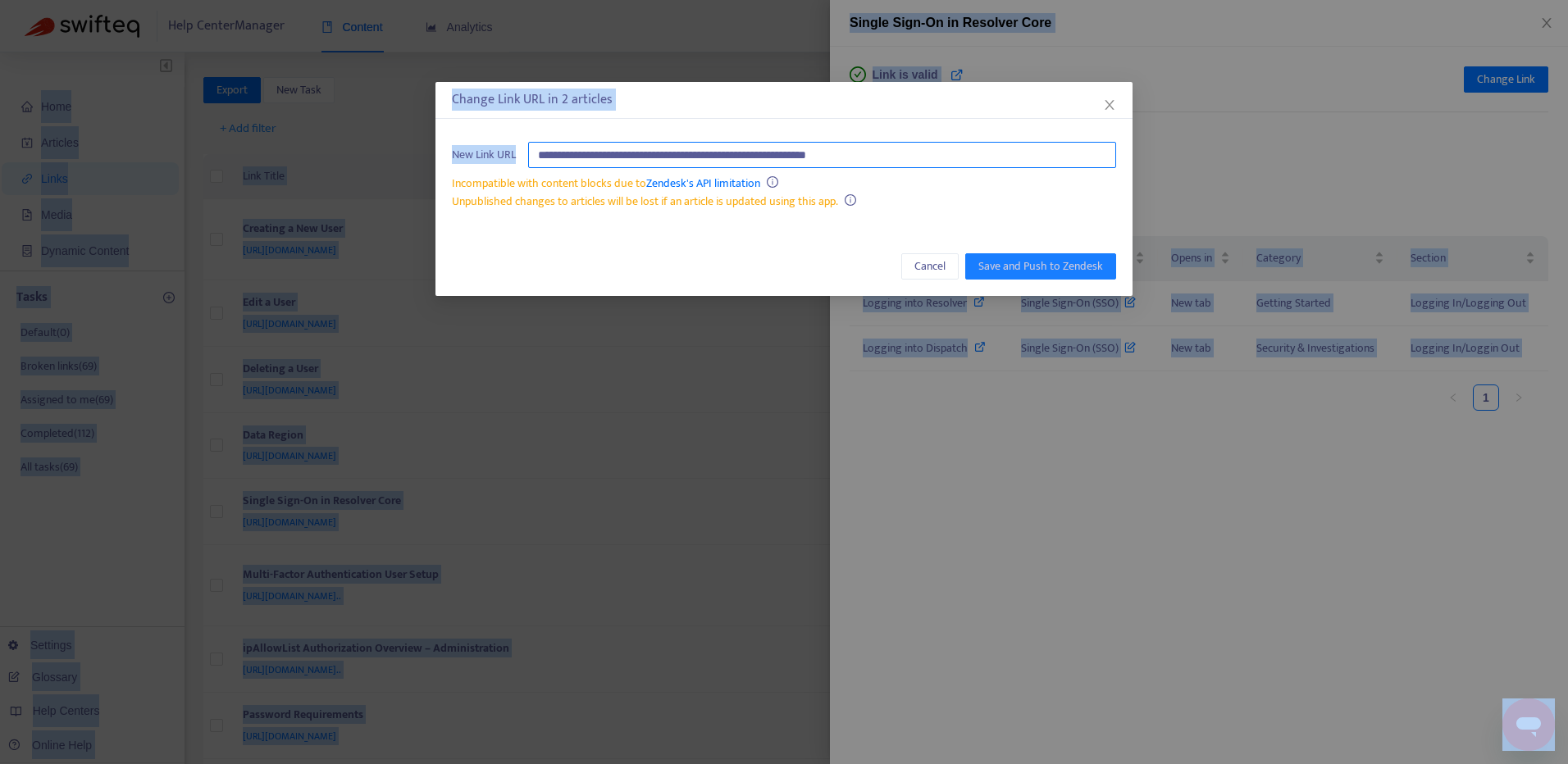
click at [938, 162] on input "**********" at bounding box center [822, 154] width 588 height 26
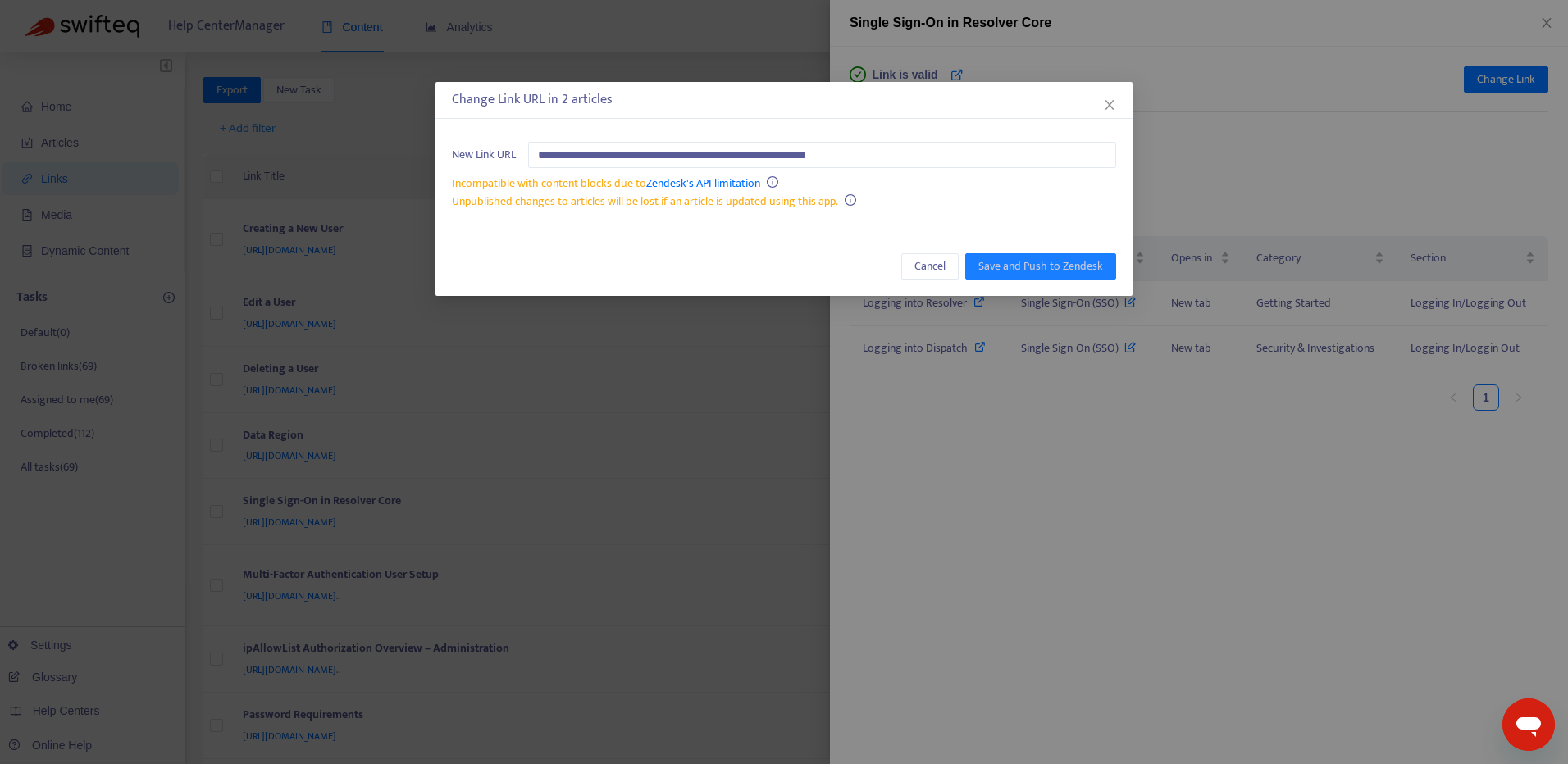
click at [923, 201] on div "Unpublished changes to articles will be lost if an article is updated using thi…" at bounding box center [784, 201] width 664 height 18
paste input "**********"
type input "**********"
click at [1000, 197] on div "Unpublished changes to articles will be lost if an article is updated using thi…" at bounding box center [784, 201] width 664 height 18
click at [1033, 264] on span "Save and Push to Zendesk" at bounding box center [1041, 266] width 125 height 18
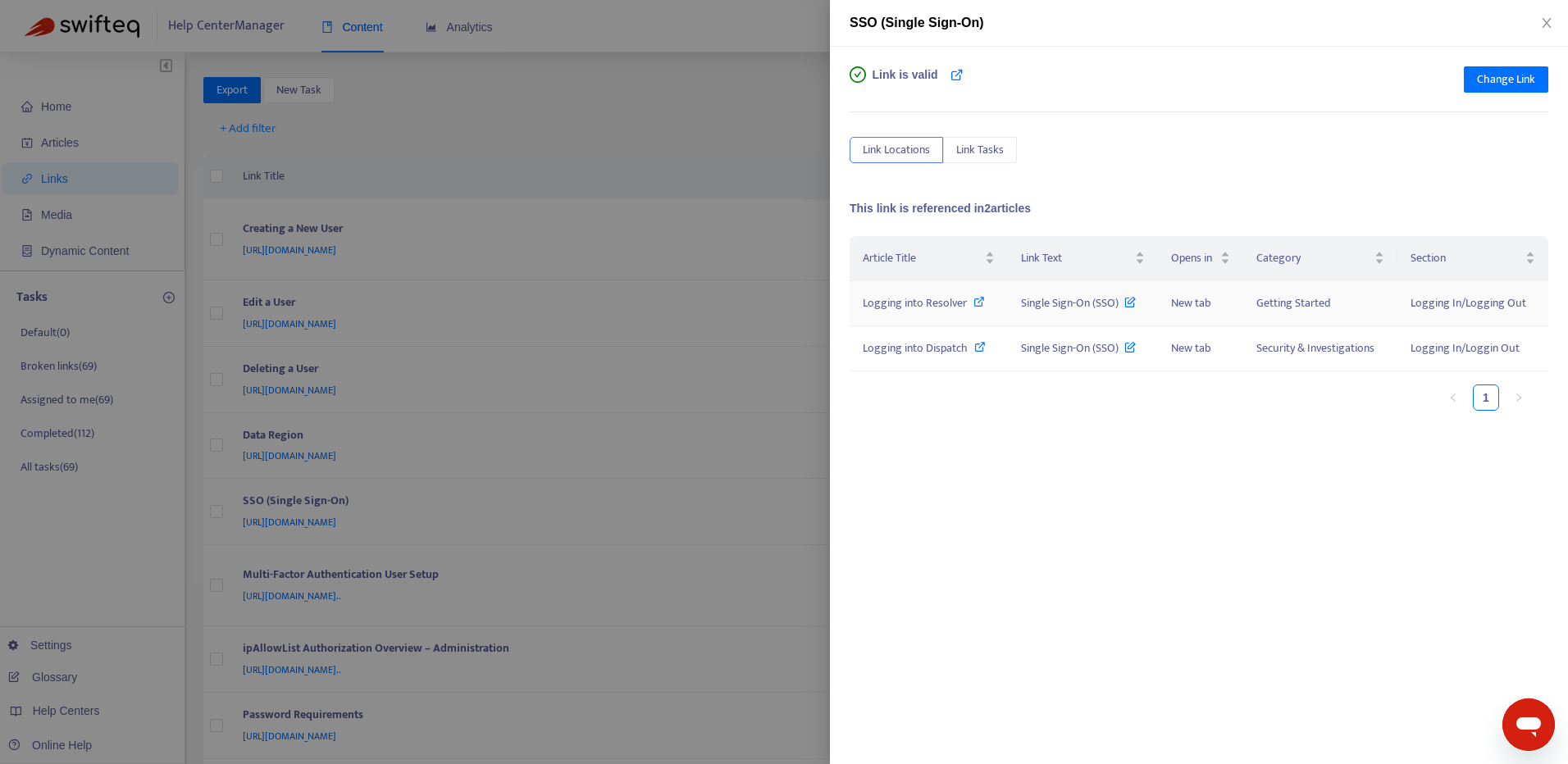
click at [1133, 300] on icon at bounding box center [1130, 298] width 12 height 18
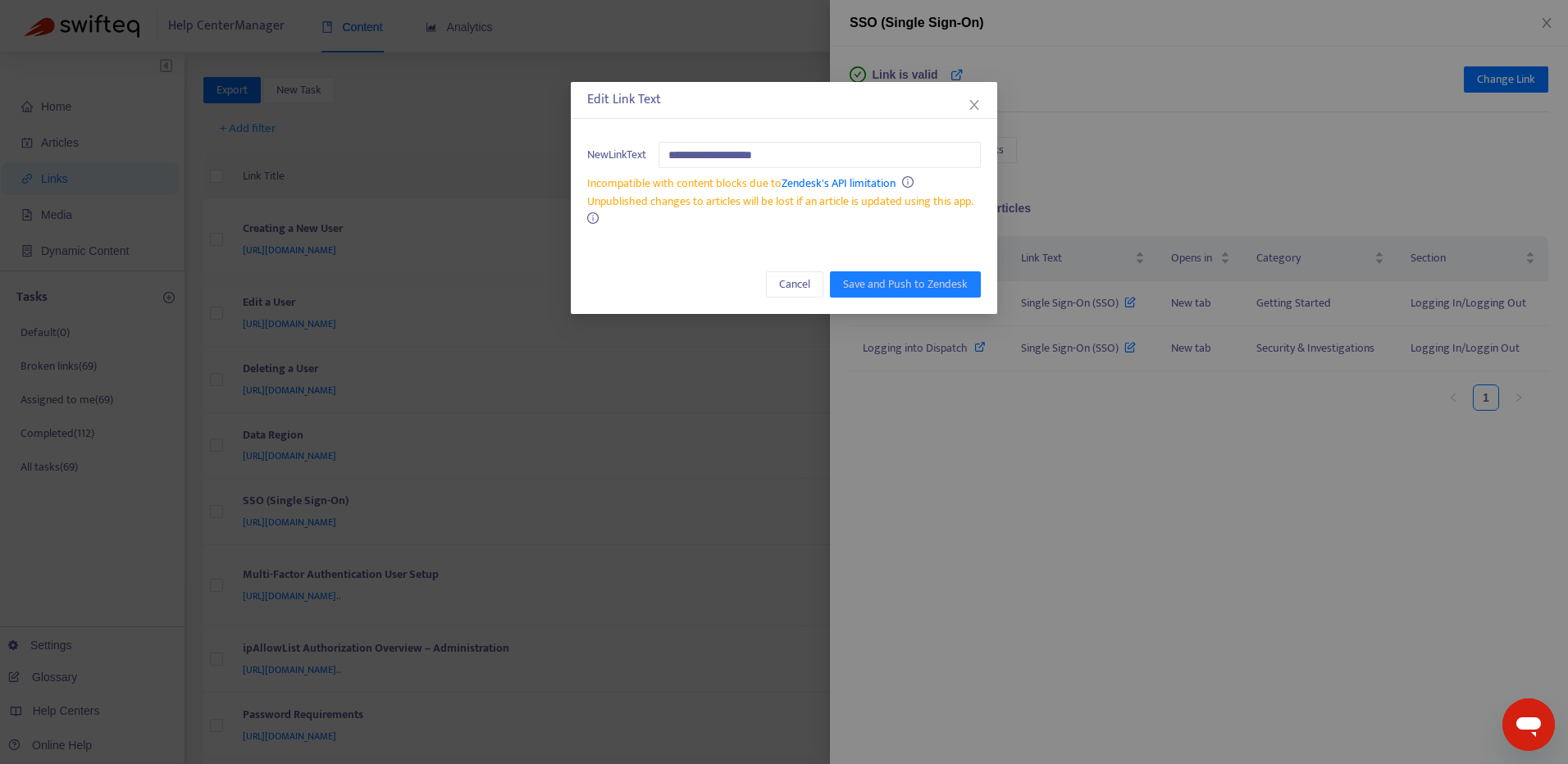
click at [1098, 486] on div "**********" at bounding box center [784, 382] width 1568 height 764
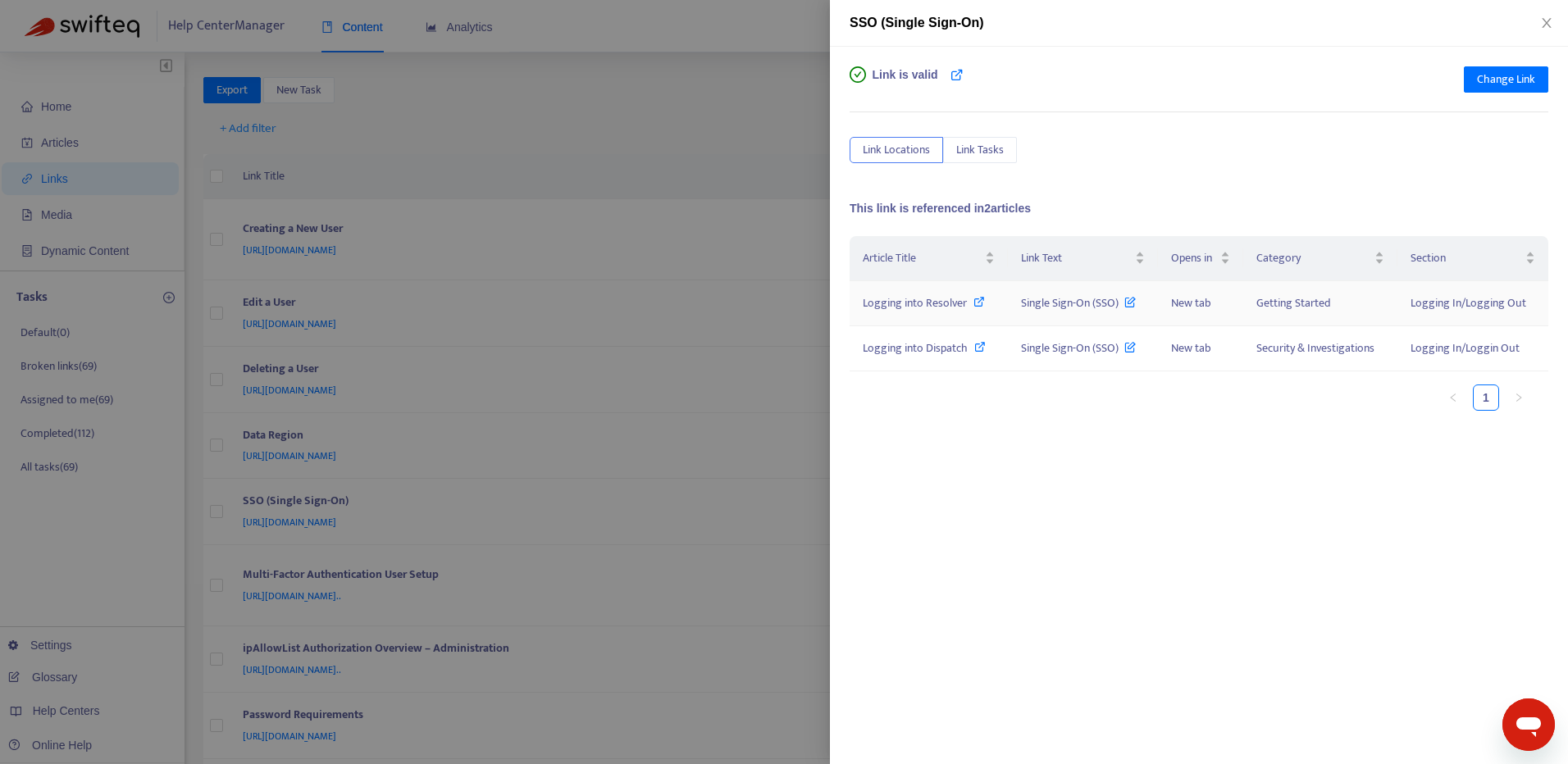
click at [983, 306] on icon at bounding box center [979, 302] width 12 height 12
click at [1553, 24] on button "Close" at bounding box center [1546, 23] width 23 height 15
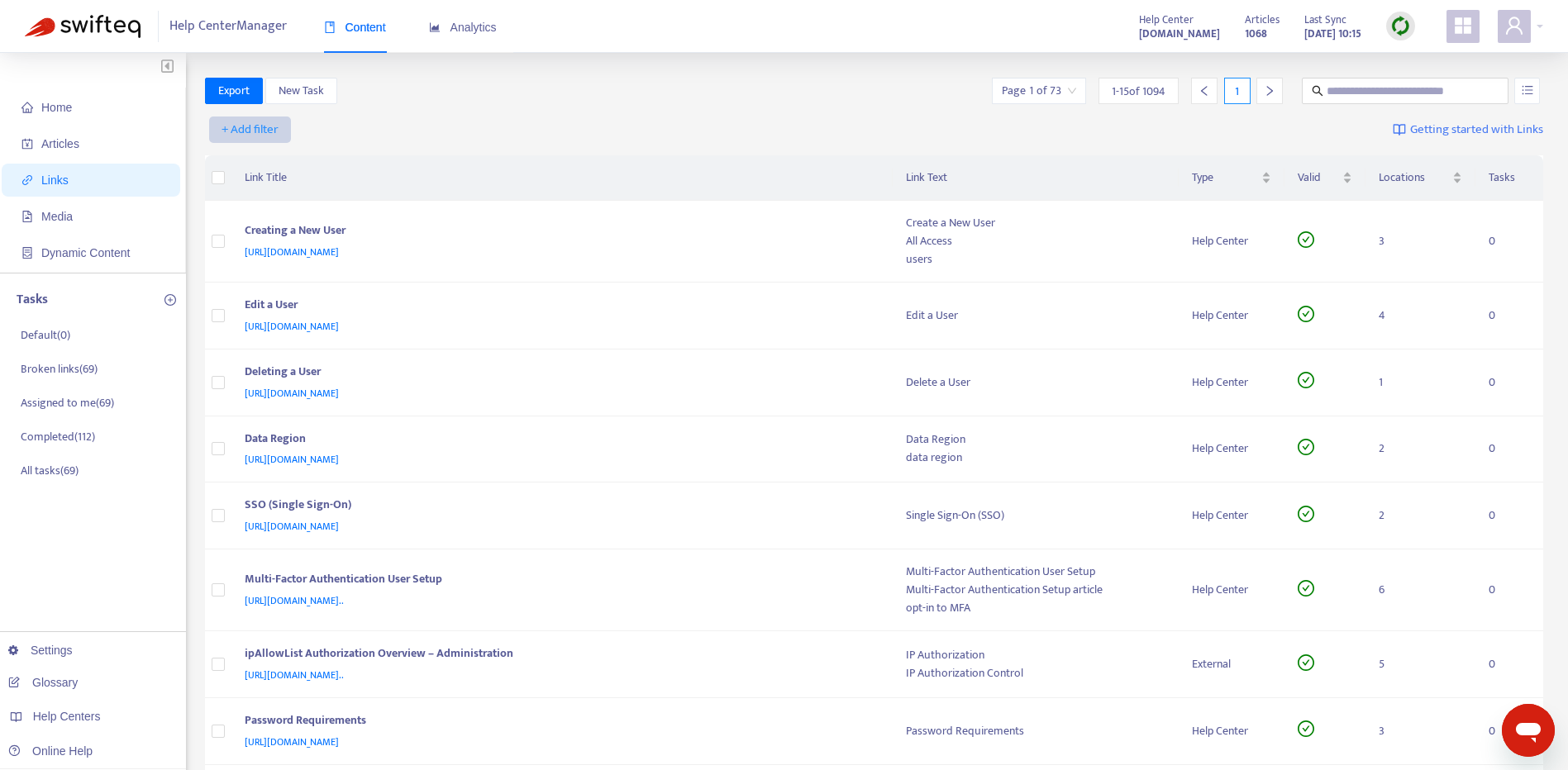
drag, startPoint x: 264, startPoint y: 133, endPoint x: 280, endPoint y: 139, distance: 17.1
click at [264, 131] on span "+ Add filter" at bounding box center [250, 129] width 57 height 20
click at [250, 313] on span "Type" at bounding box center [251, 320] width 56 height 18
click at [315, 131] on input "search" at bounding box center [267, 129] width 105 height 25
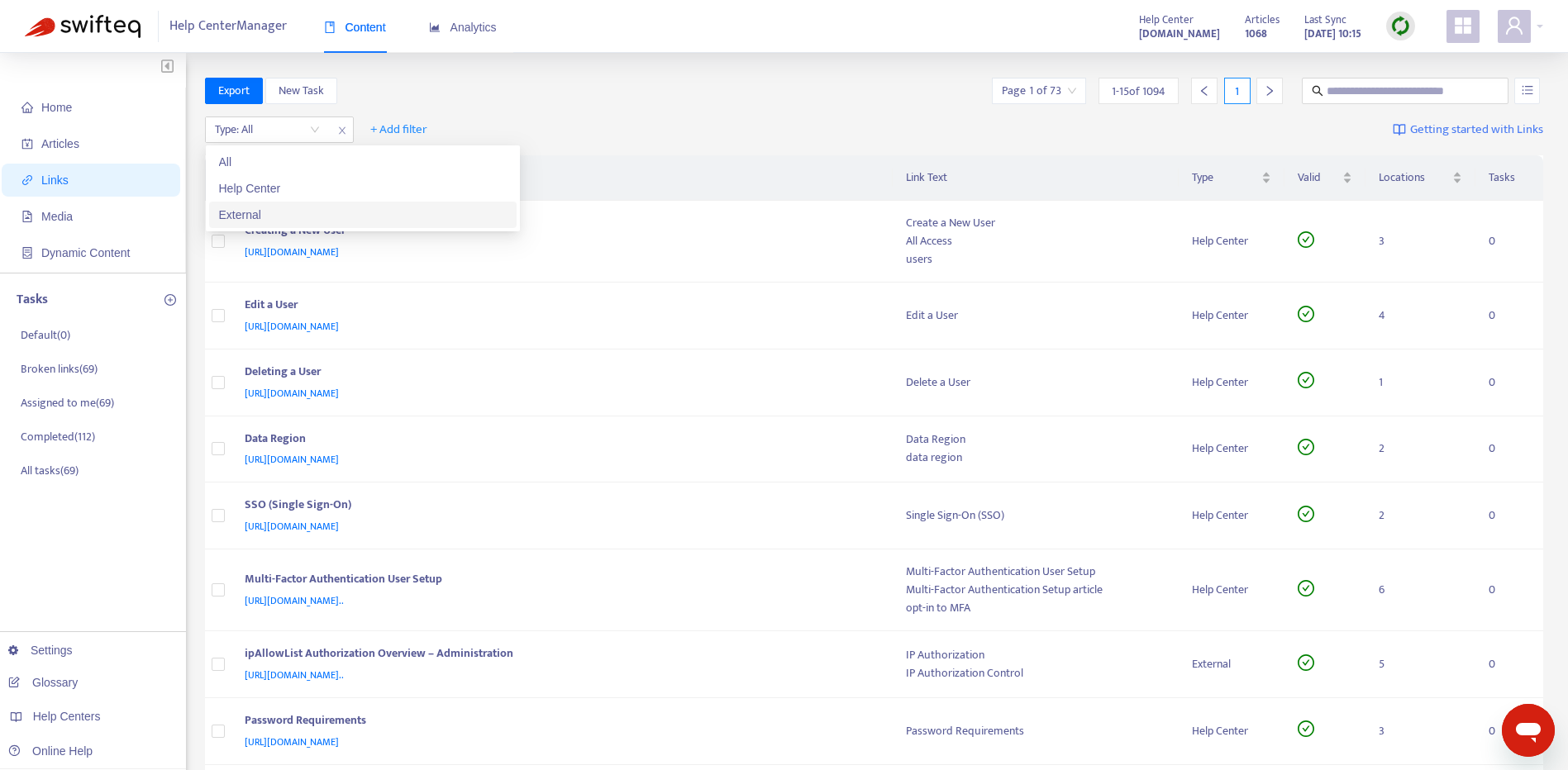
click at [268, 219] on div "External" at bounding box center [363, 214] width 287 height 18
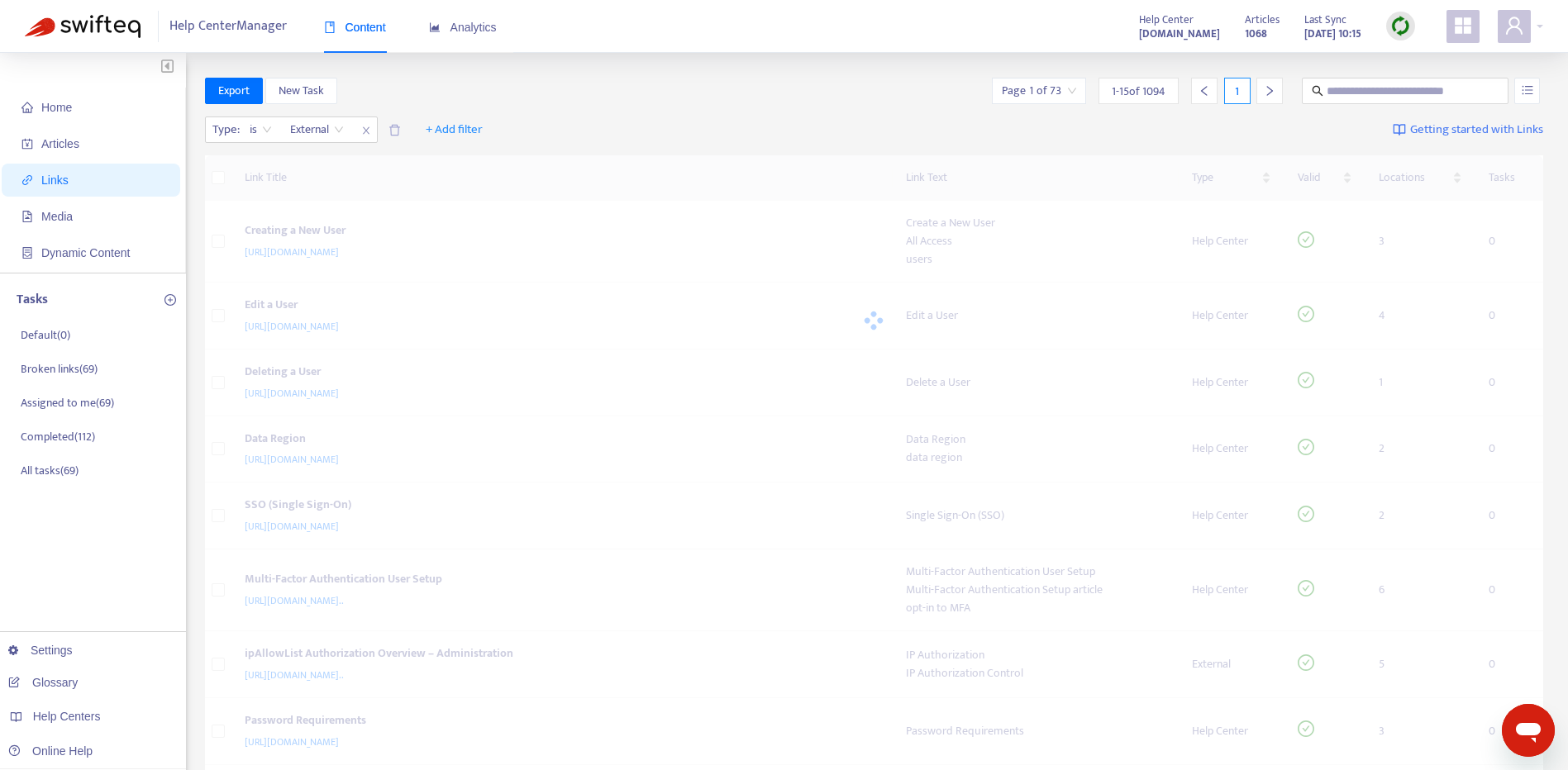
click at [672, 171] on div at bounding box center [874, 320] width 1339 height 331
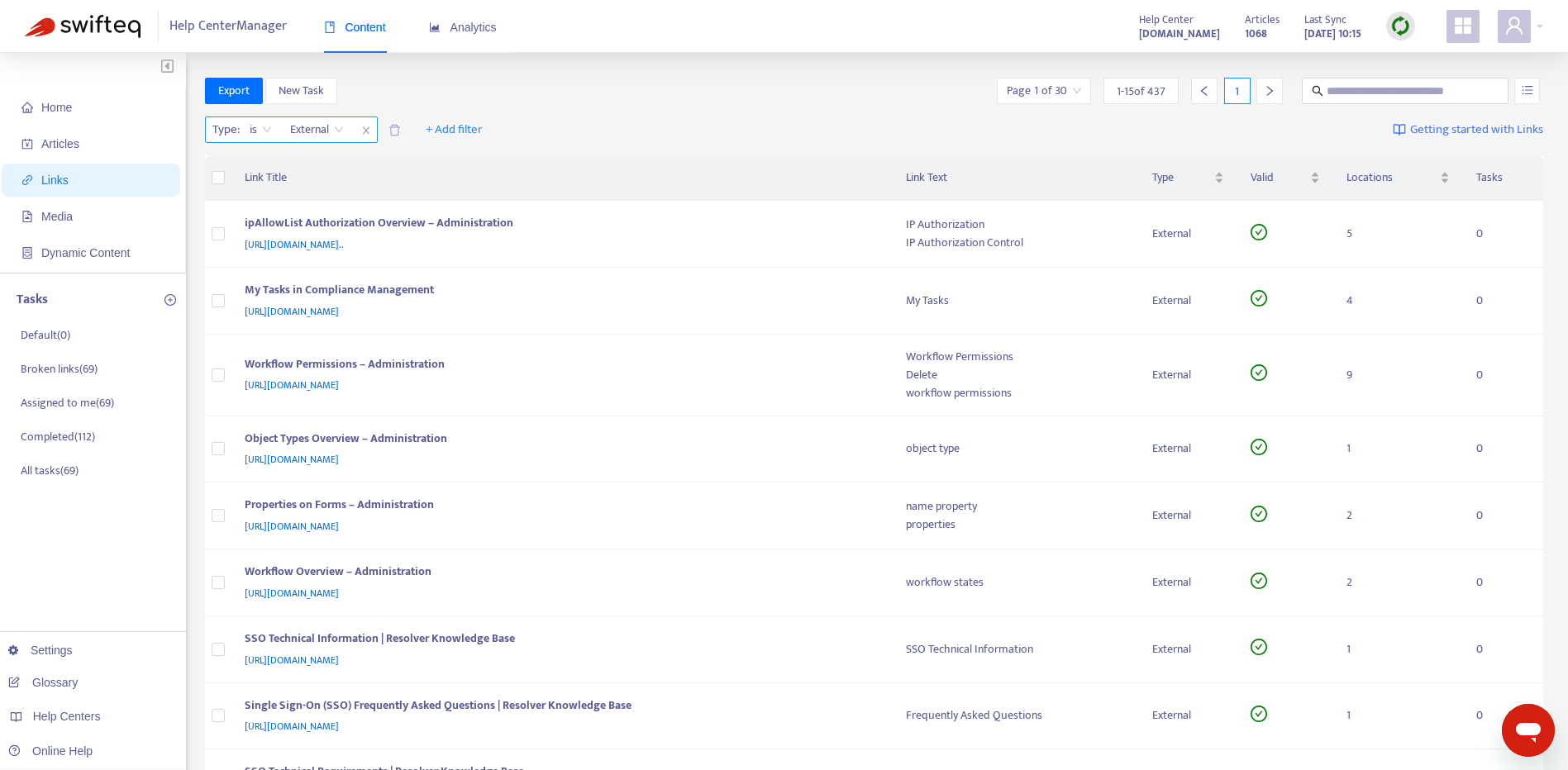
click at [362, 136] on span "close" at bounding box center [366, 130] width 21 height 20
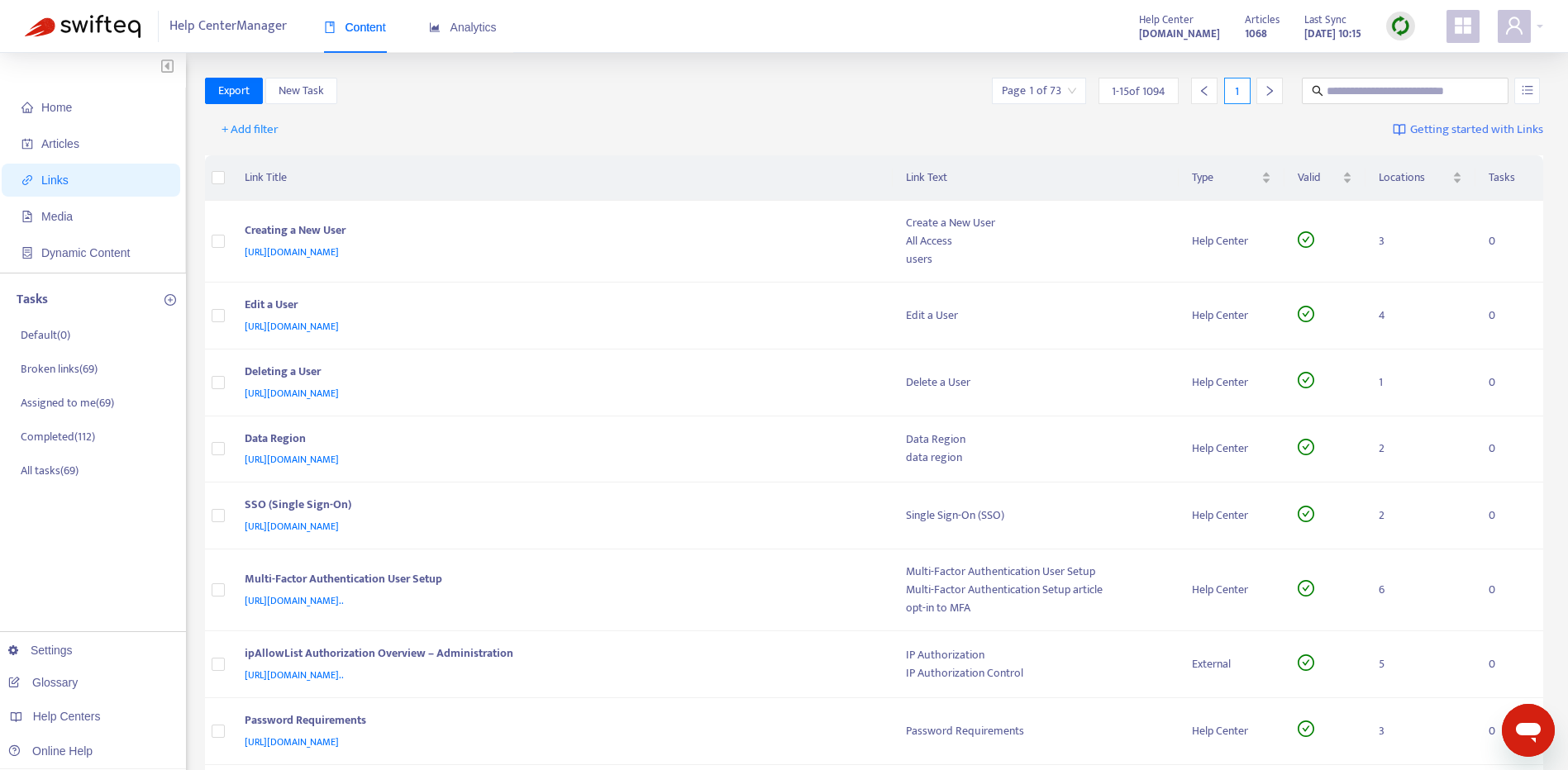
click at [690, 106] on div "Export New Task Page 1 of 73 1 - 15 of 1094 1" at bounding box center [874, 93] width 1339 height 33
click at [748, 468] on div "https://customer-resource-hub.zendesk.com/hc/en-ca/articles/35862740494740-Data…" at bounding box center [560, 459] width 629 height 18
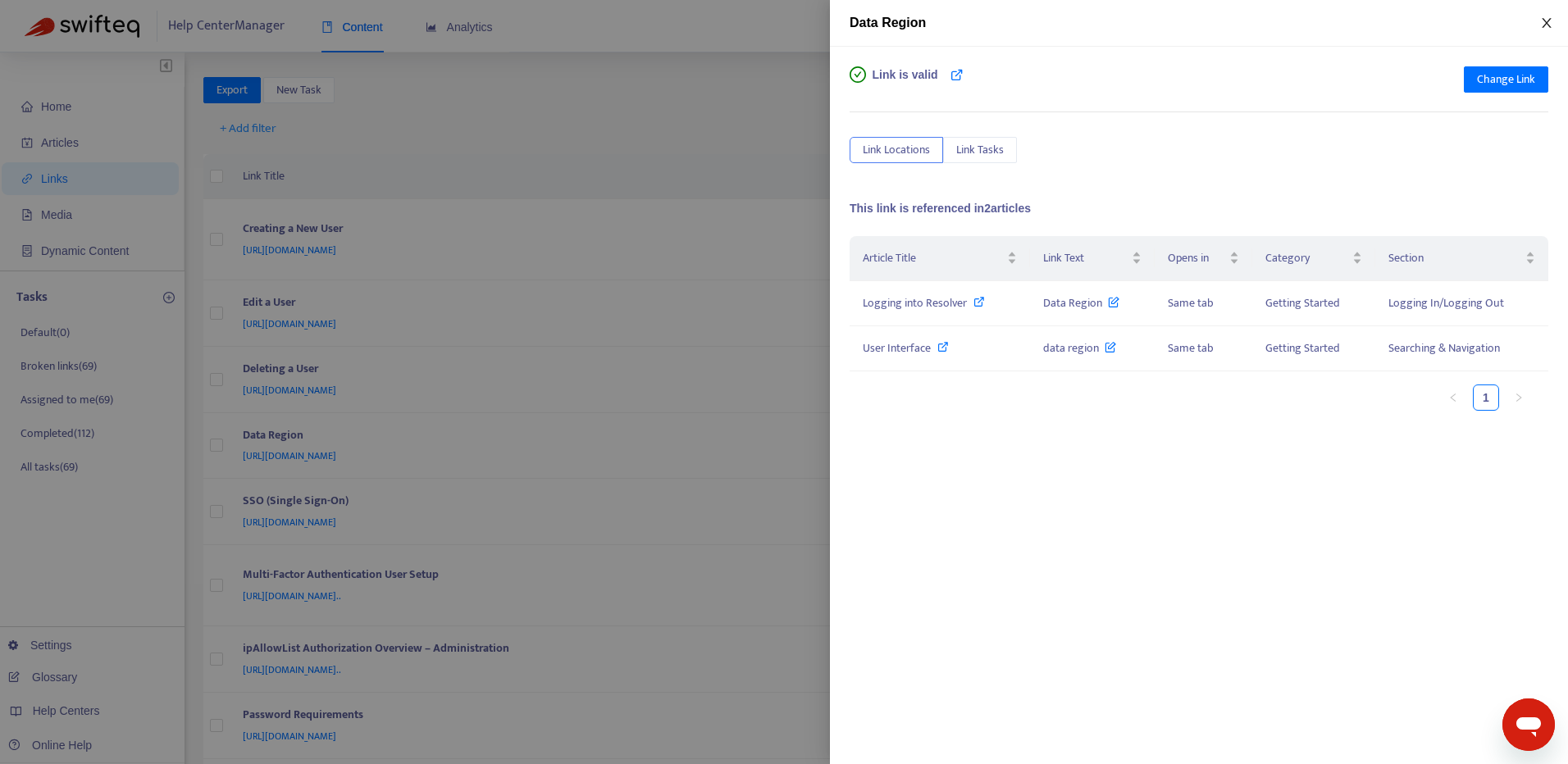
click at [1538, 24] on button "Close" at bounding box center [1546, 23] width 23 height 15
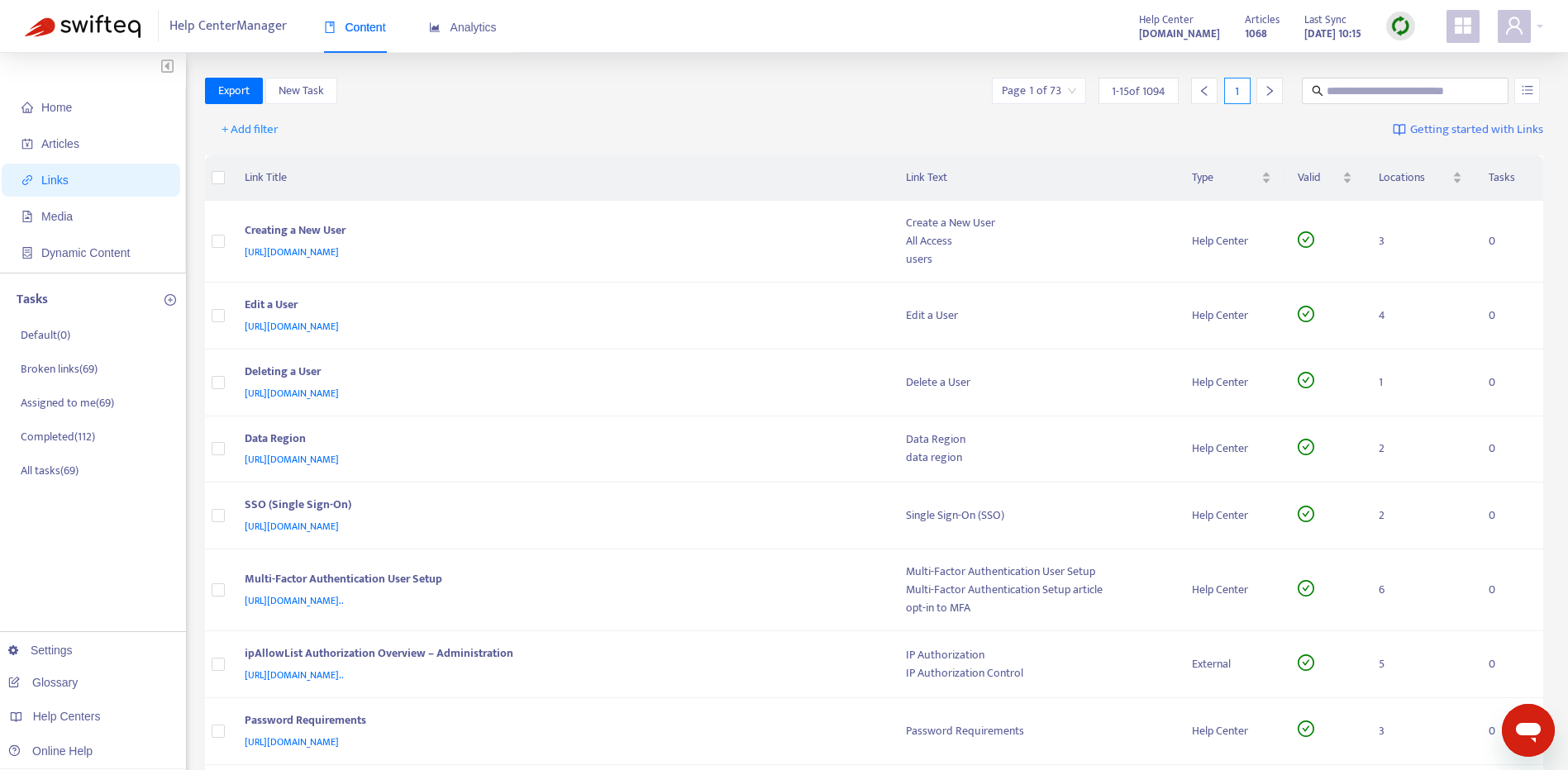
click at [725, 439] on div "Data Region" at bounding box center [560, 440] width 629 height 21
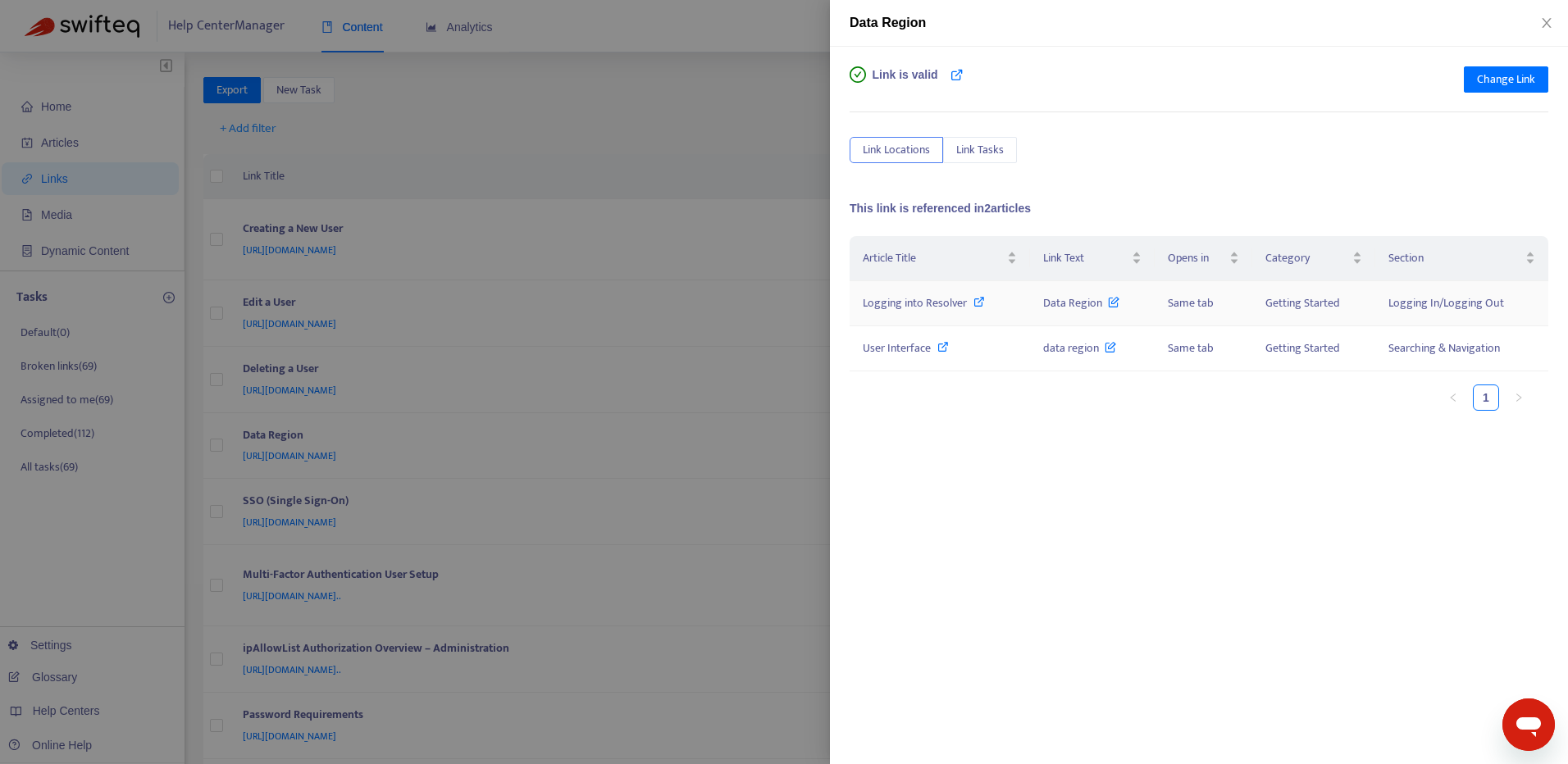
click at [980, 305] on icon at bounding box center [979, 302] width 12 height 12
click at [943, 350] on icon at bounding box center [943, 347] width 12 height 12
click at [940, 342] on icon at bounding box center [943, 347] width 12 height 12
click at [977, 298] on icon at bounding box center [979, 302] width 12 height 12
click at [1545, 21] on icon "close" at bounding box center [1546, 23] width 9 height 10
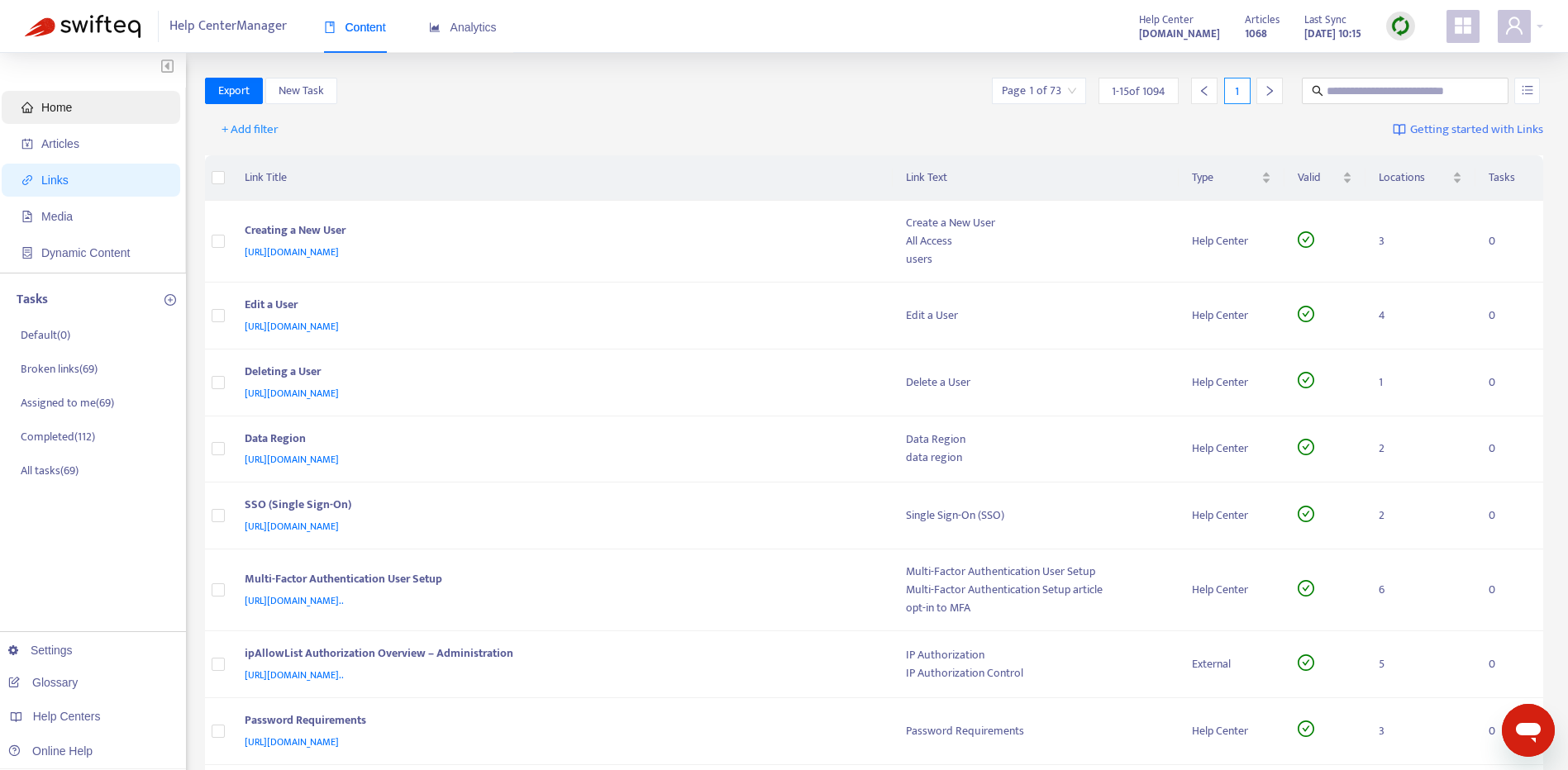
click at [37, 104] on span "Home" at bounding box center [94, 107] width 145 height 33
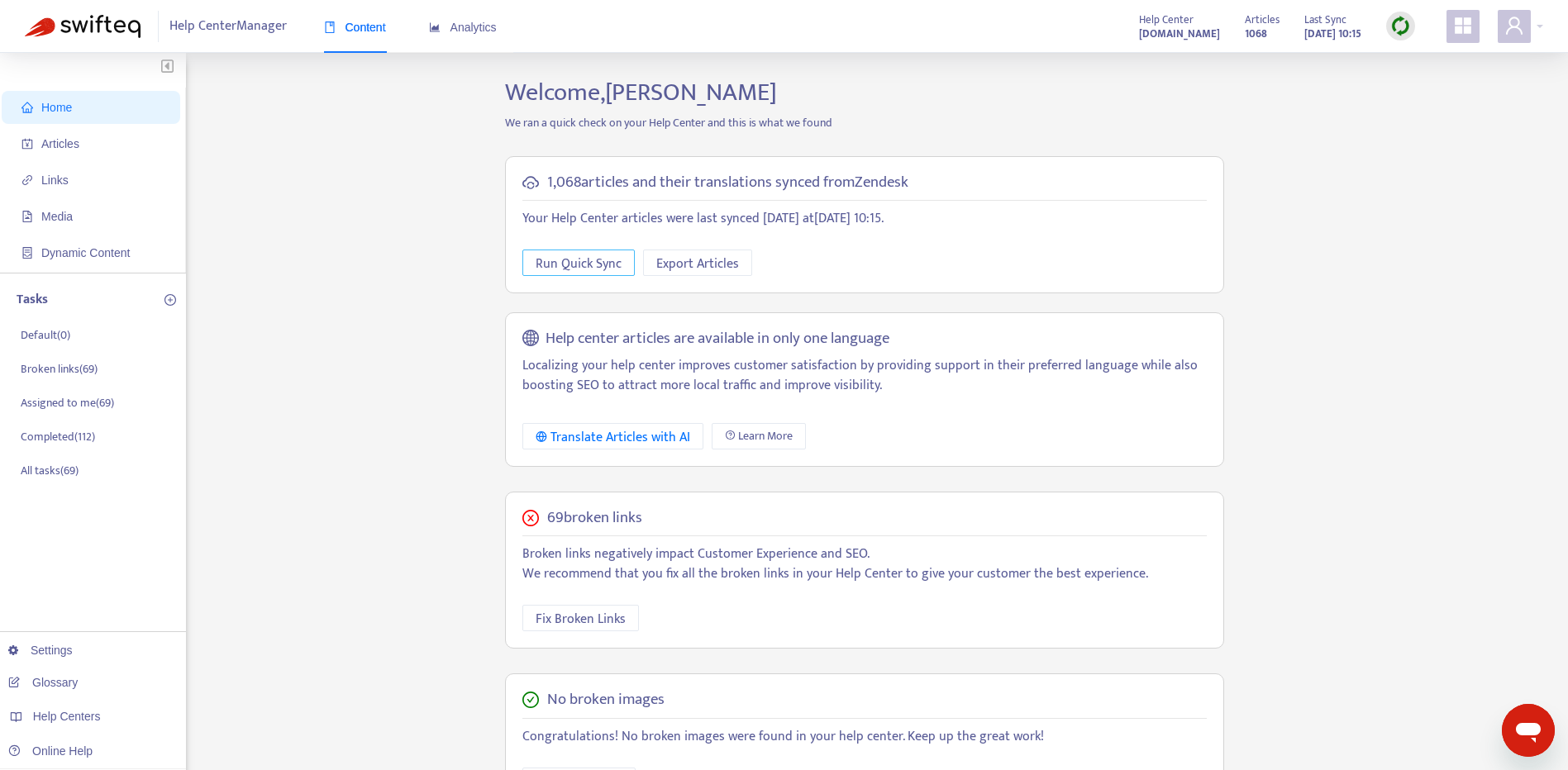
click at [557, 264] on span "Run Quick Sync" at bounding box center [578, 263] width 86 height 20
click at [60, 177] on span "Links" at bounding box center [55, 180] width 27 height 14
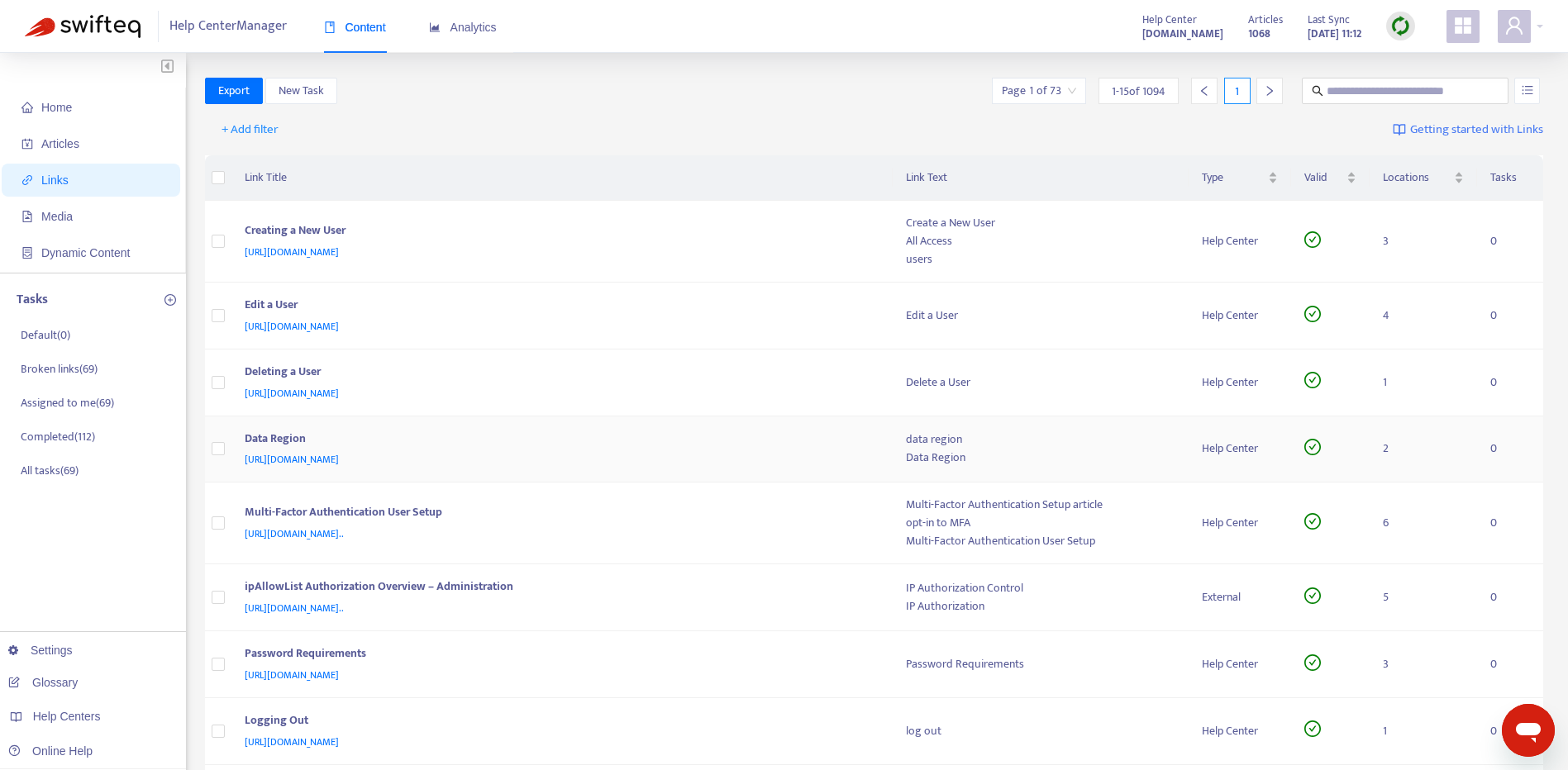
click at [742, 456] on div "https://customer-resource-hub.zendesk.com/hc/en-ca/articles/35862740494740-Data…" at bounding box center [560, 459] width 629 height 18
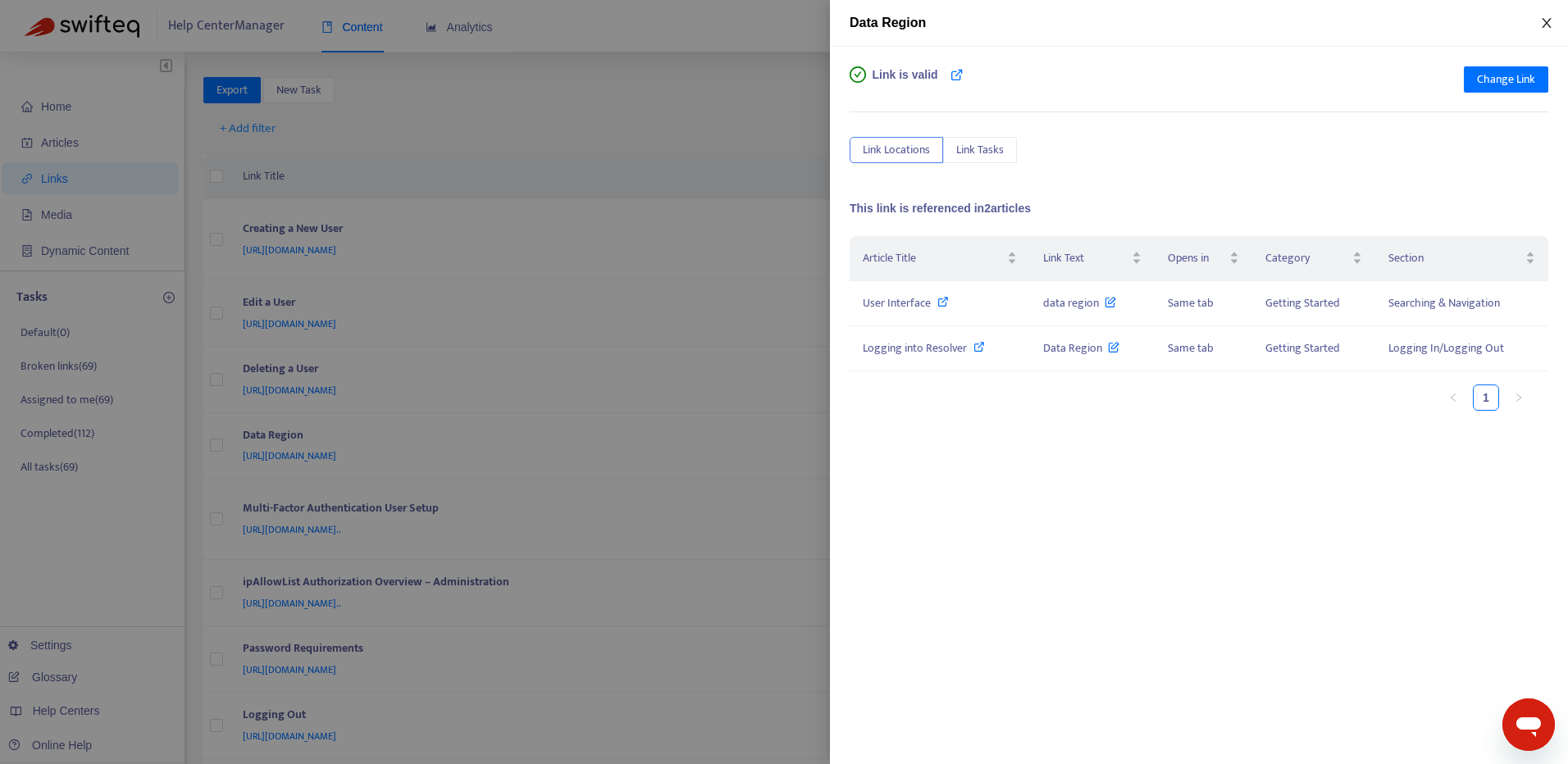
click at [1542, 29] on icon "close" at bounding box center [1547, 23] width 13 height 13
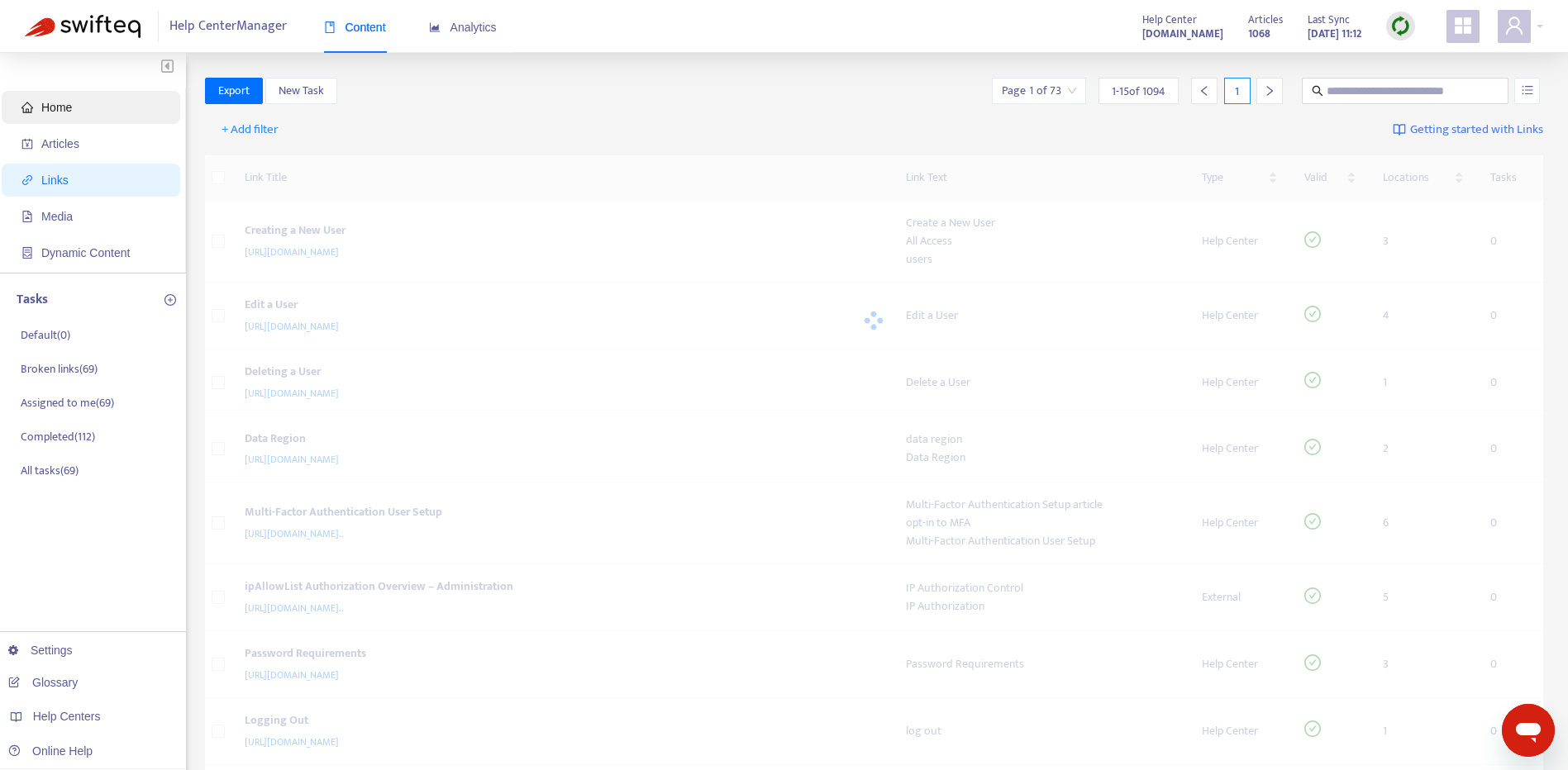
click at [108, 104] on span "Home" at bounding box center [94, 107] width 145 height 33
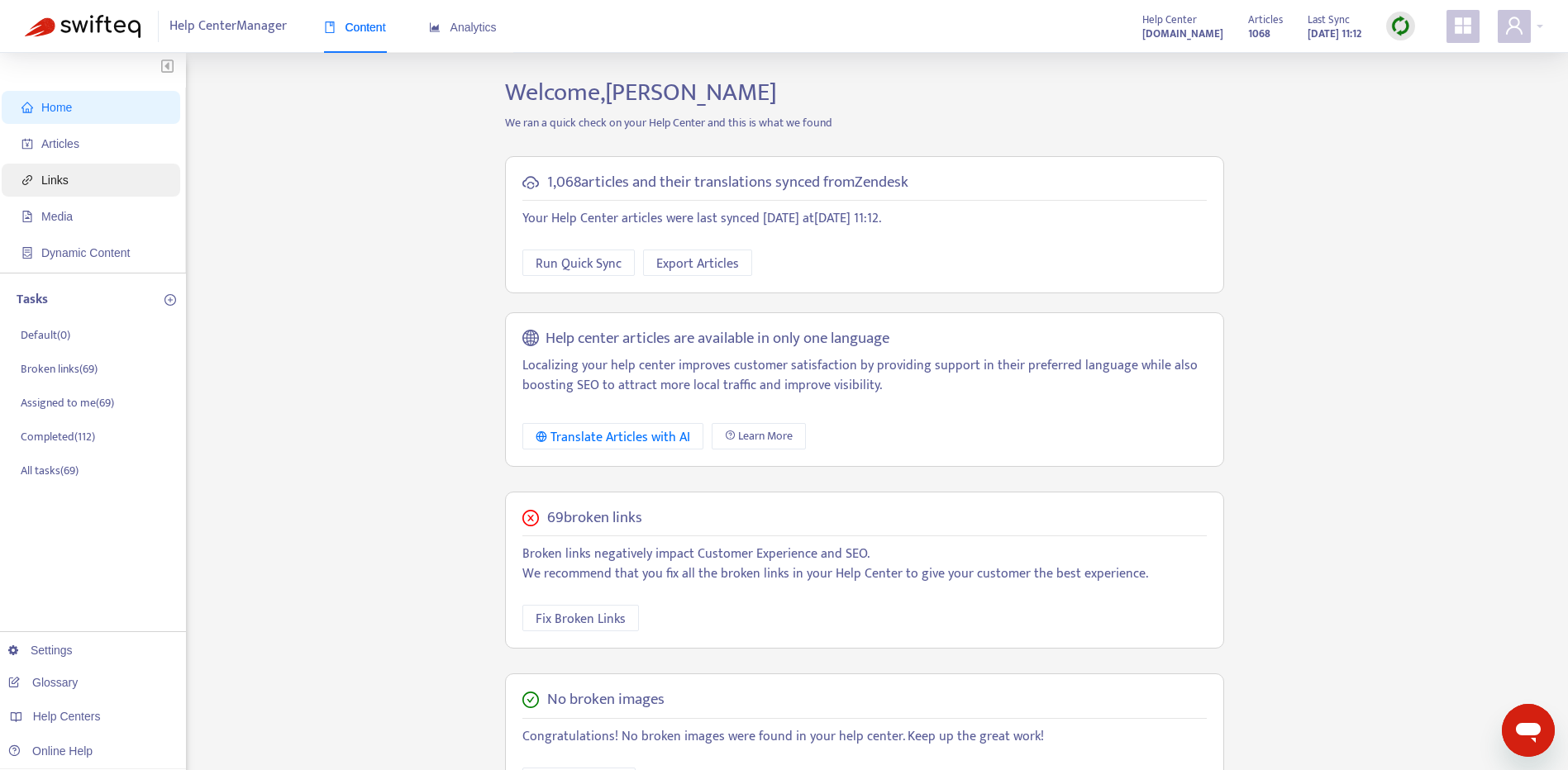
click at [91, 183] on span "Links" at bounding box center [94, 179] width 145 height 33
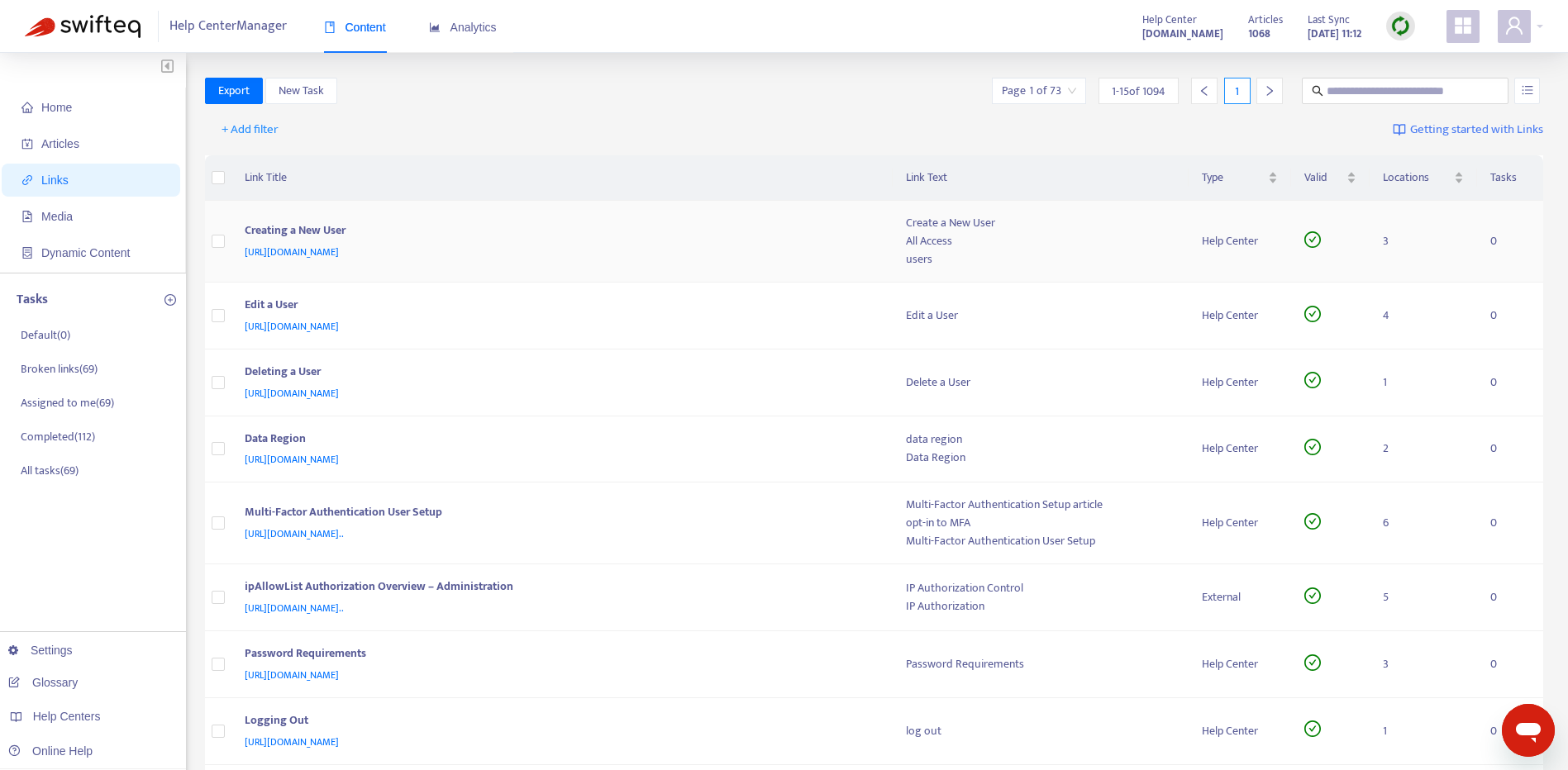
click at [712, 236] on div "Creating a New User" at bounding box center [560, 232] width 629 height 21
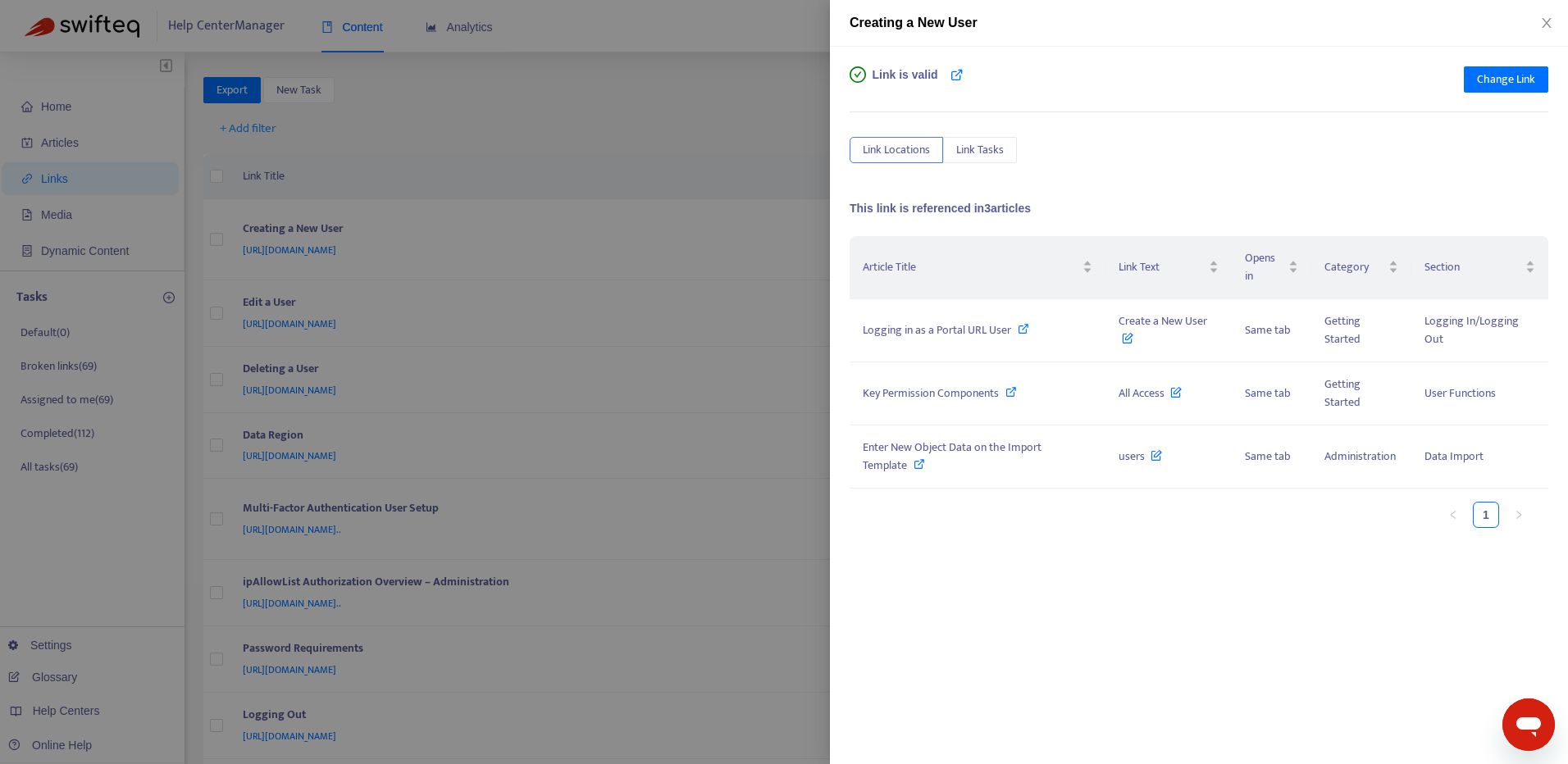
click at [654, 75] on div at bounding box center [784, 382] width 1568 height 764
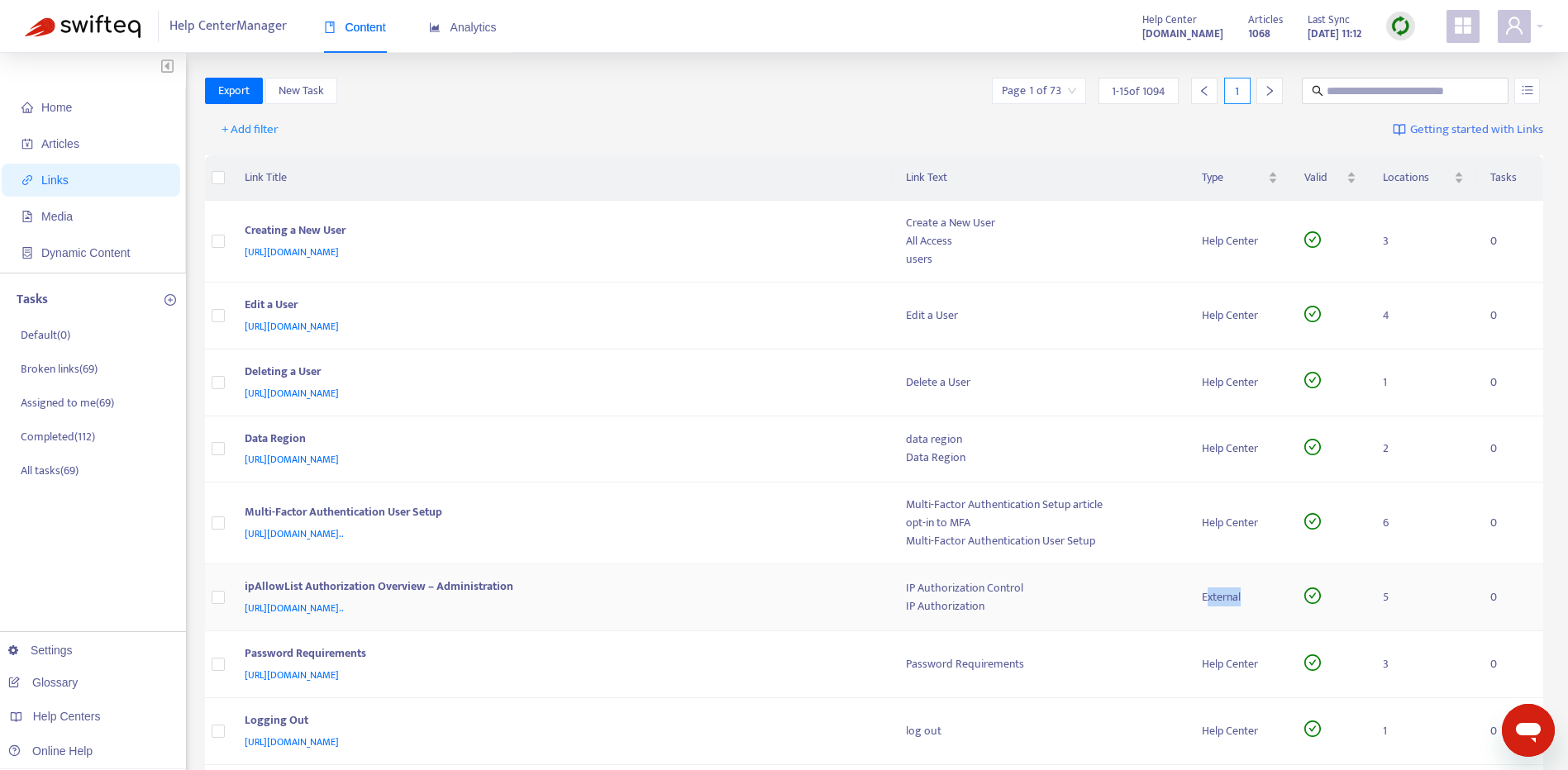
drag, startPoint x: 1207, startPoint y: 603, endPoint x: 1241, endPoint y: 600, distance: 34.1
click at [1241, 600] on div "External" at bounding box center [1240, 597] width 77 height 18
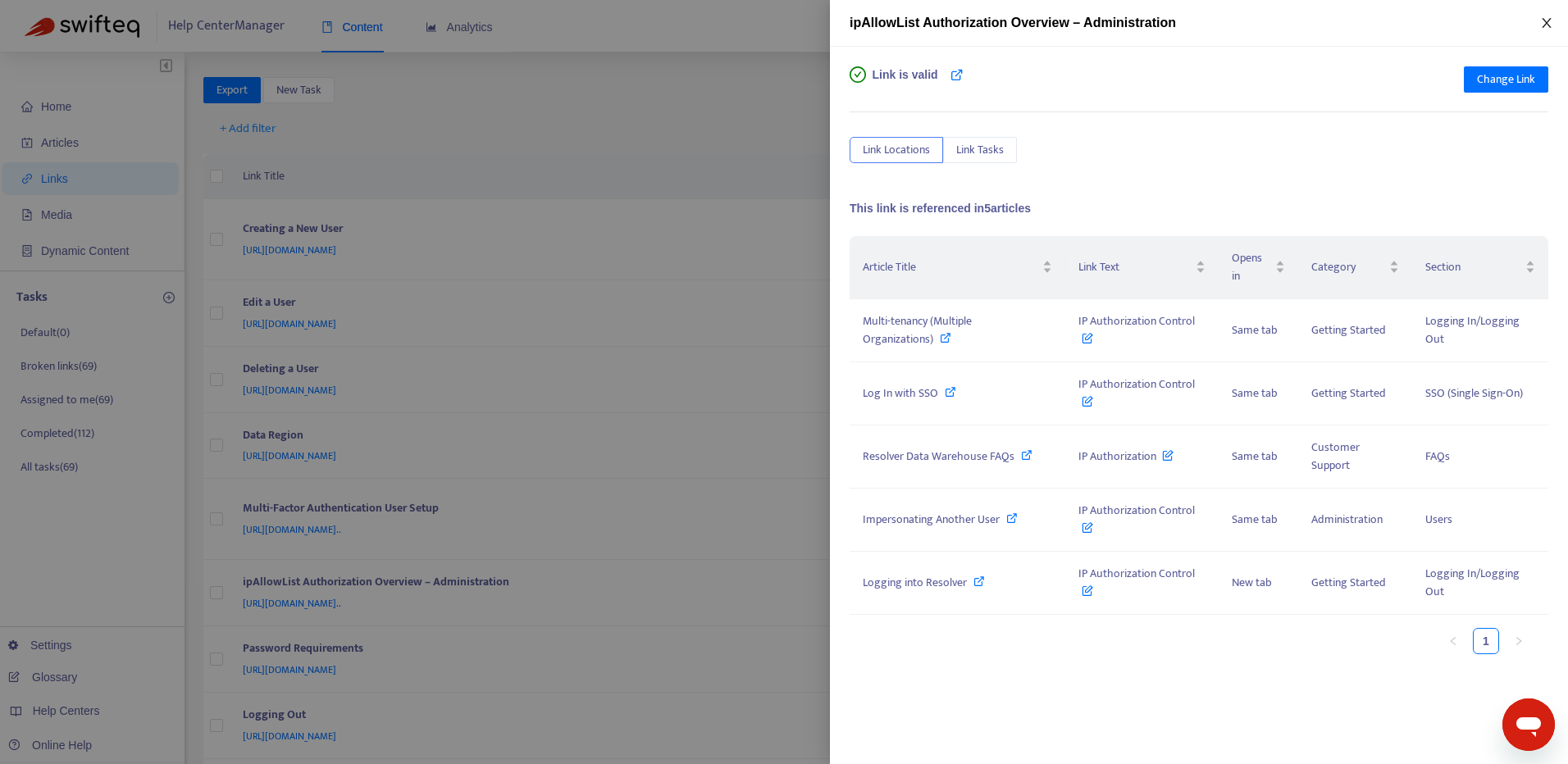
click at [1547, 25] on icon "close" at bounding box center [1547, 23] width 13 height 13
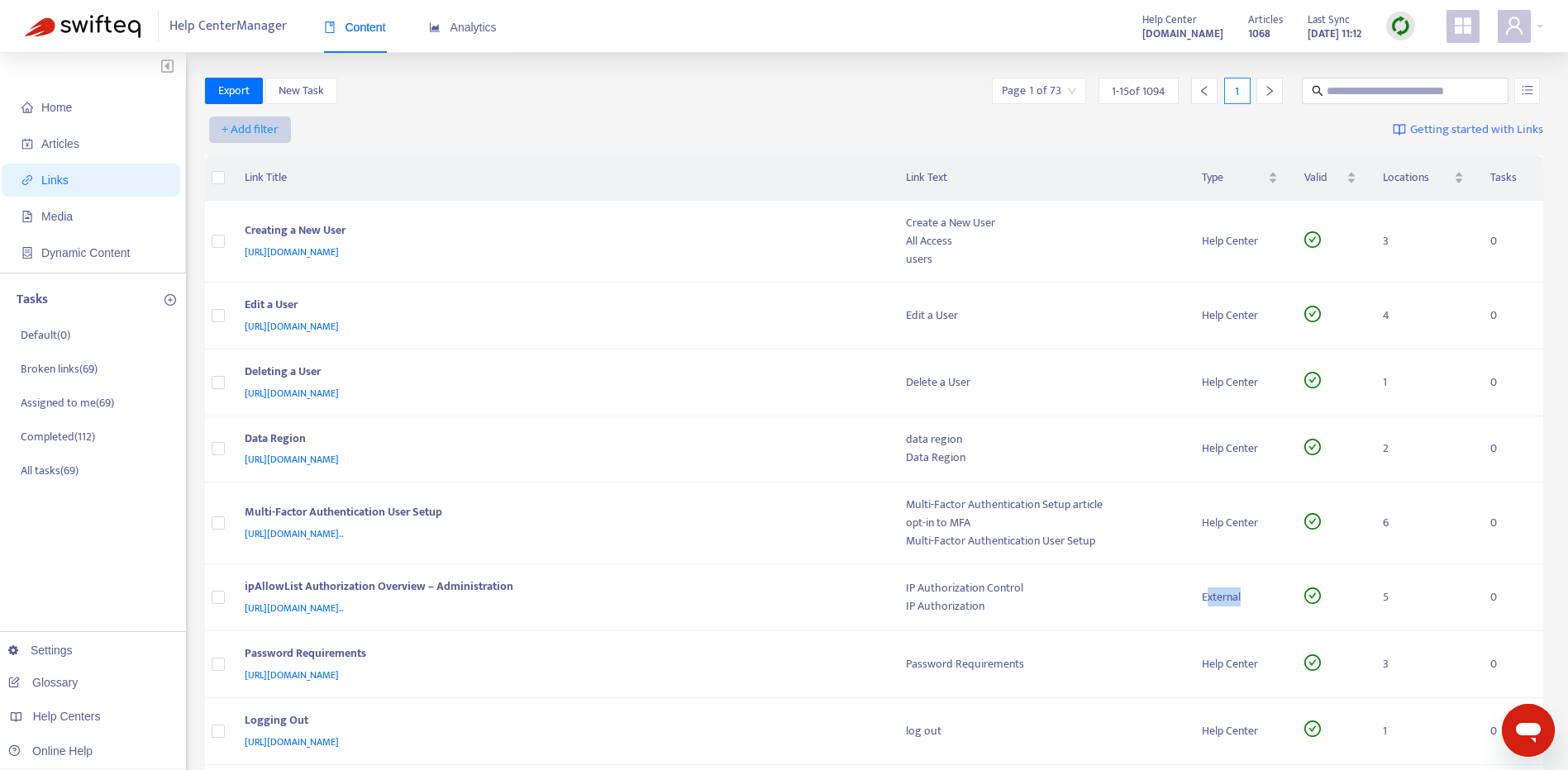
click at [238, 127] on span "+ Add filter" at bounding box center [250, 129] width 57 height 20
click at [234, 319] on span "Type" at bounding box center [251, 320] width 56 height 18
click at [296, 133] on input "search" at bounding box center [267, 129] width 105 height 25
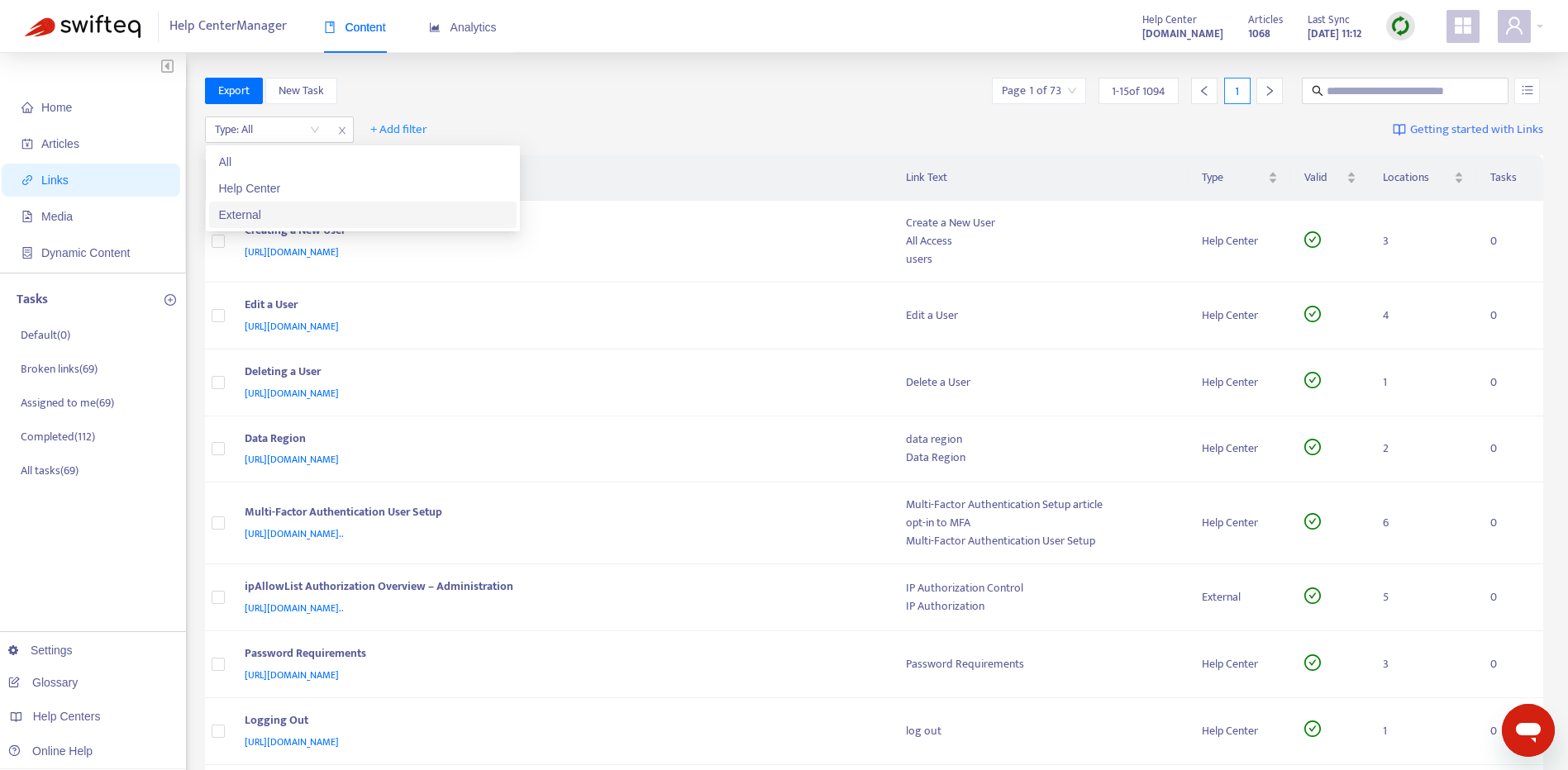
click at [268, 208] on div "External" at bounding box center [363, 214] width 287 height 18
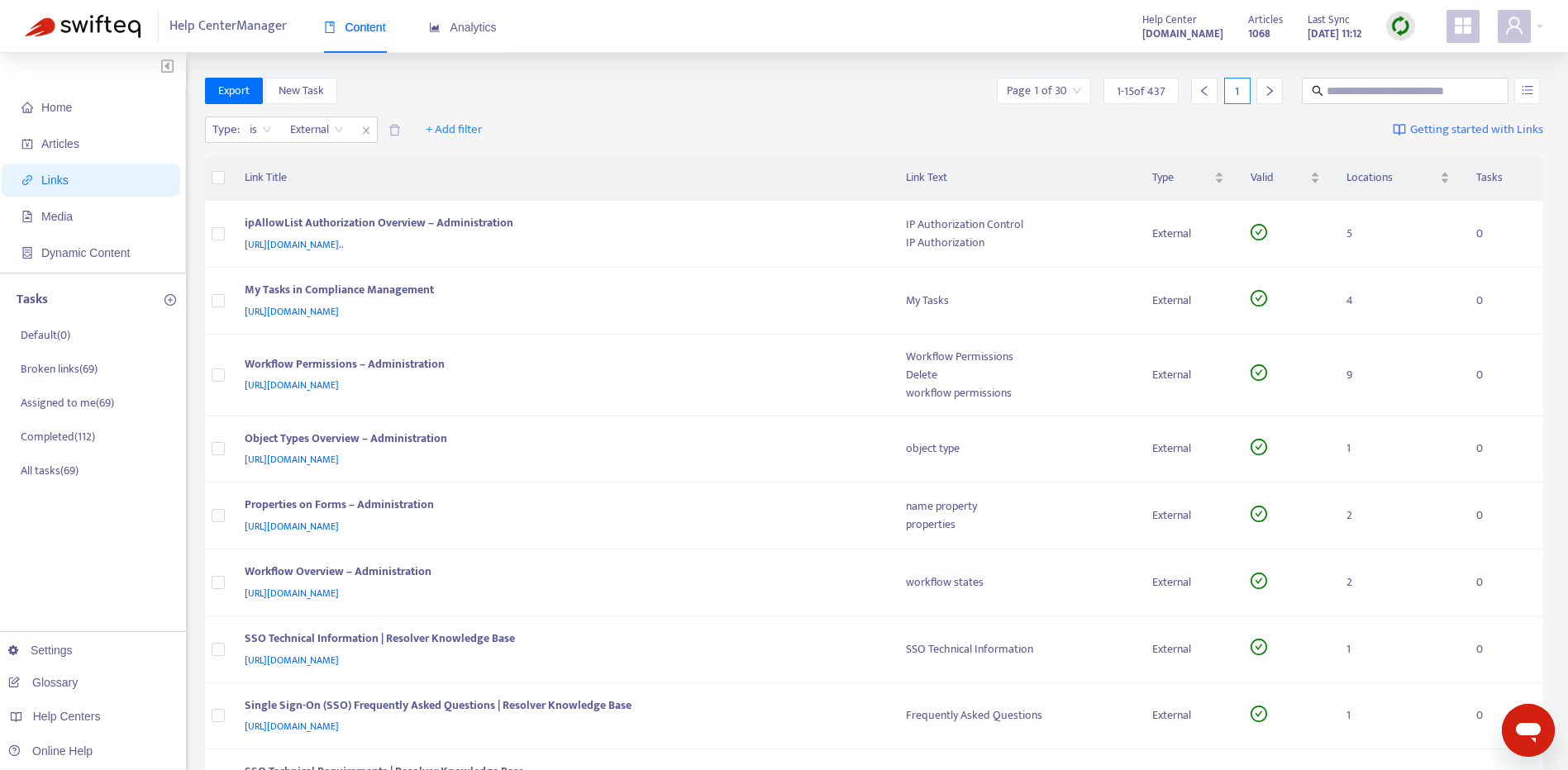
click at [633, 105] on div "Export New Task Page 1 of 30 1 - 15 of 437 1" at bounding box center [874, 93] width 1339 height 33
click at [720, 219] on div "ipAllowList Authorization Overview – Administration" at bounding box center [560, 224] width 629 height 21
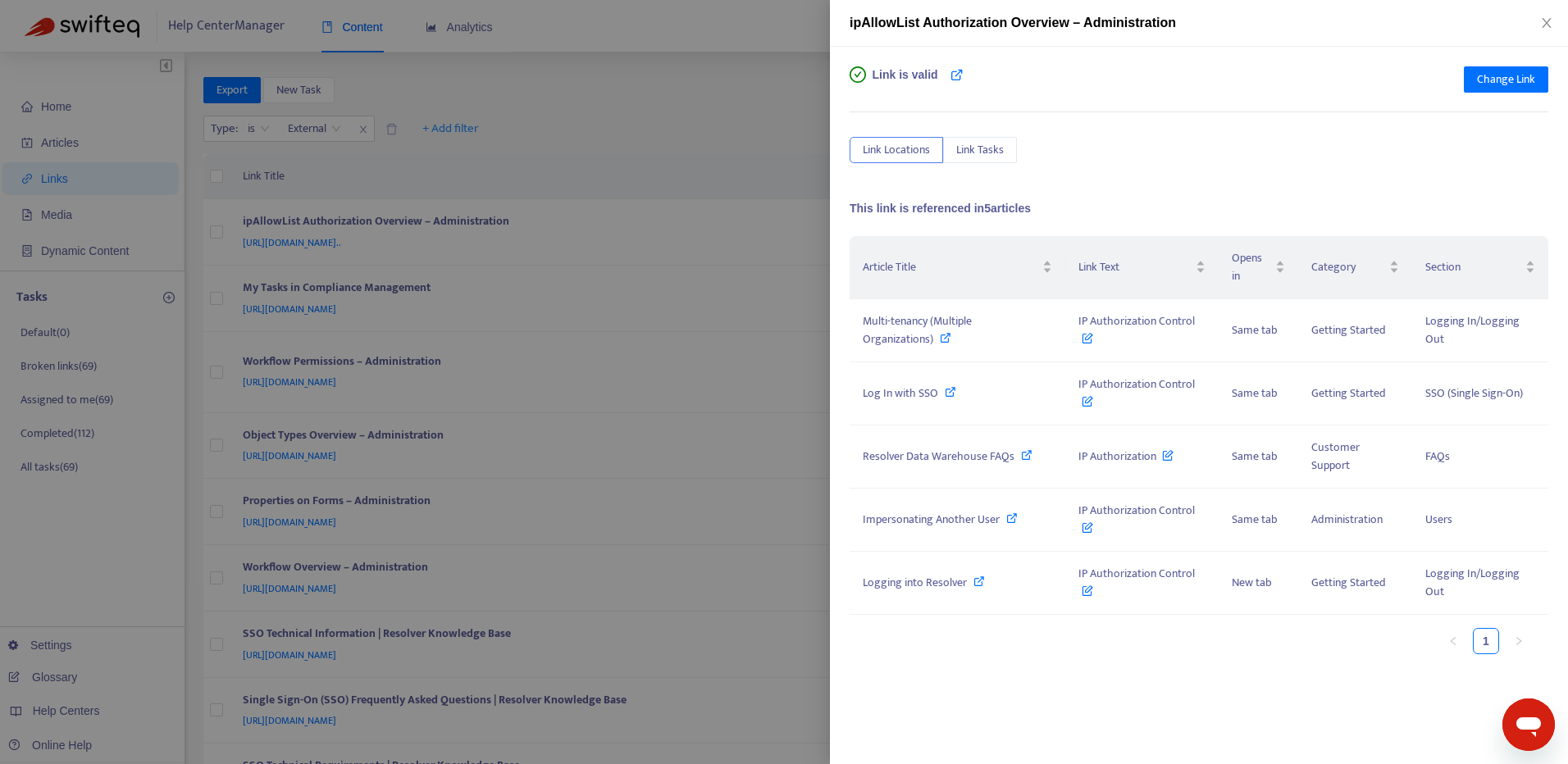
click at [630, 307] on div at bounding box center [784, 382] width 1568 height 764
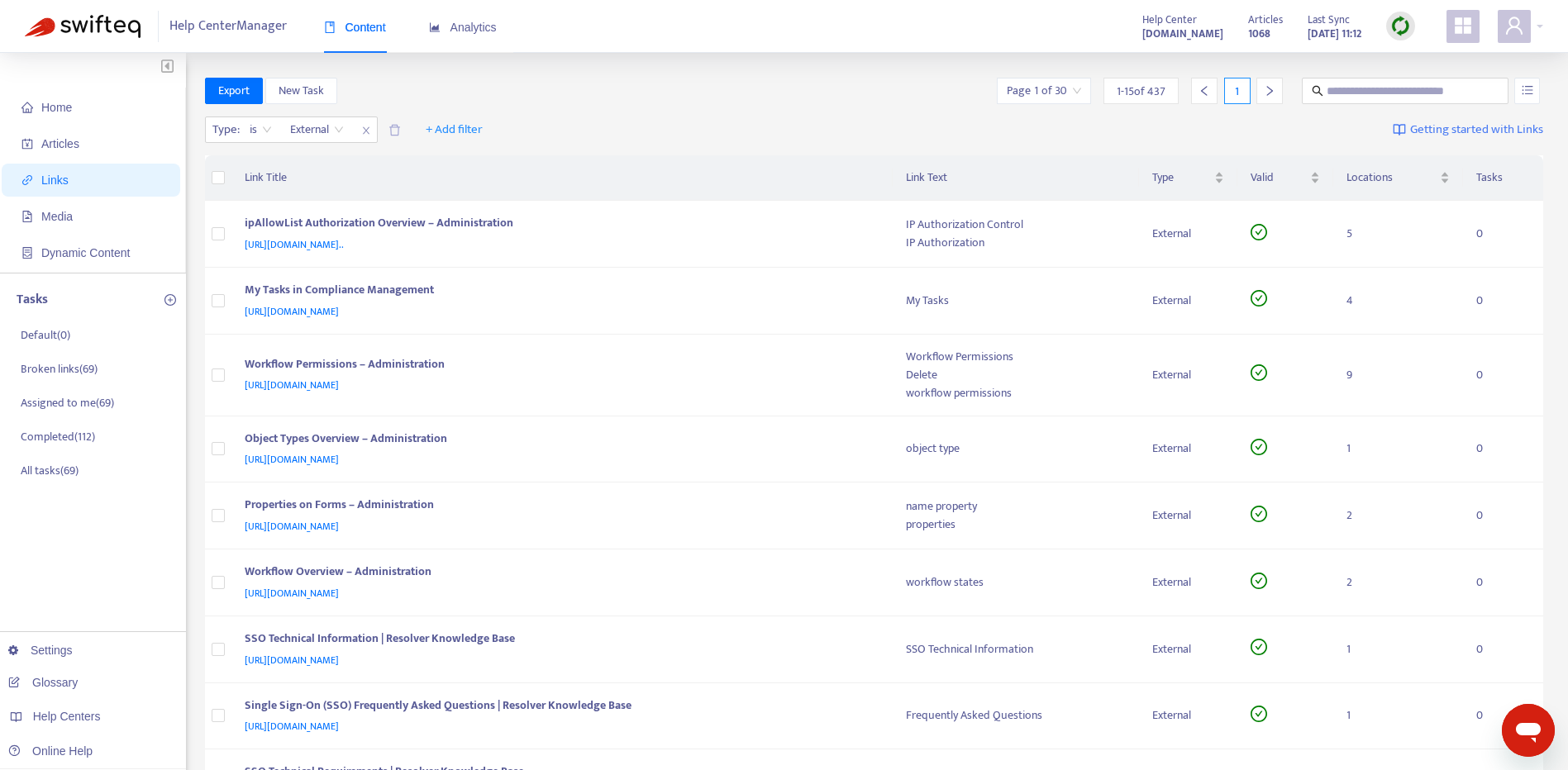
click at [635, 309] on div "https://resolver.knowledgeowl.com/help/my-tasks-in-compliance-management" at bounding box center [560, 311] width 629 height 18
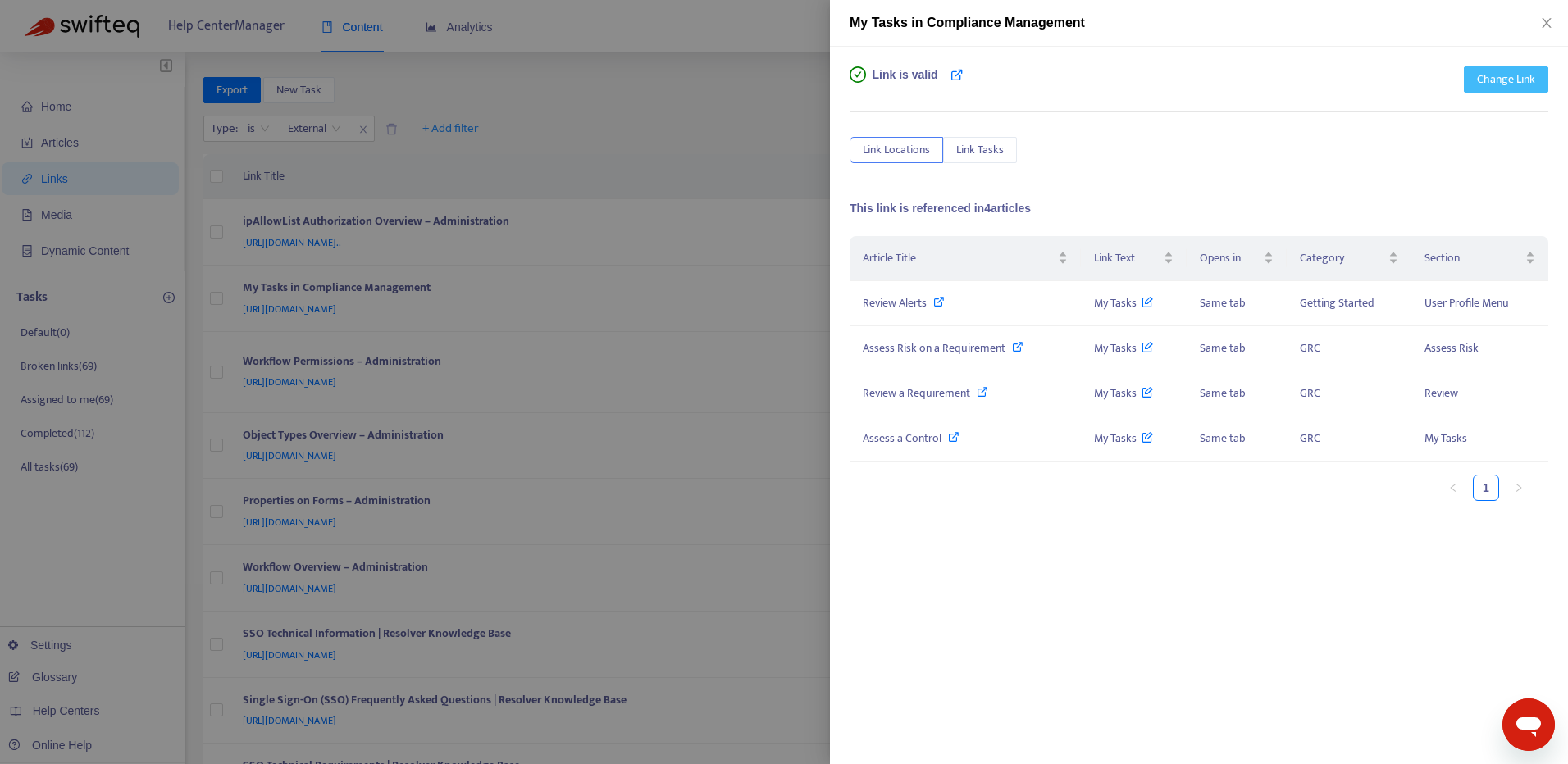
click at [1522, 80] on span "Change Link" at bounding box center [1506, 79] width 58 height 18
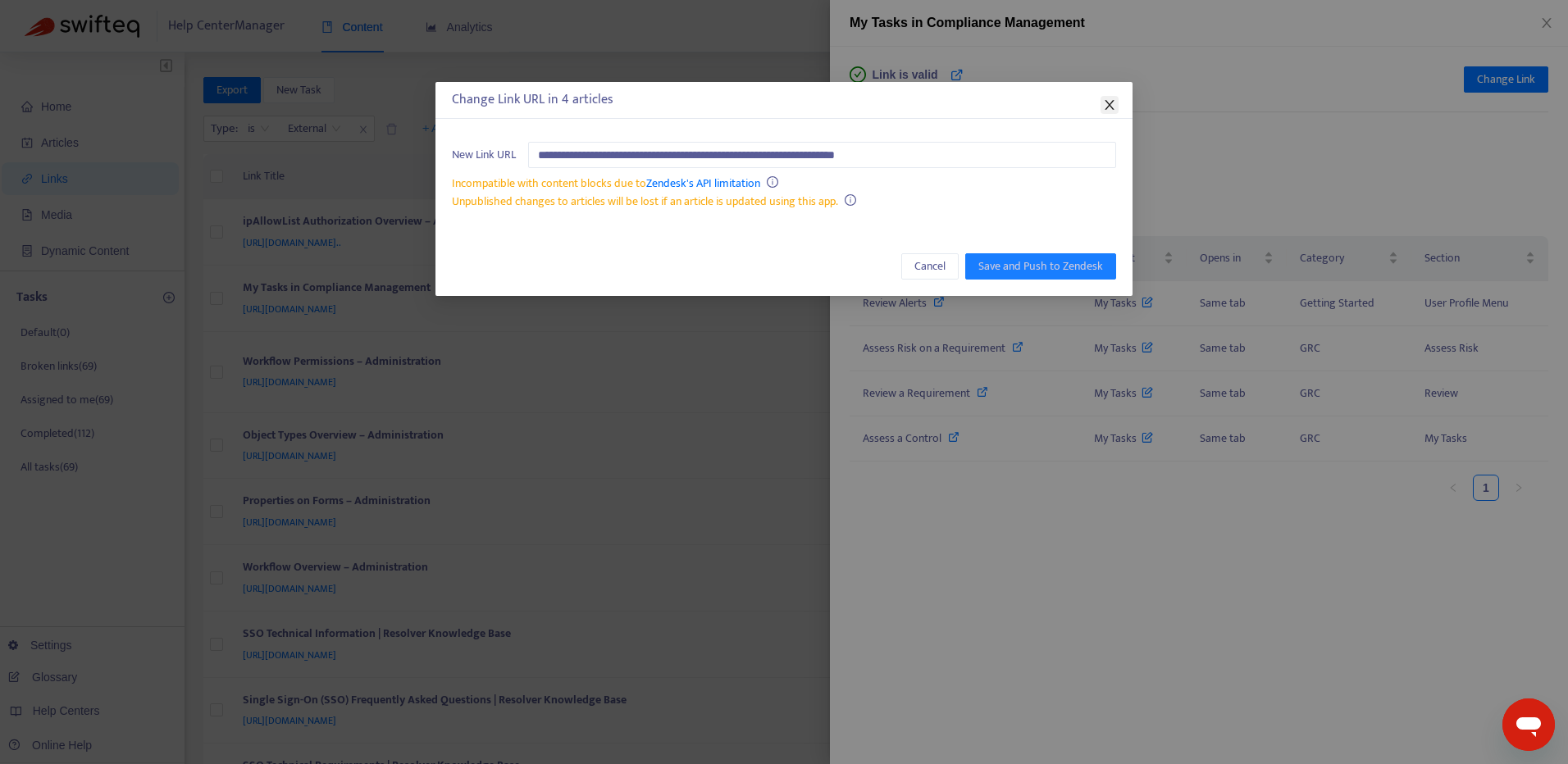
click at [1113, 105] on icon "close" at bounding box center [1110, 105] width 13 height 13
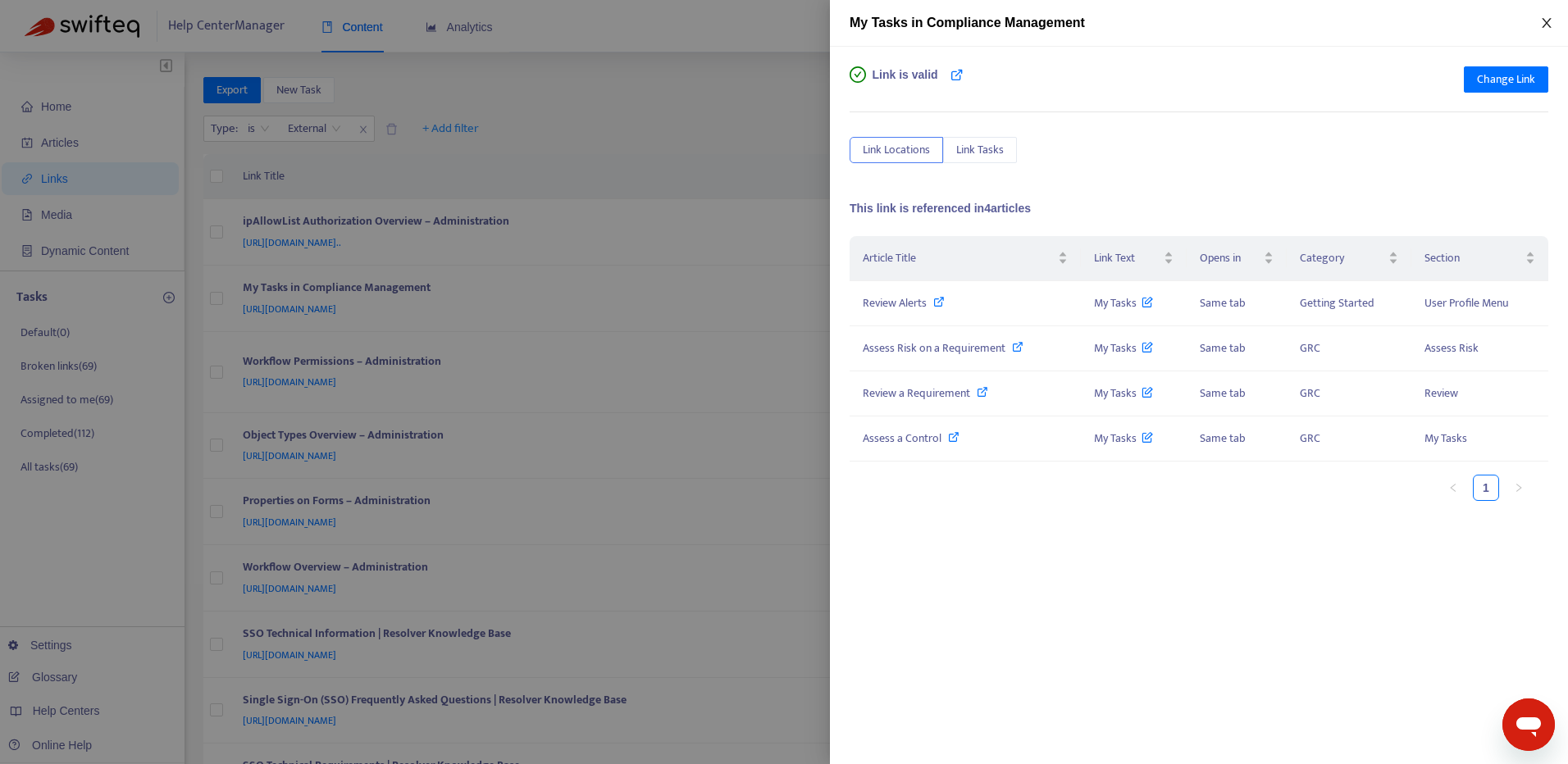
click at [1544, 20] on icon "close" at bounding box center [1547, 23] width 13 height 13
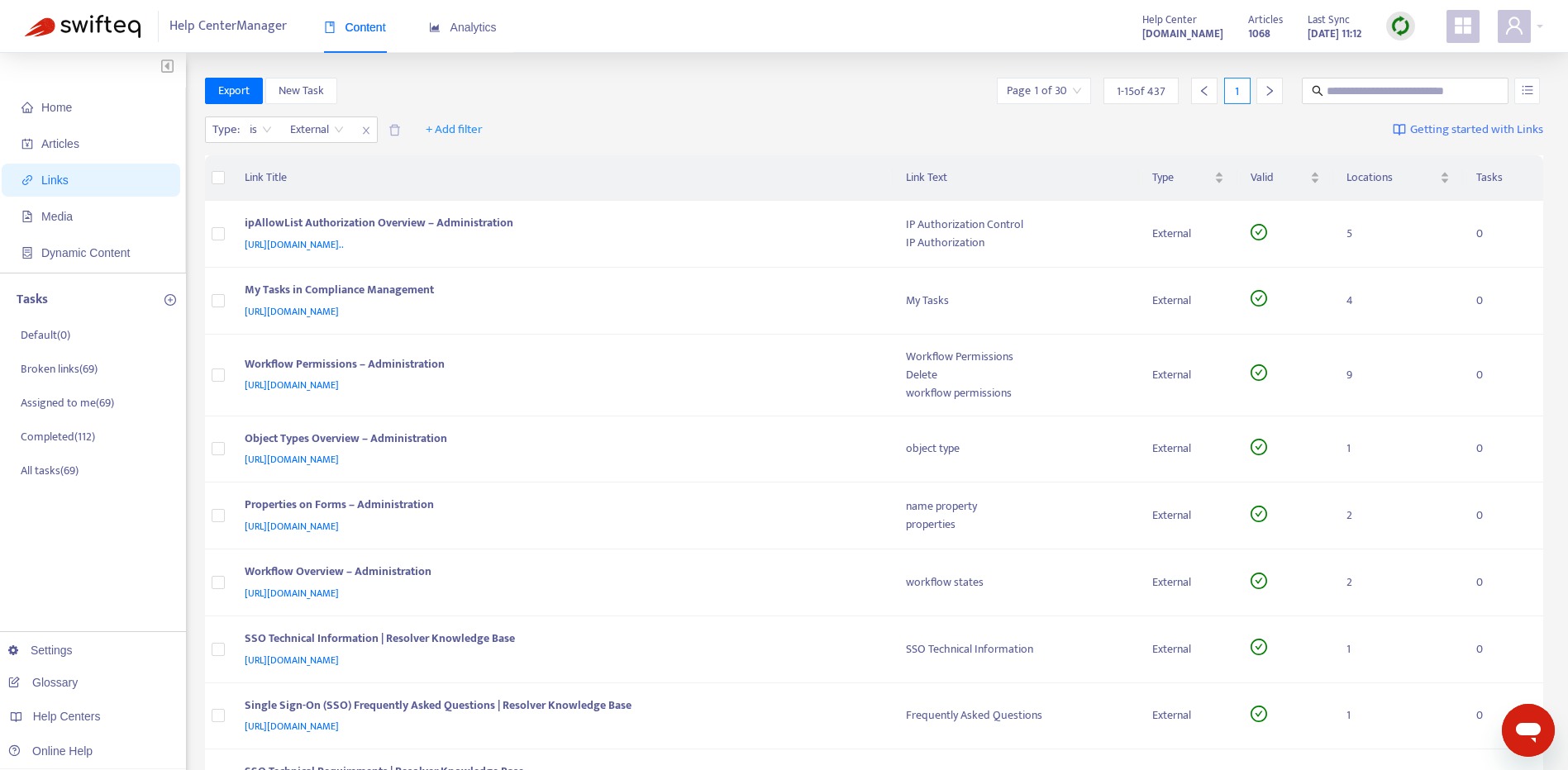
click at [120, 21] on img at bounding box center [82, 25] width 116 height 23
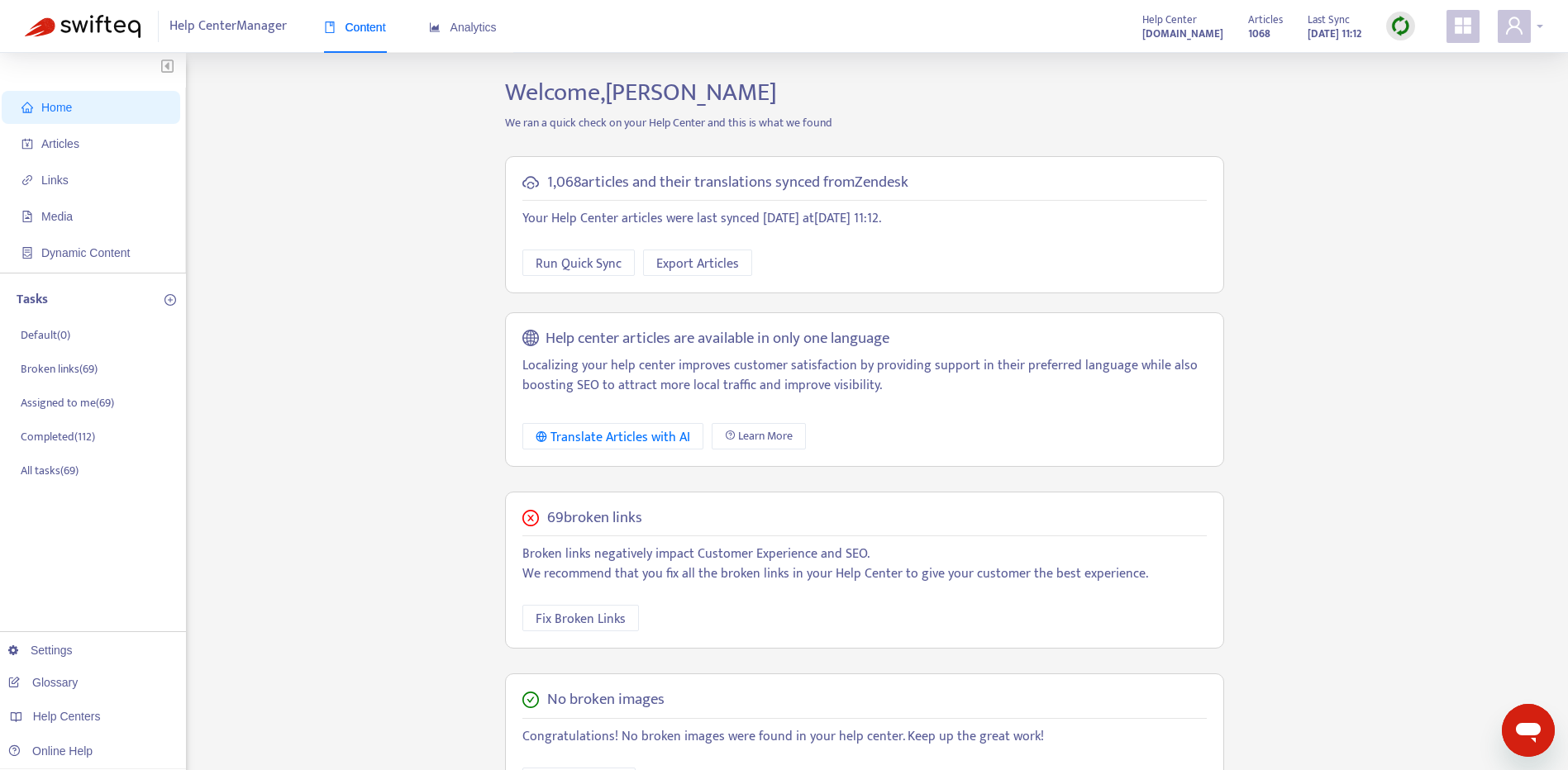
click at [1515, 23] on icon "user" at bounding box center [1514, 25] width 20 height 20
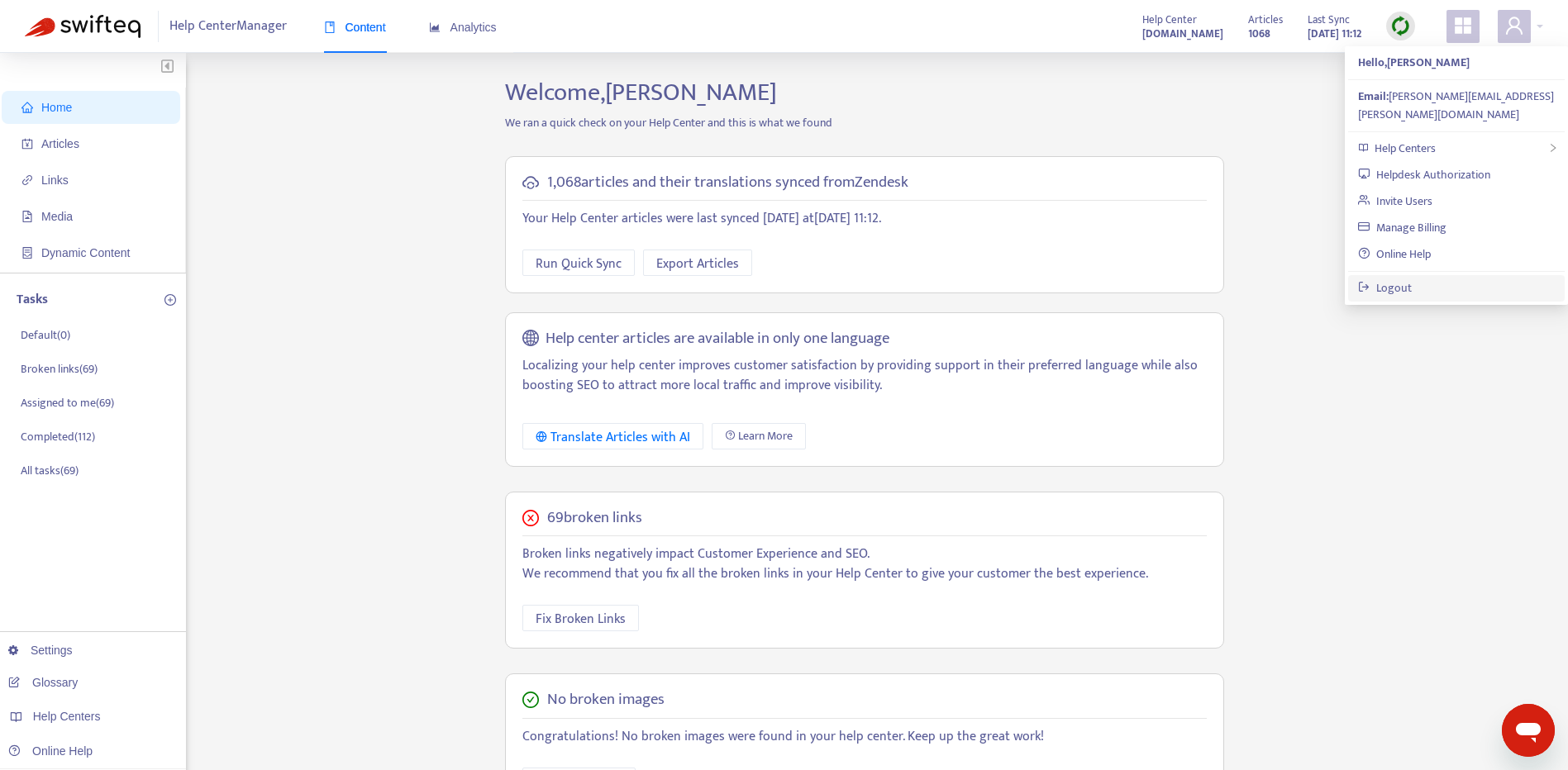
click at [1412, 279] on link "Logout" at bounding box center [1384, 288] width 54 height 19
